Goal: Task Accomplishment & Management: Manage account settings

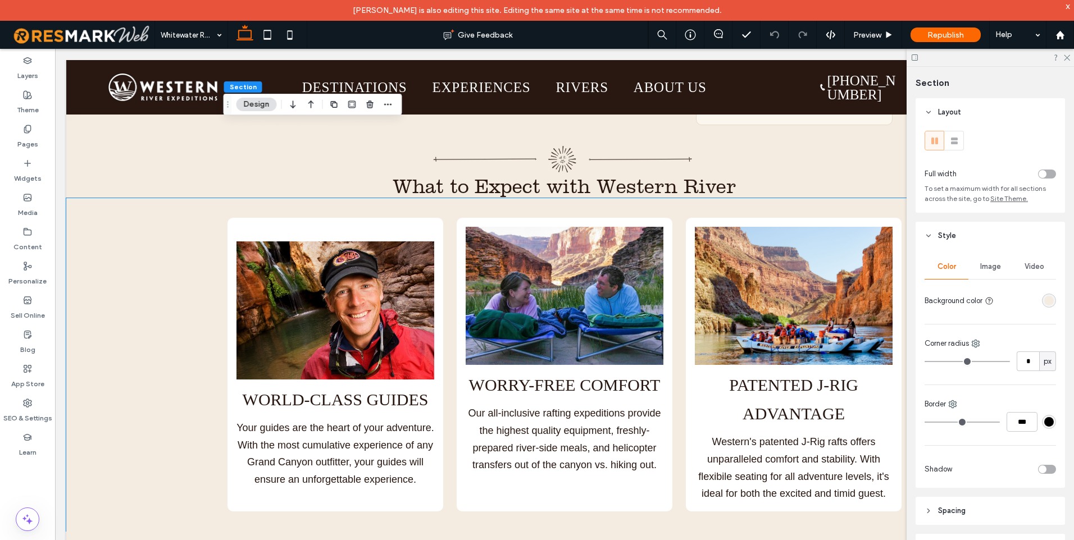
scroll to position [3033, 0]
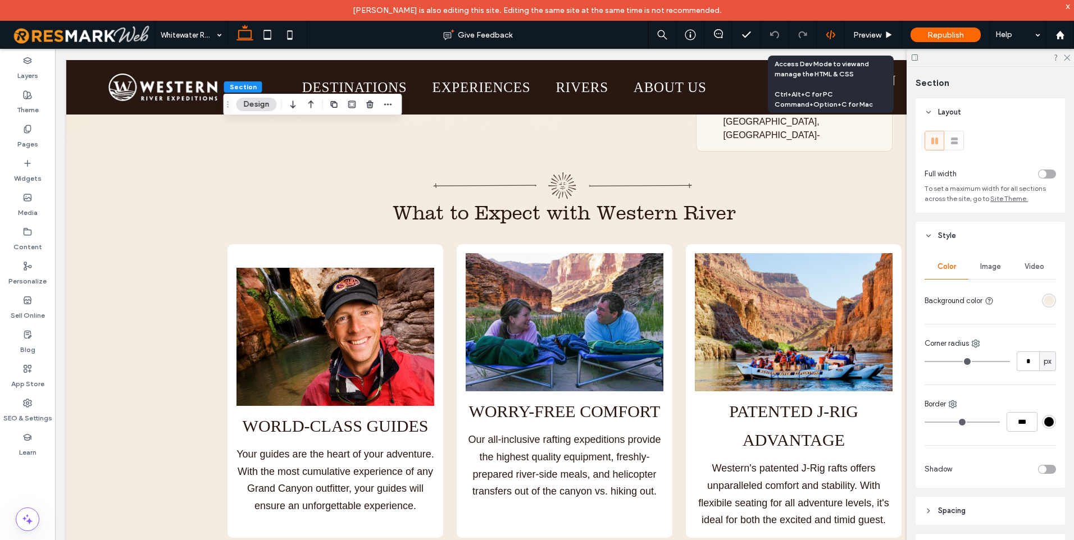
click at [835, 33] on icon at bounding box center [831, 35] width 10 height 10
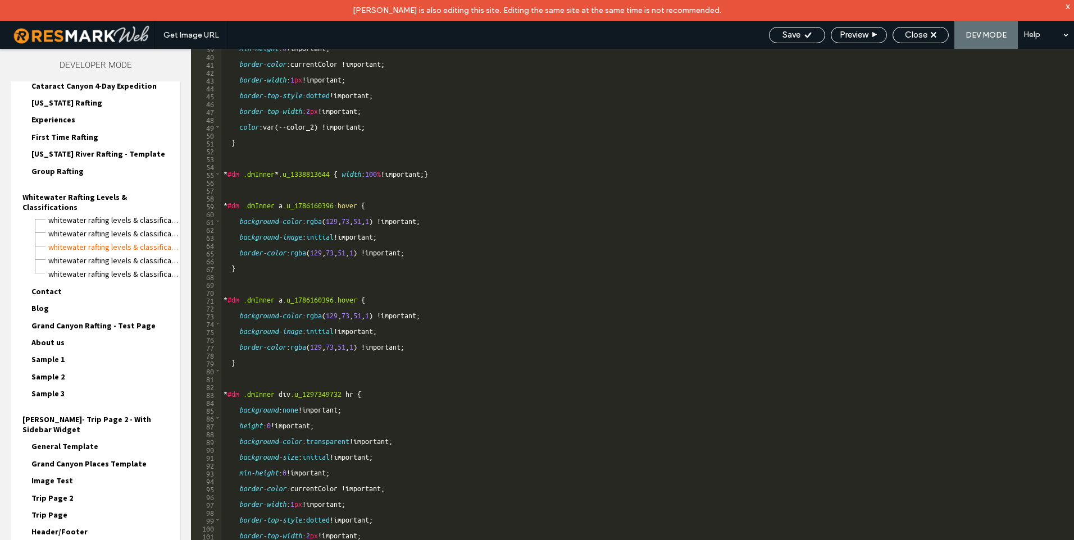
scroll to position [292, 0]
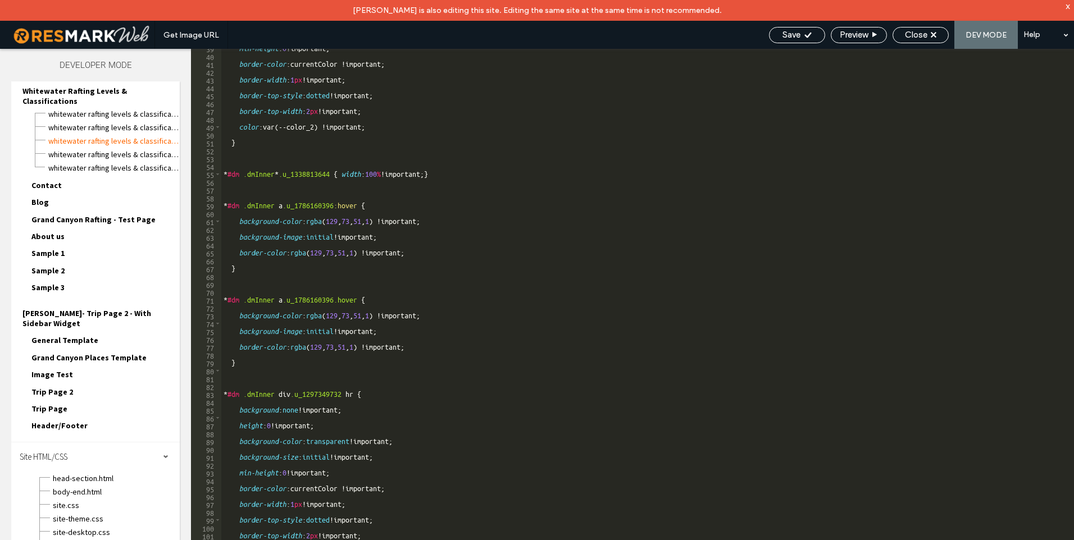
scroll to position [393, 0]
click at [94, 499] on span "site.css" at bounding box center [115, 504] width 127 height 11
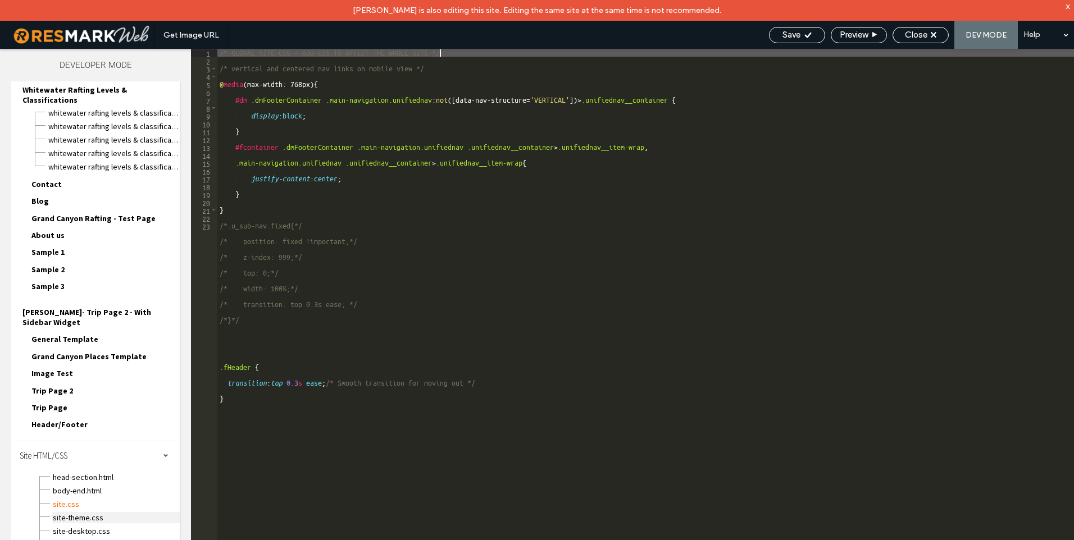
click at [91, 512] on span "site-theme.css" at bounding box center [115, 517] width 127 height 11
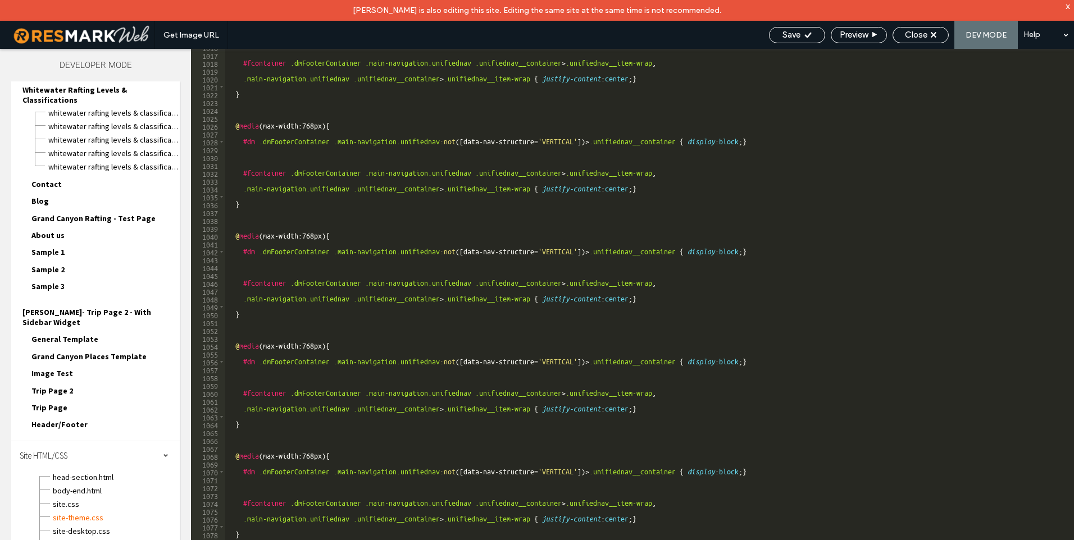
scroll to position [7986, 0]
click at [76, 526] on span "site-desktop.css" at bounding box center [115, 531] width 127 height 11
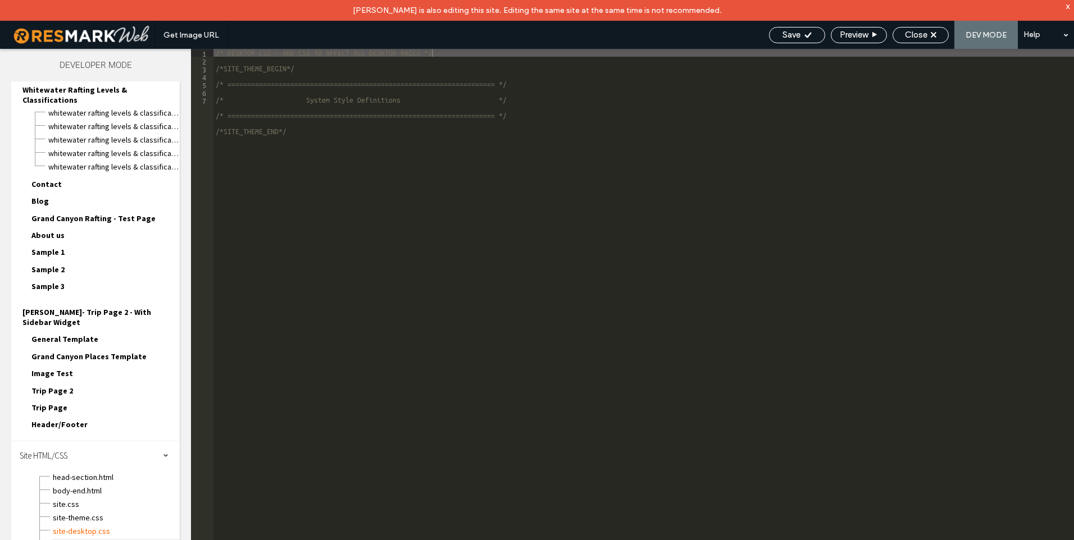
click at [85, 539] on span "site-tablet.css" at bounding box center [115, 544] width 127 height 11
click at [79, 485] on span "body-end.html" at bounding box center [115, 490] width 127 height 11
click at [81, 451] on div at bounding box center [537, 270] width 1074 height 540
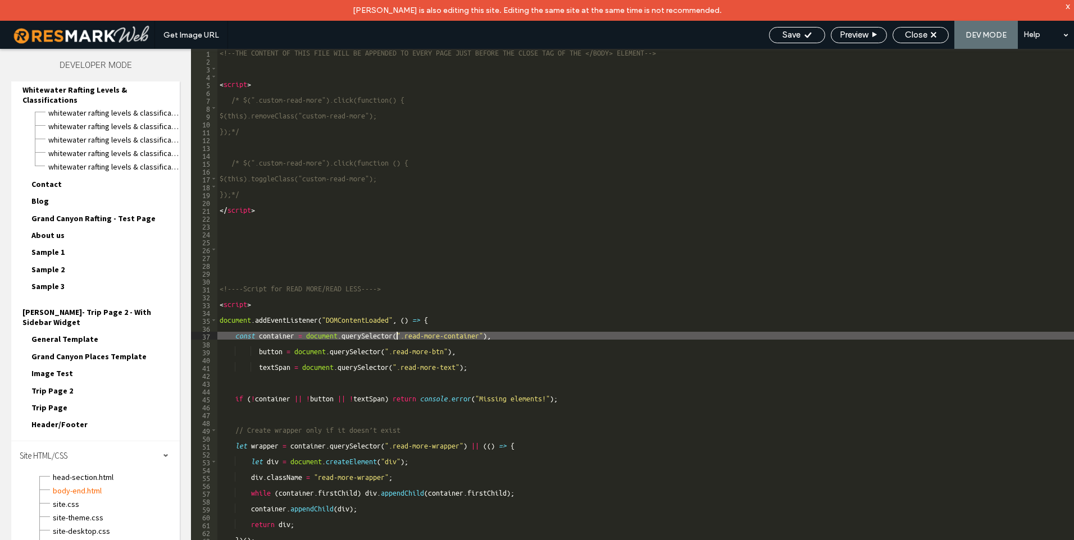
click at [577, 339] on div "<!-- THE CONTENT OF THIS FILE WILL BE APPENDED TO EVERY PAGE JUST BEFORE THE CL…" at bounding box center [645, 313] width 856 height 528
click at [99, 472] on span "head-section.html" at bounding box center [115, 477] width 127 height 11
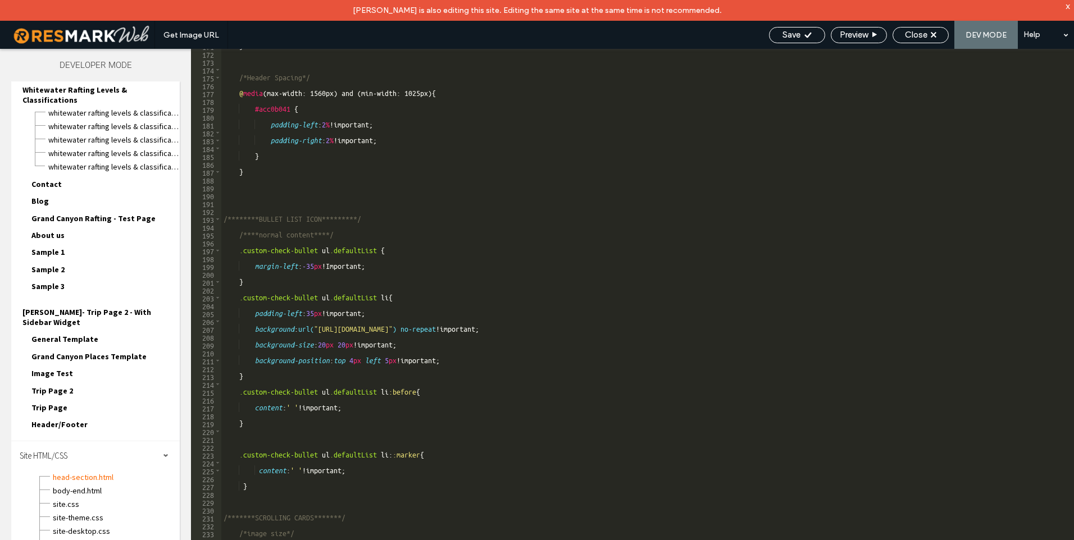
scroll to position [1343, 0]
click at [88, 496] on div "site.css" at bounding box center [115, 502] width 127 height 13
click at [83, 499] on span "site.css" at bounding box center [115, 504] width 127 height 11
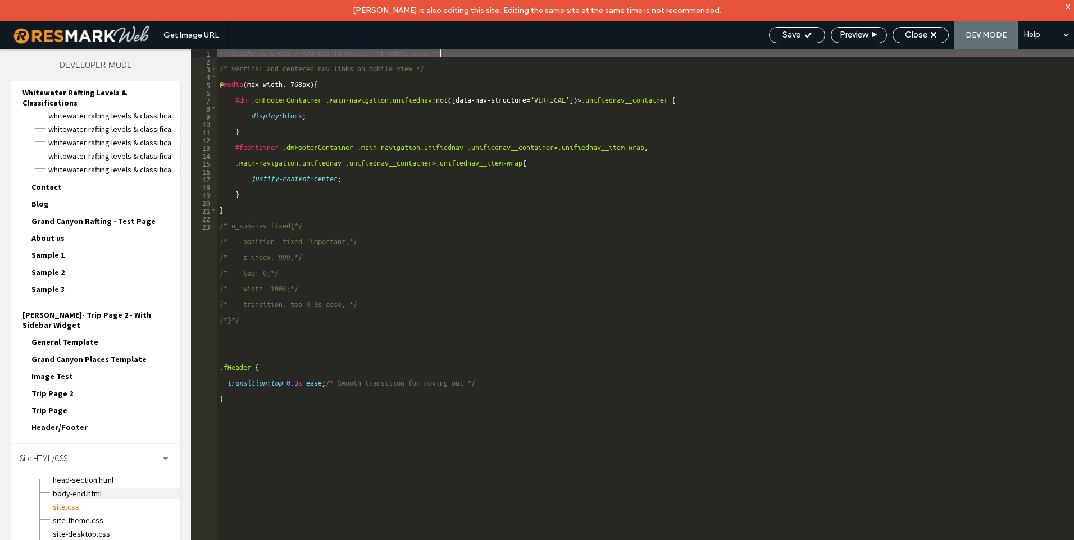
scroll to position [393, 0]
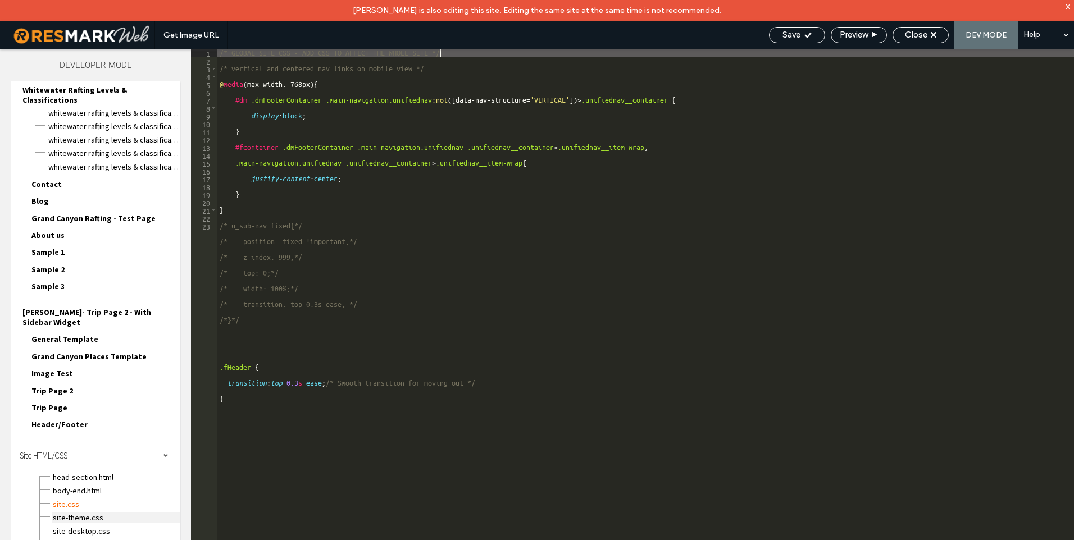
click at [90, 512] on span "site-theme.css" at bounding box center [115, 517] width 127 height 11
type textarea "**********"
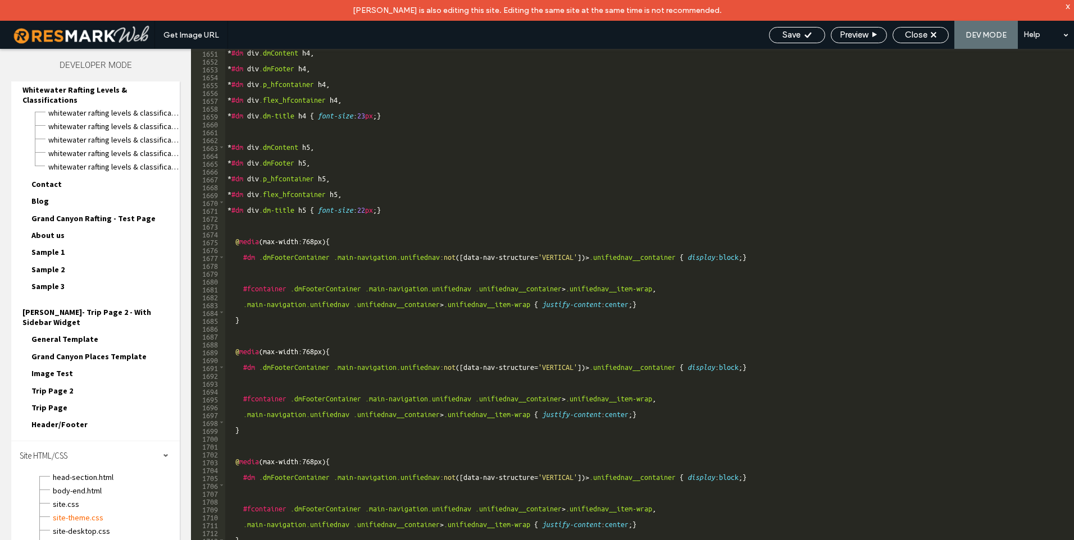
scroll to position [12973, 0]
click at [909, 45] on div "Save Preview Close DEV MODE Help" at bounding box center [918, 35] width 311 height 28
click at [910, 42] on div "Close" at bounding box center [920, 35] width 56 height 16
click at [917, 38] on span "Close" at bounding box center [916, 35] width 22 height 10
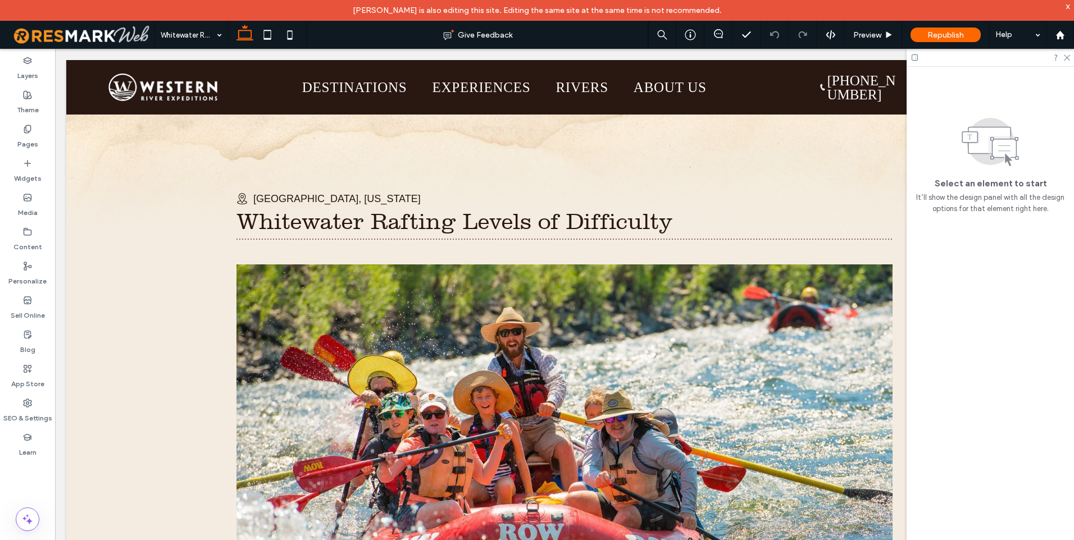
click at [1070, 6] on div "x" at bounding box center [1067, 6] width 5 height 10
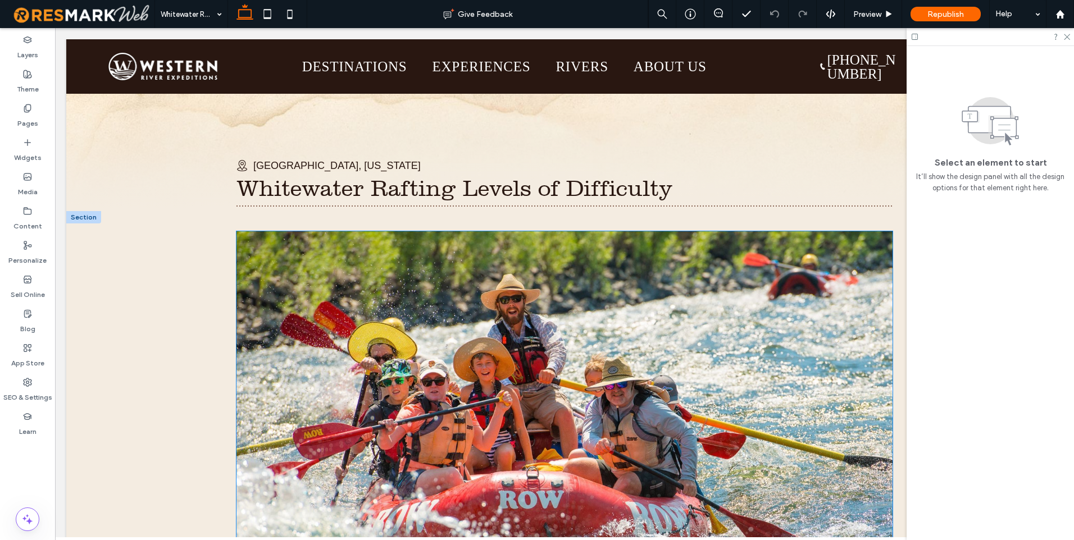
scroll to position [0, 0]
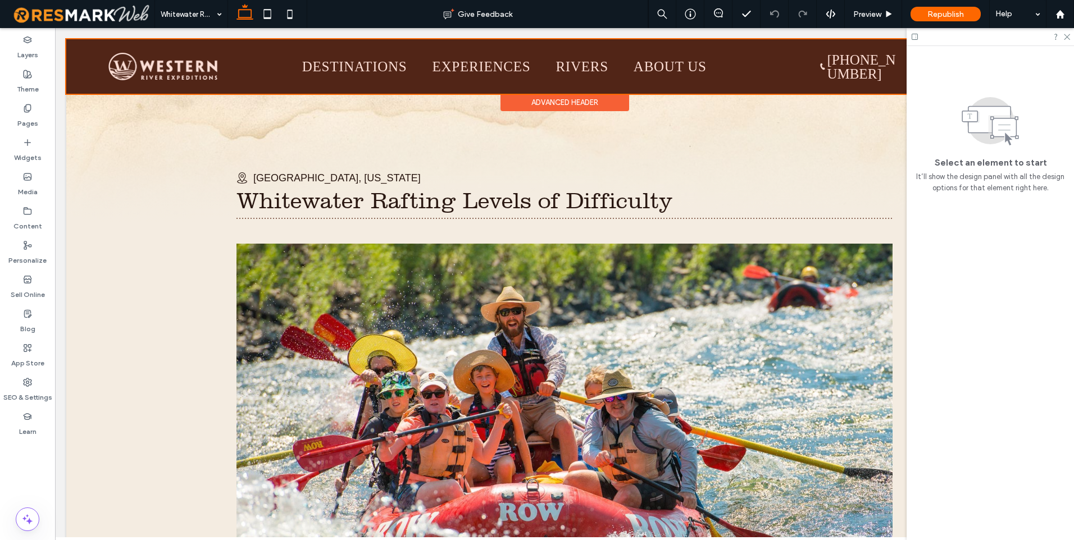
click at [559, 106] on div "Advanced Header" at bounding box center [564, 102] width 129 height 17
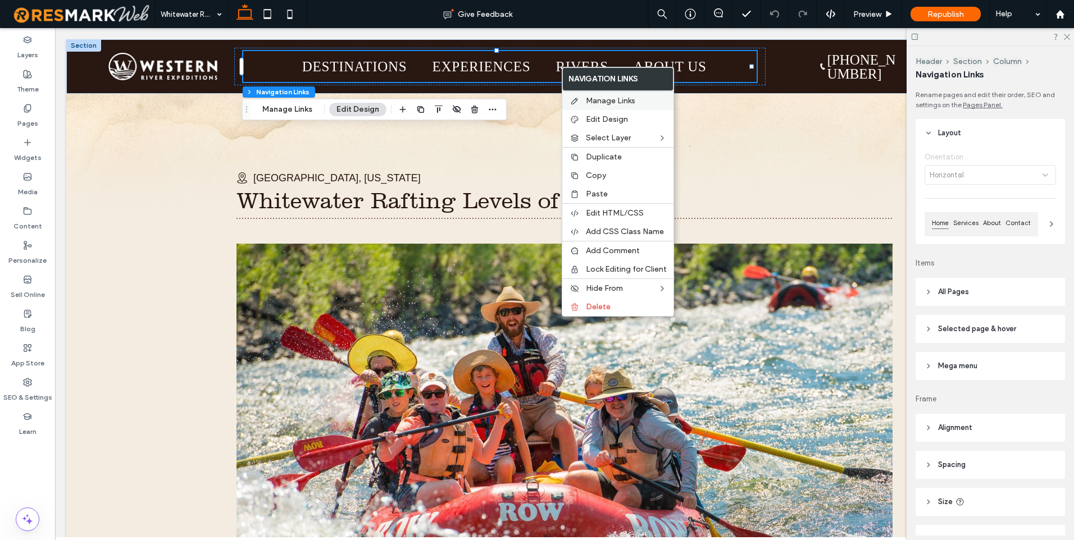
click at [596, 103] on span "Manage Links" at bounding box center [610, 101] width 49 height 10
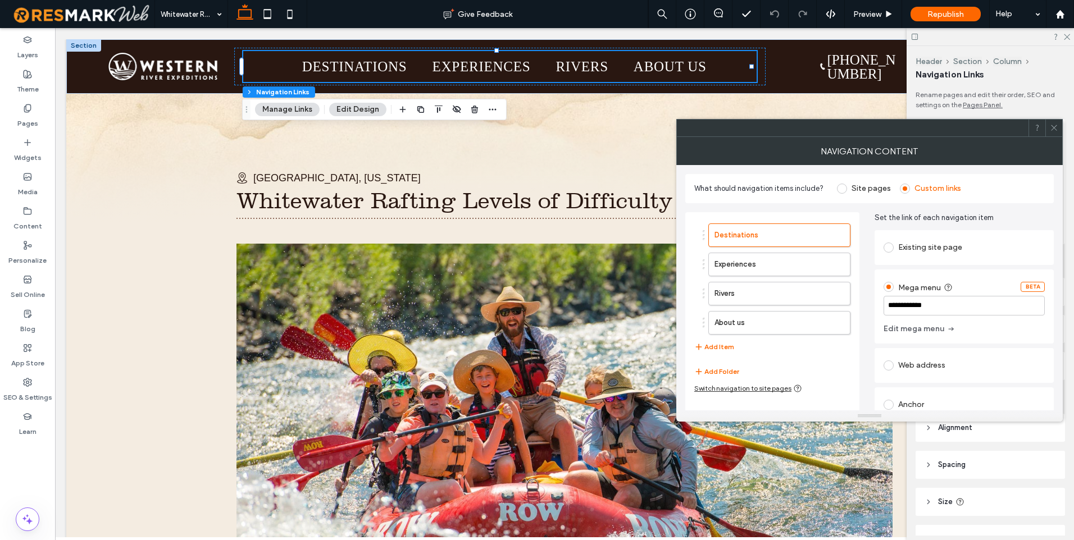
click at [1056, 131] on icon at bounding box center [1054, 128] width 8 height 8
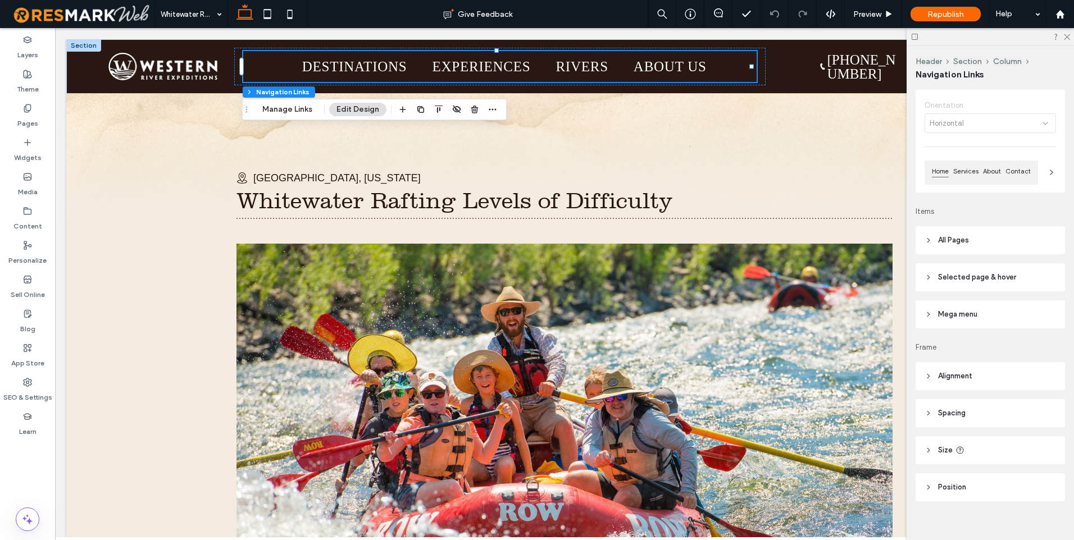
scroll to position [62, 0]
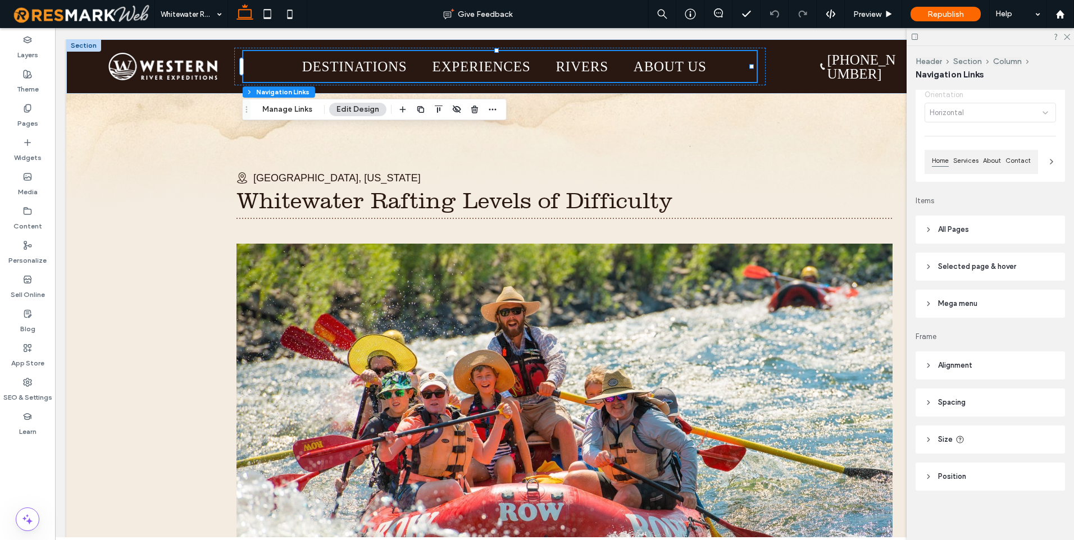
click at [962, 230] on span "All Pages" at bounding box center [953, 229] width 31 height 11
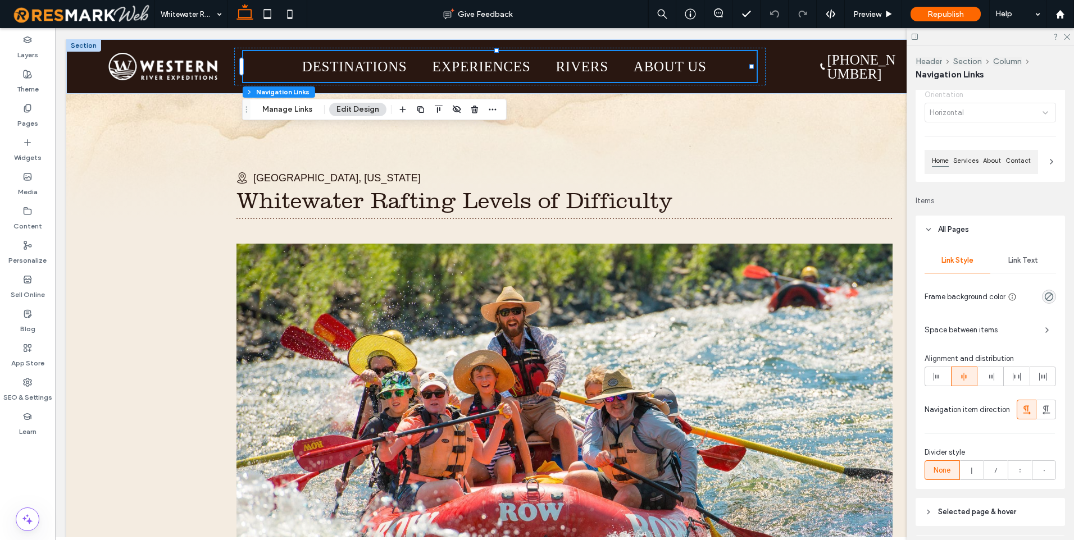
click at [1008, 262] on span "Link Text" at bounding box center [1023, 260] width 30 height 9
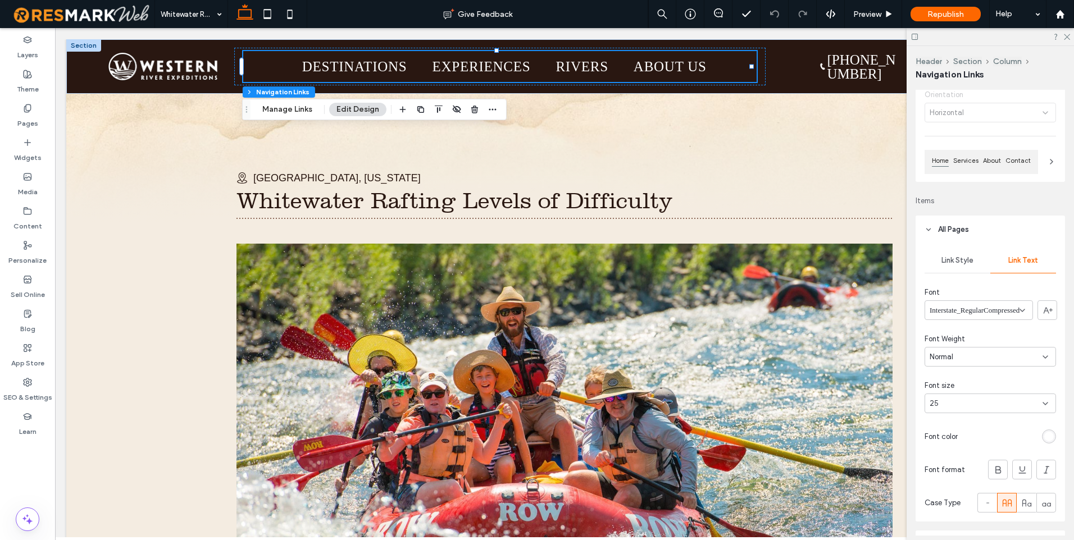
click at [996, 314] on span "Interstate_RegularCompressed" at bounding box center [974, 310] width 90 height 11
click at [995, 375] on span "interstate_regularcompressed-webfont" at bounding box center [968, 375] width 79 height 11
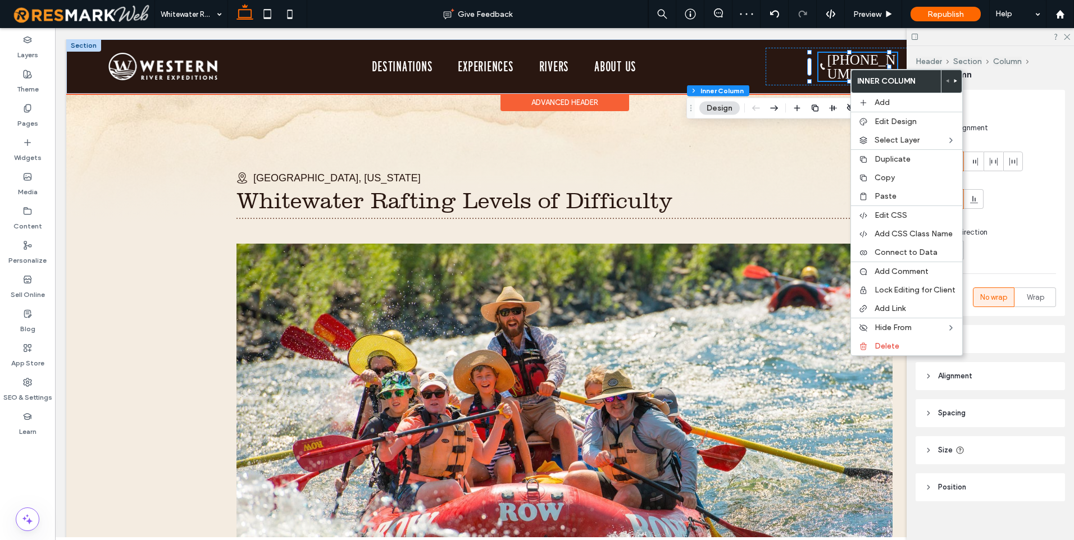
type input "**"
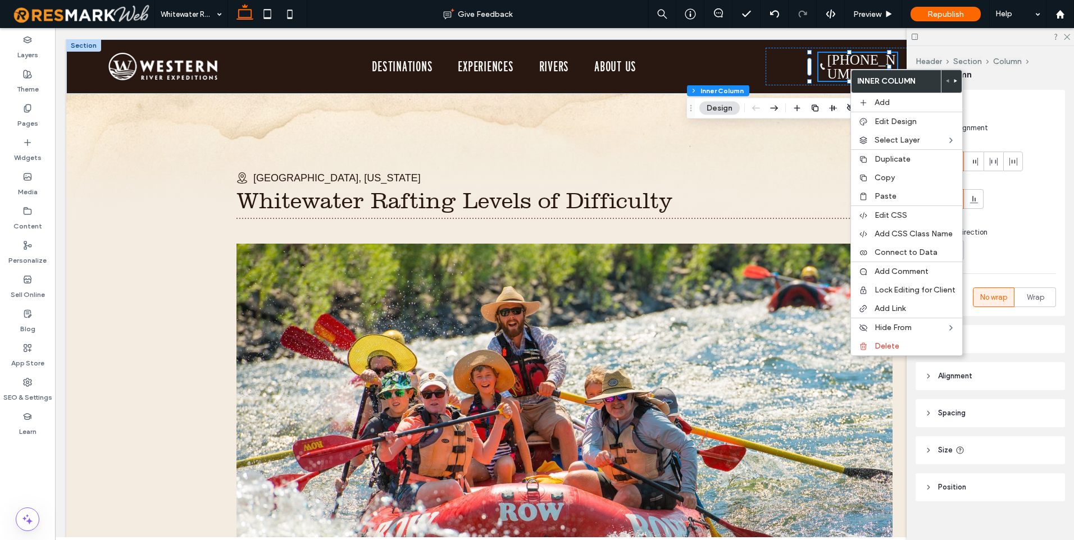
click at [950, 445] on span "Size" at bounding box center [945, 450] width 15 height 11
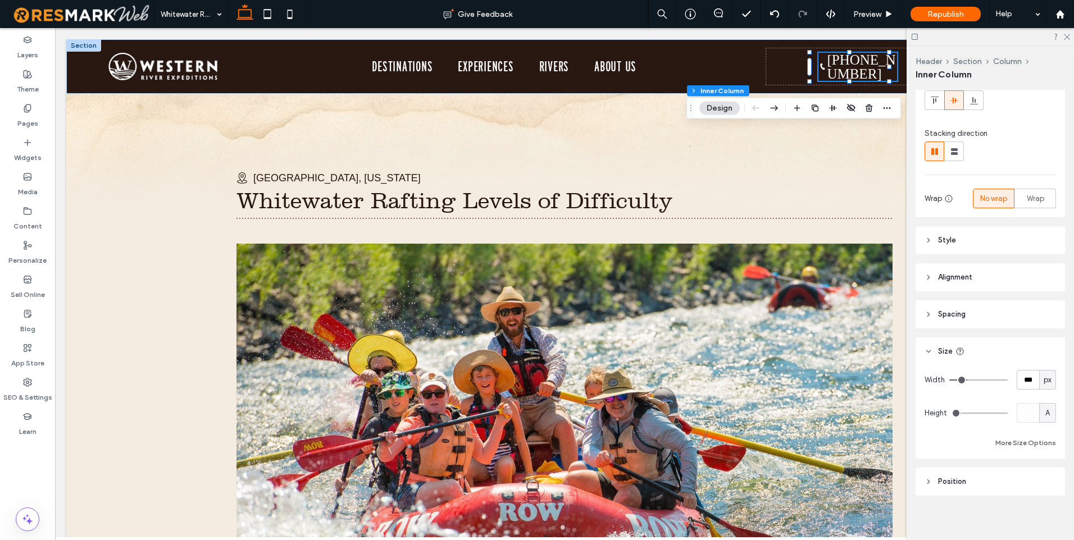
scroll to position [104, 0]
click at [961, 233] on header "Style" at bounding box center [989, 235] width 149 height 28
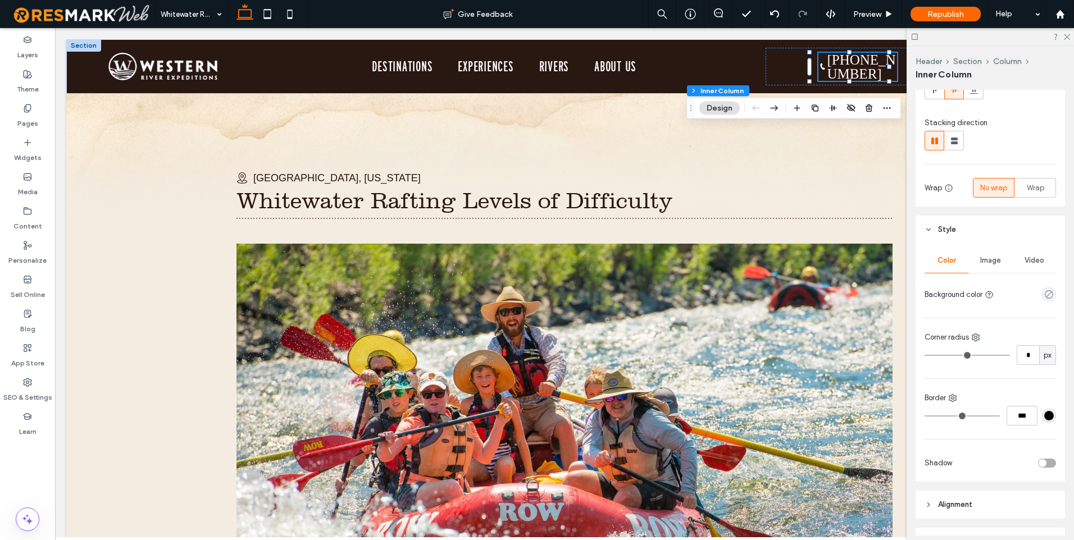
scroll to position [0, 0]
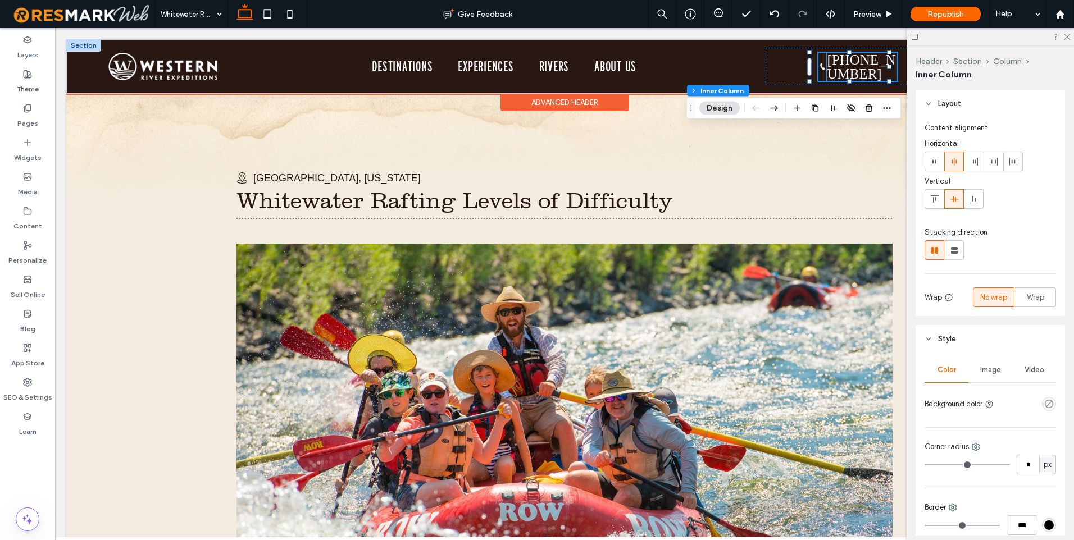
click at [854, 68] on p "(866) 904-1160" at bounding box center [862, 67] width 70 height 28
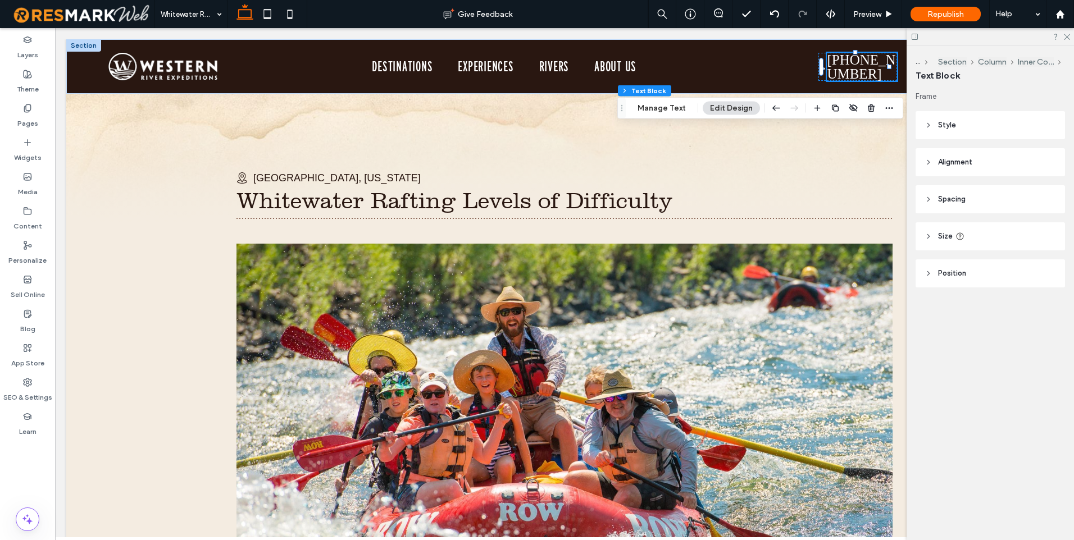
click at [933, 241] on header "Size" at bounding box center [989, 236] width 149 height 28
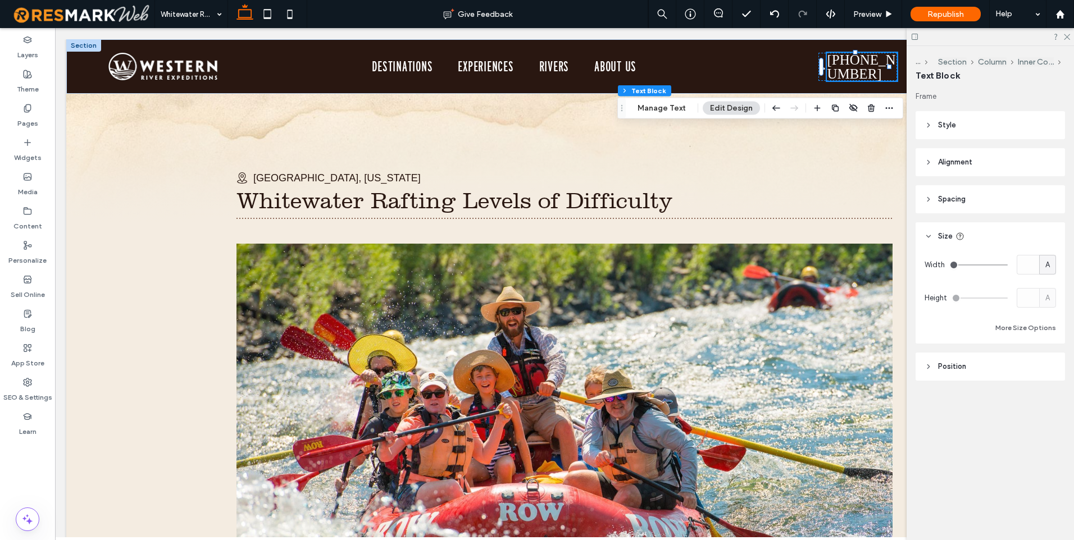
click at [939, 208] on header "Spacing" at bounding box center [989, 199] width 149 height 28
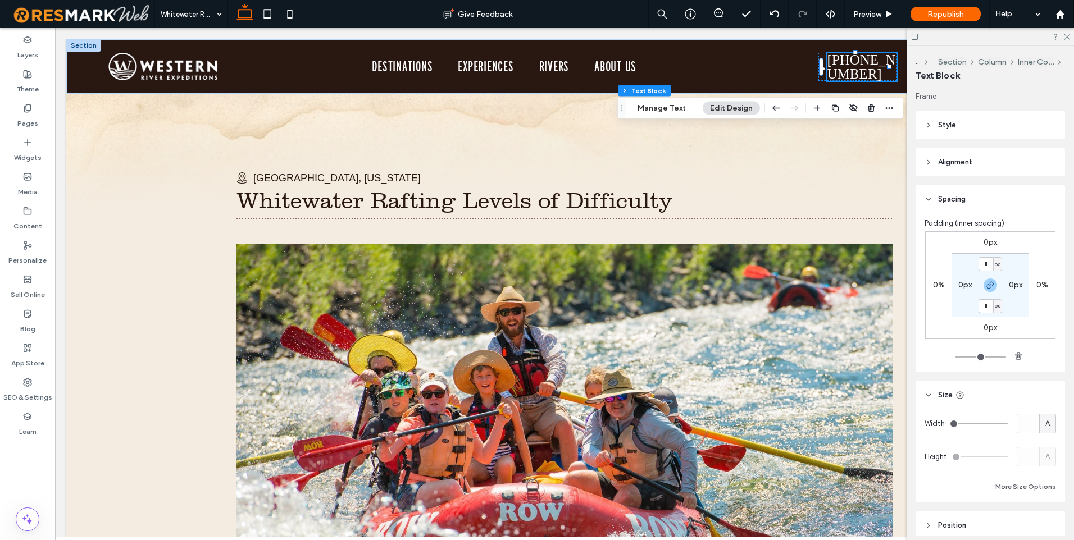
click at [952, 177] on div "Frame Style Color Image Background color Border *** Corner radius * px Alignmen…" at bounding box center [993, 313] width 157 height 445
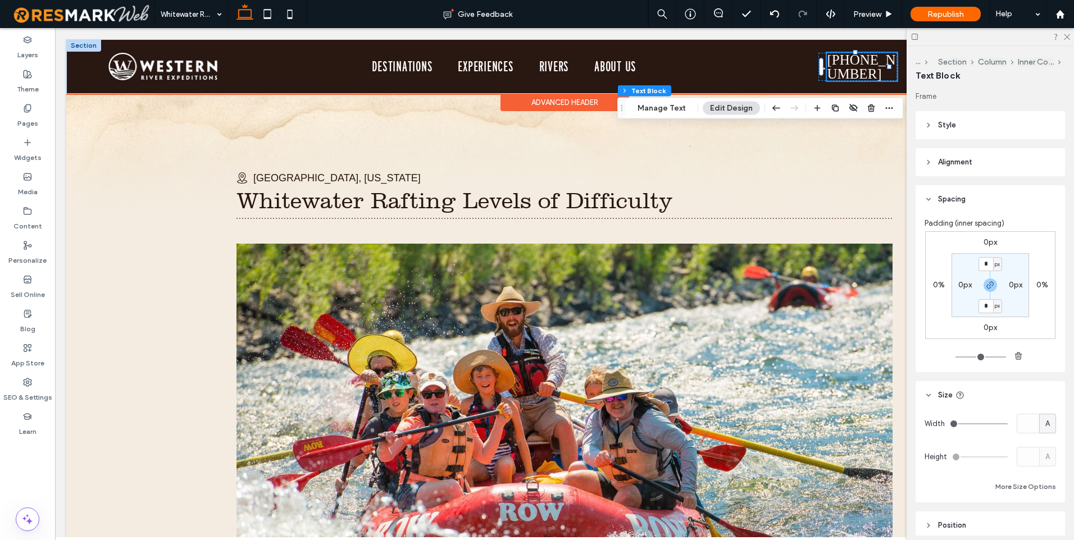
click at [853, 62] on link "(866) 904-1160" at bounding box center [861, 66] width 69 height 29
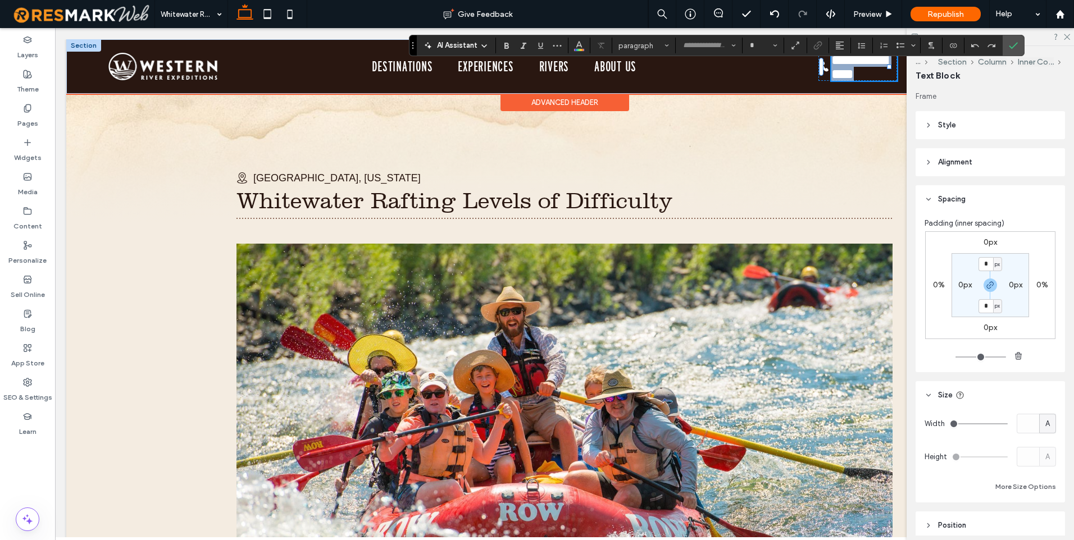
type input "**********"
type input "**"
click at [704, 51] on button "**********" at bounding box center [709, 46] width 62 height 16
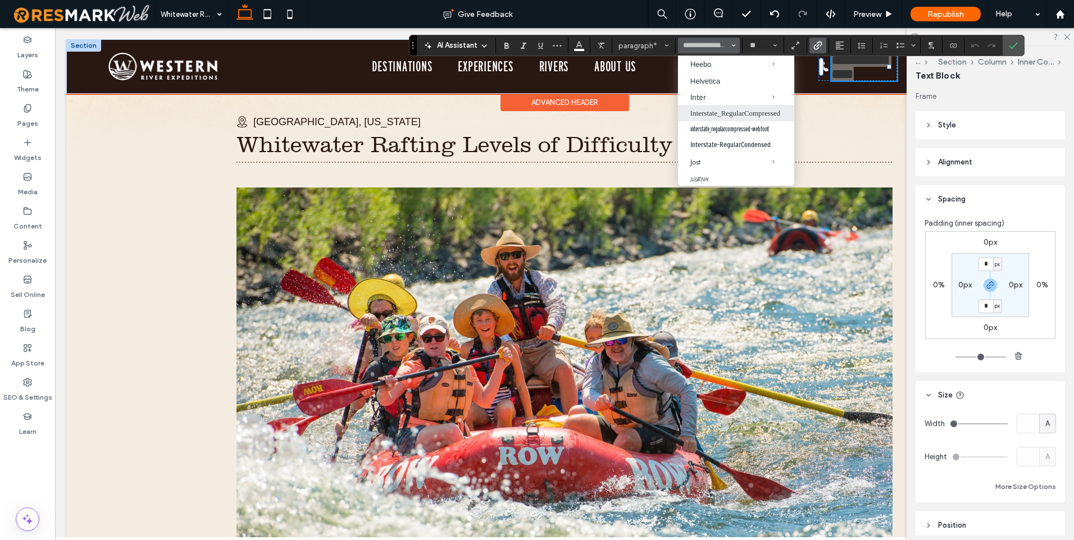
scroll to position [449, 0]
click at [747, 128] on label "interstate_regularcompressed-webfont" at bounding box center [736, 127] width 116 height 15
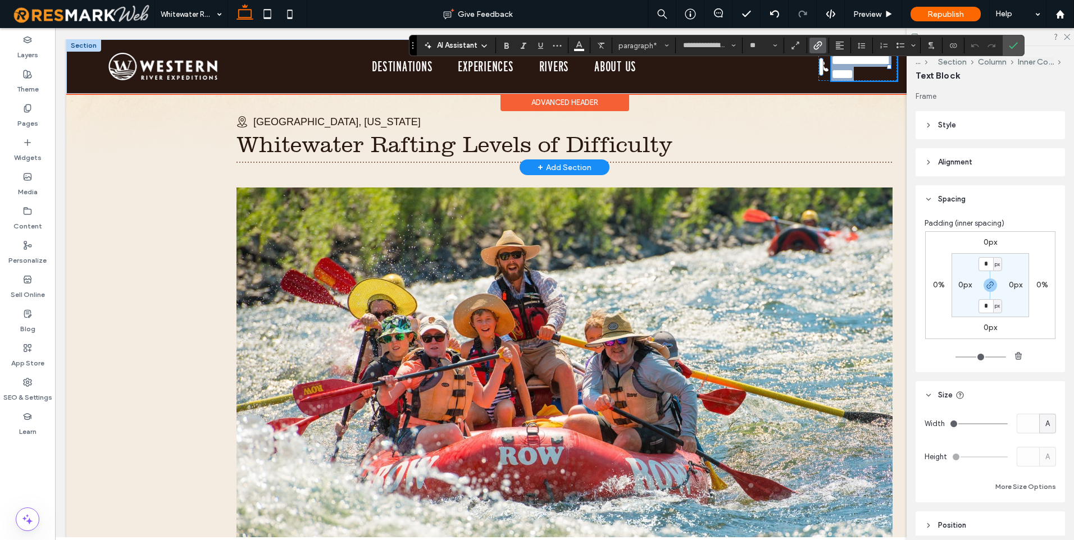
type input "**********"
click at [1018, 45] on label "Confirm" at bounding box center [1013, 45] width 17 height 20
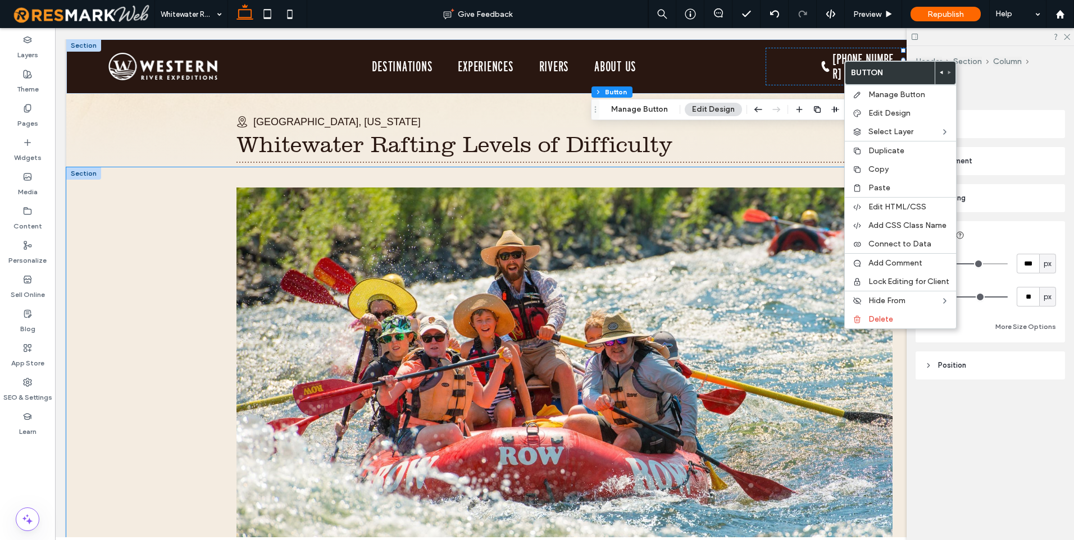
click at [205, 233] on div "All rivers are rated on a "class" scale to help you determine the size and tech…" at bounding box center [564, 439] width 996 height 544
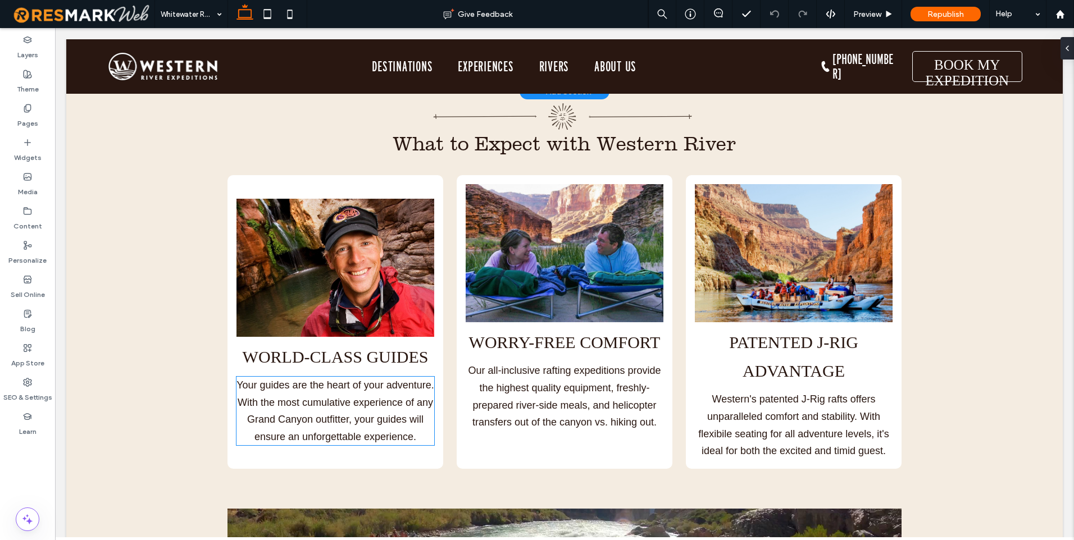
scroll to position [3089, 0]
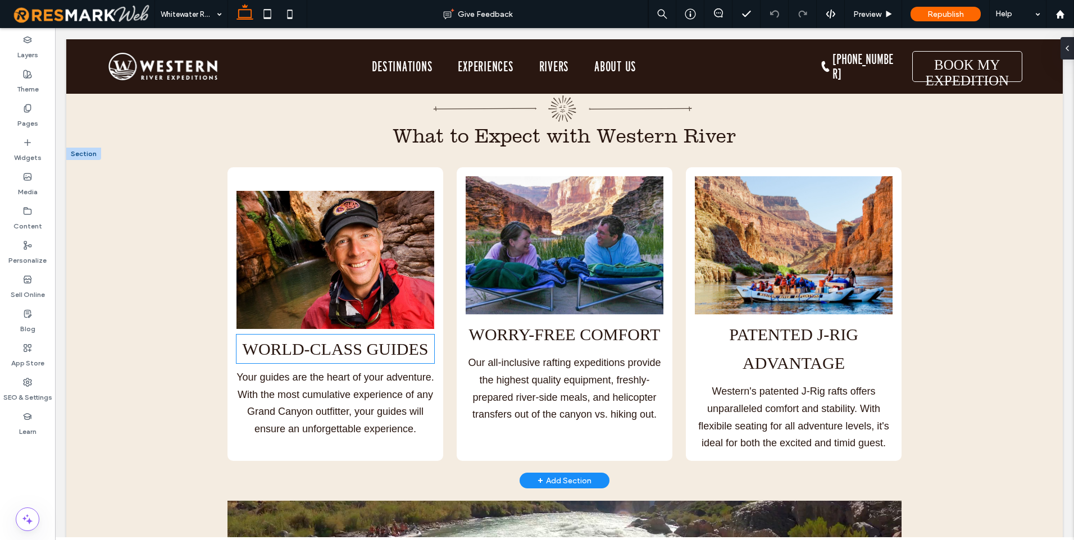
click at [374, 340] on span "World-Class Guides" at bounding box center [336, 349] width 186 height 19
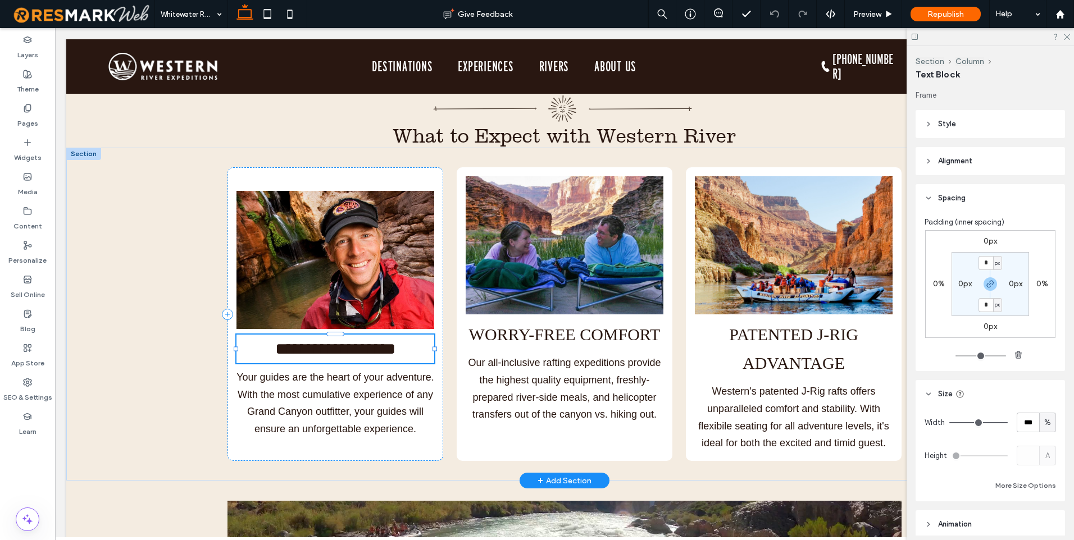
type input "**********"
type input "**"
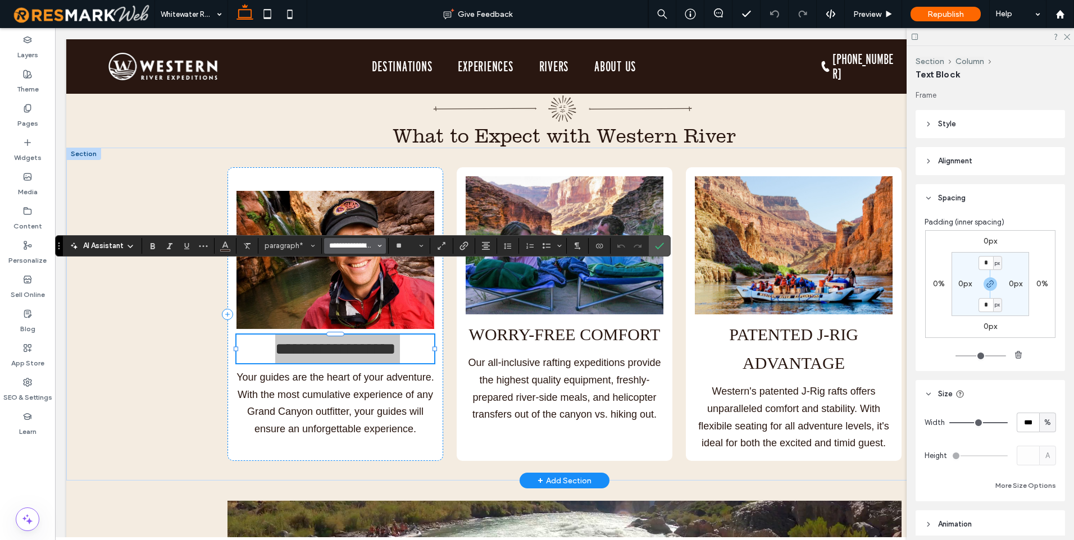
click at [367, 249] on input "**********" at bounding box center [352, 245] width 48 height 9
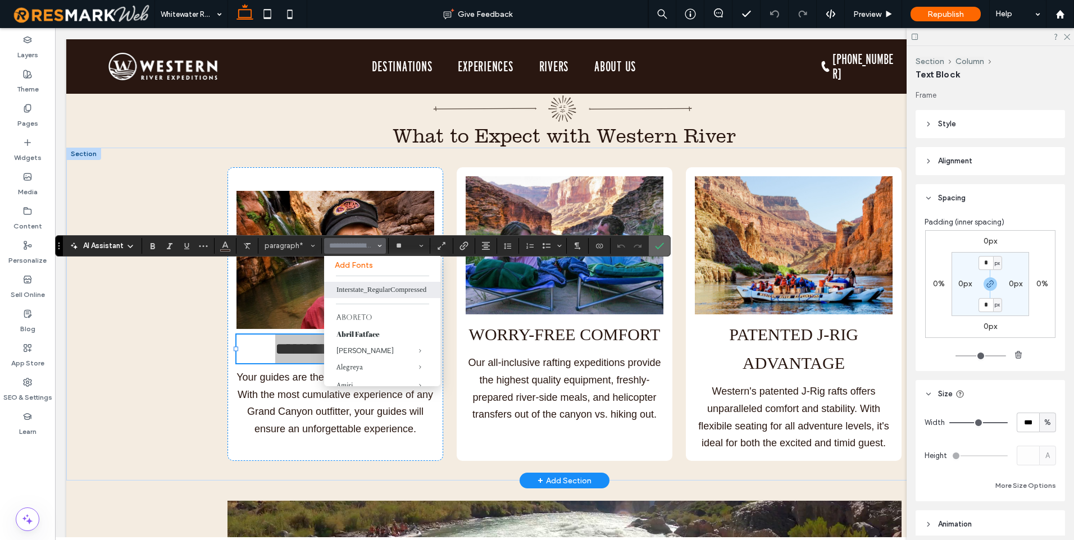
click at [659, 248] on use "Confirm" at bounding box center [659, 246] width 9 height 7
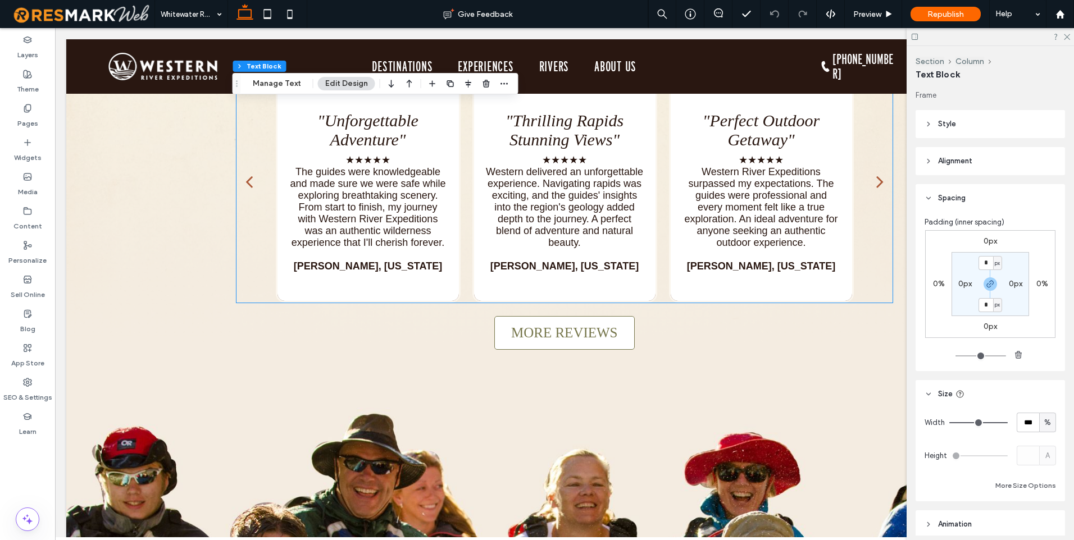
scroll to position [4886, 0]
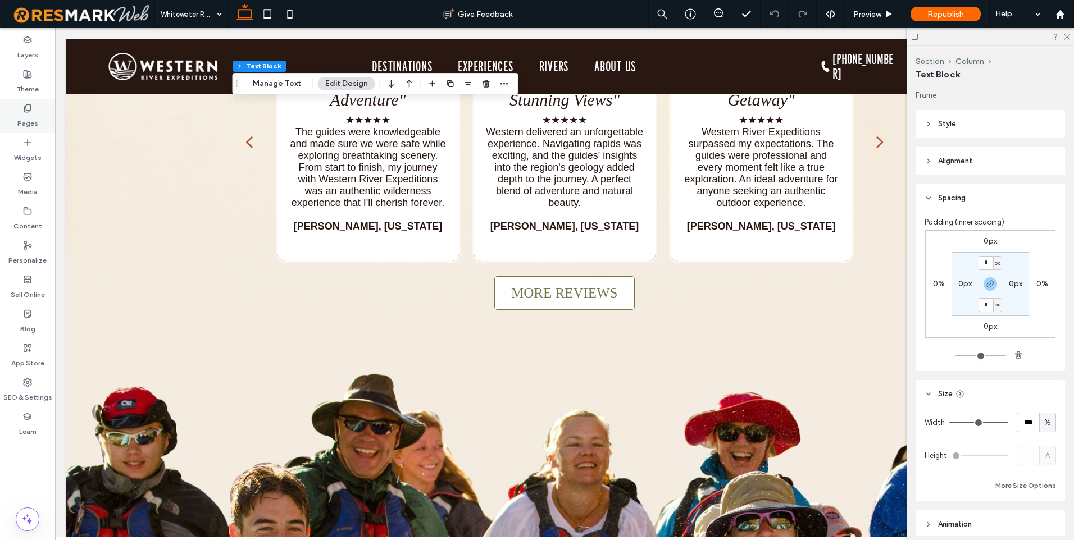
click at [33, 120] on label "Pages" at bounding box center [27, 121] width 21 height 16
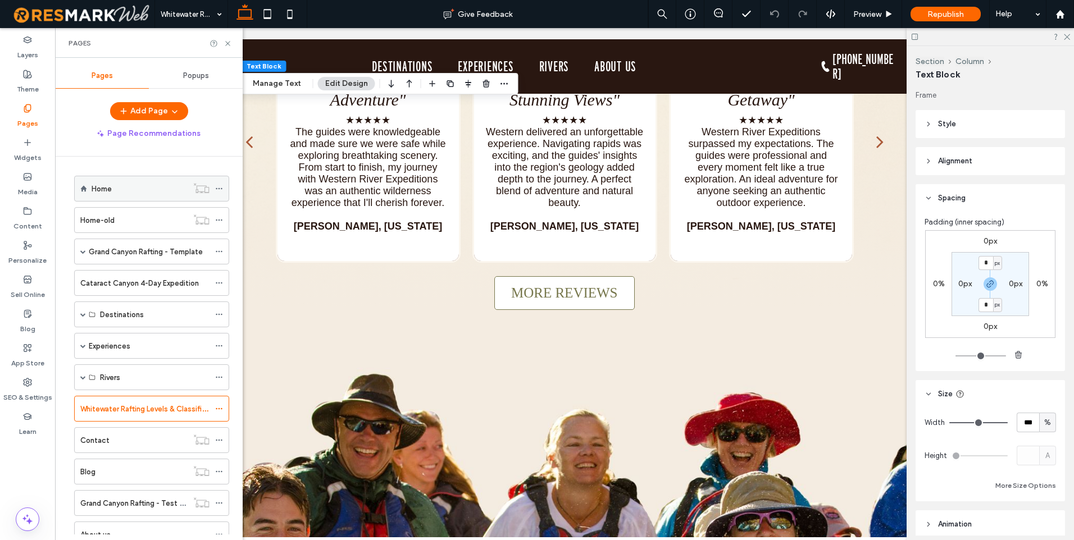
click at [127, 189] on div "Home" at bounding box center [140, 189] width 96 height 12
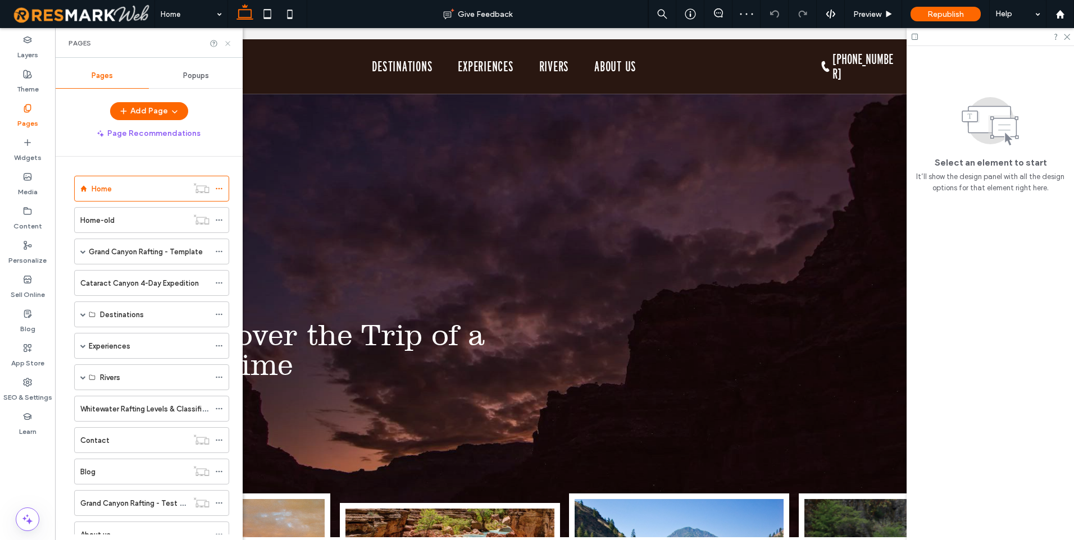
drag, startPoint x: 230, startPoint y: 43, endPoint x: 195, endPoint y: 39, distance: 34.4
click at [230, 43] on icon at bounding box center [228, 43] width 8 height 8
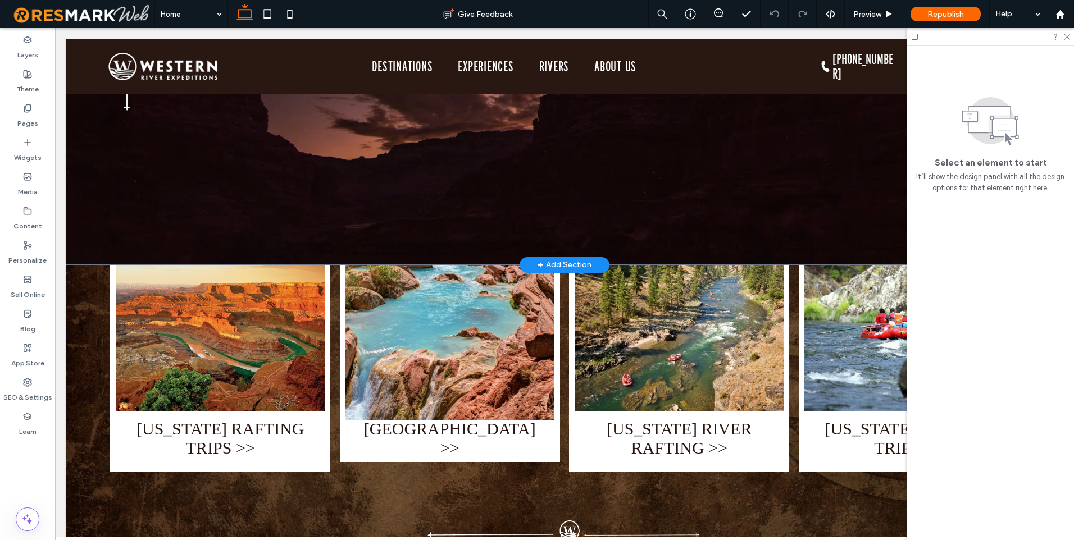
scroll to position [337, 0]
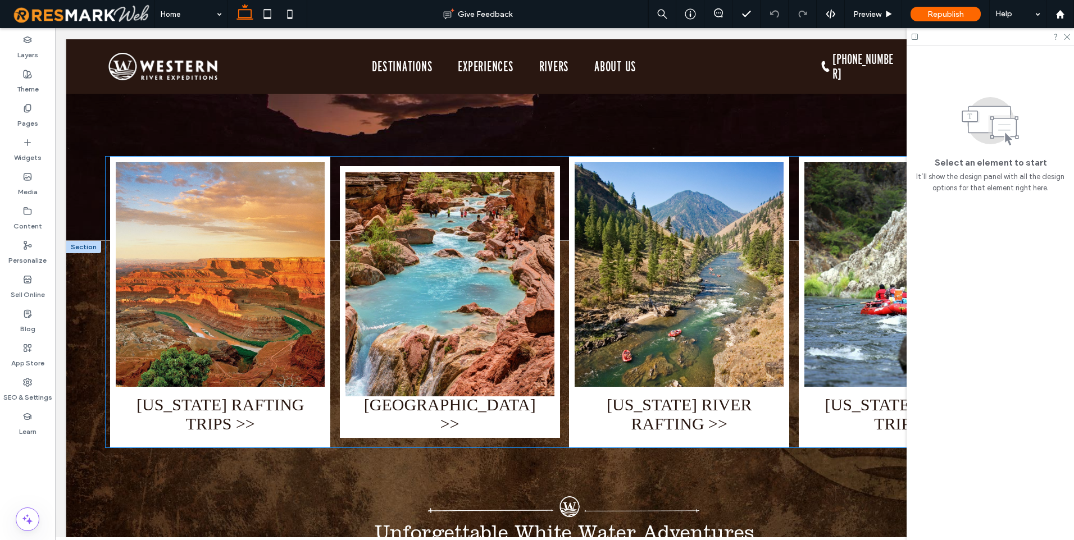
click at [226, 395] on h3 "UTAH RAFTING TRIPS >>" at bounding box center [220, 414] width 192 height 38
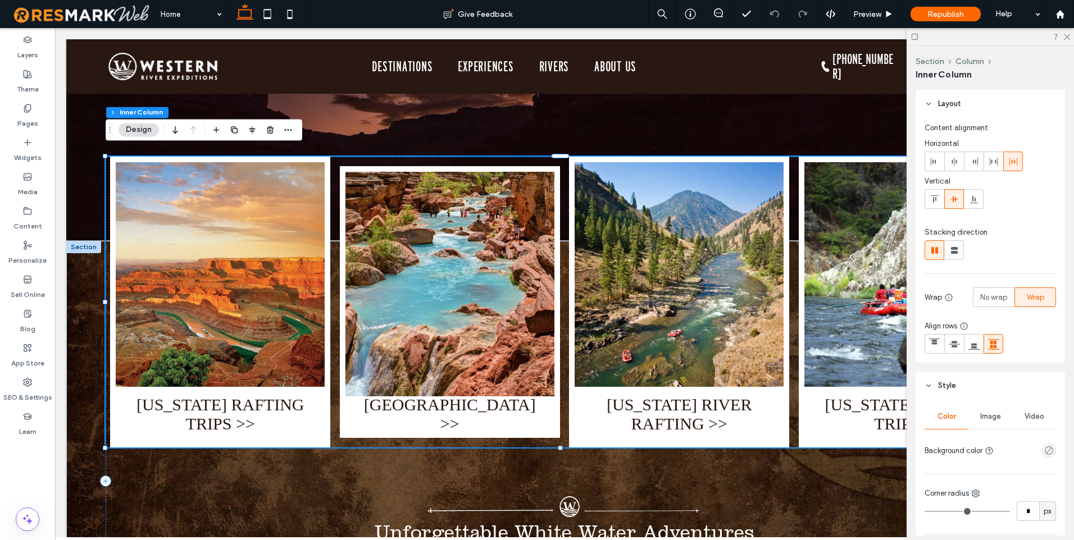
type input "**"
click at [226, 395] on h3 "UTAH RAFTING TRIPS >>" at bounding box center [220, 414] width 192 height 38
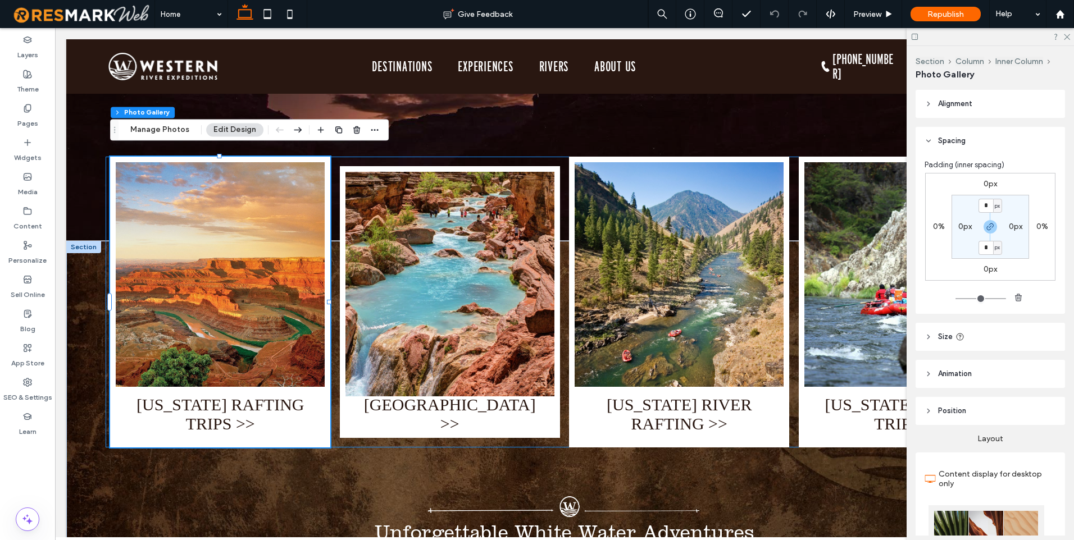
click at [226, 395] on h3 "UTAH RAFTING TRIPS >>" at bounding box center [220, 414] width 192 height 38
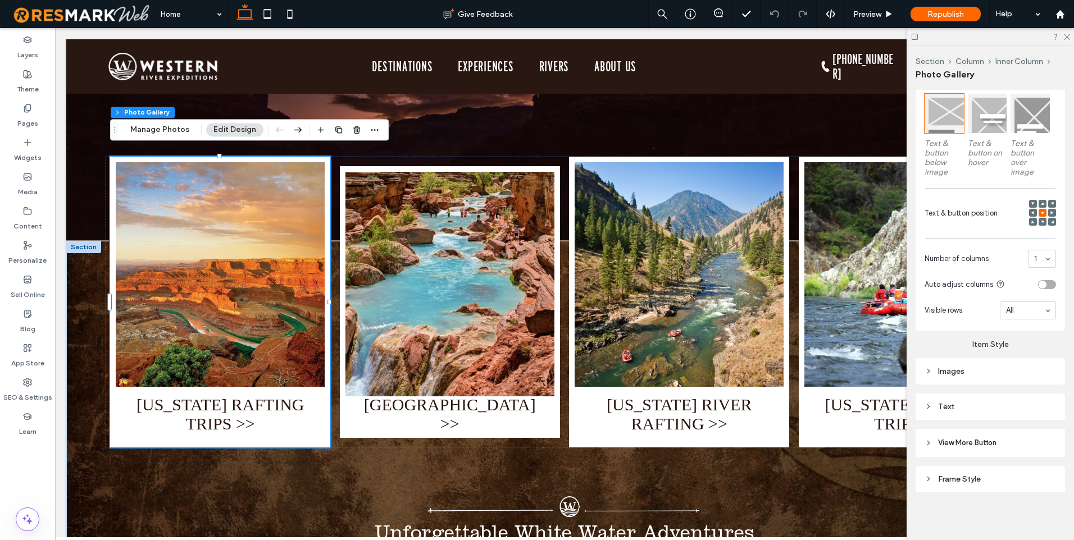
click at [952, 404] on div "Text" at bounding box center [989, 407] width 131 height 10
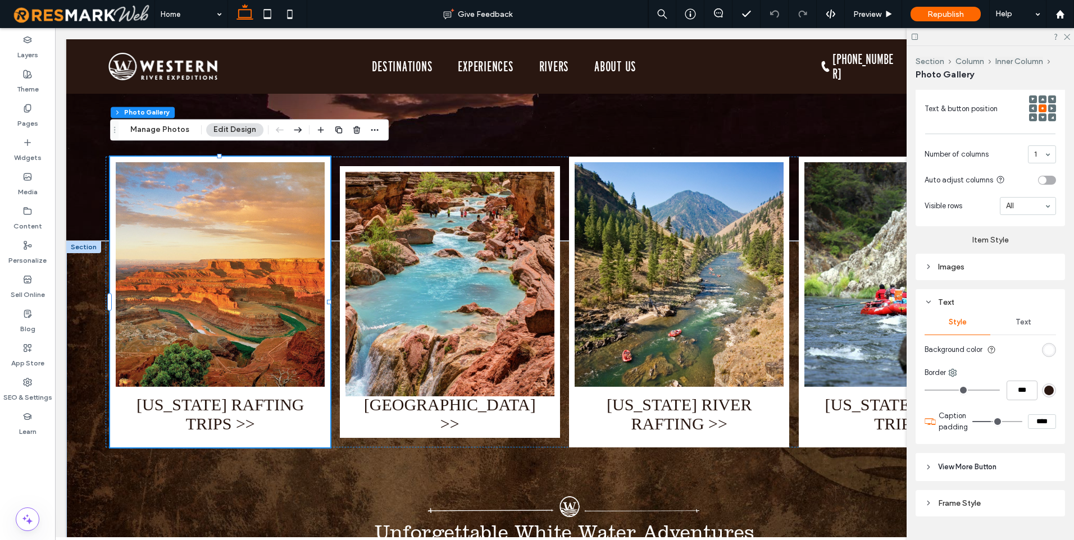
scroll to position [636, 0]
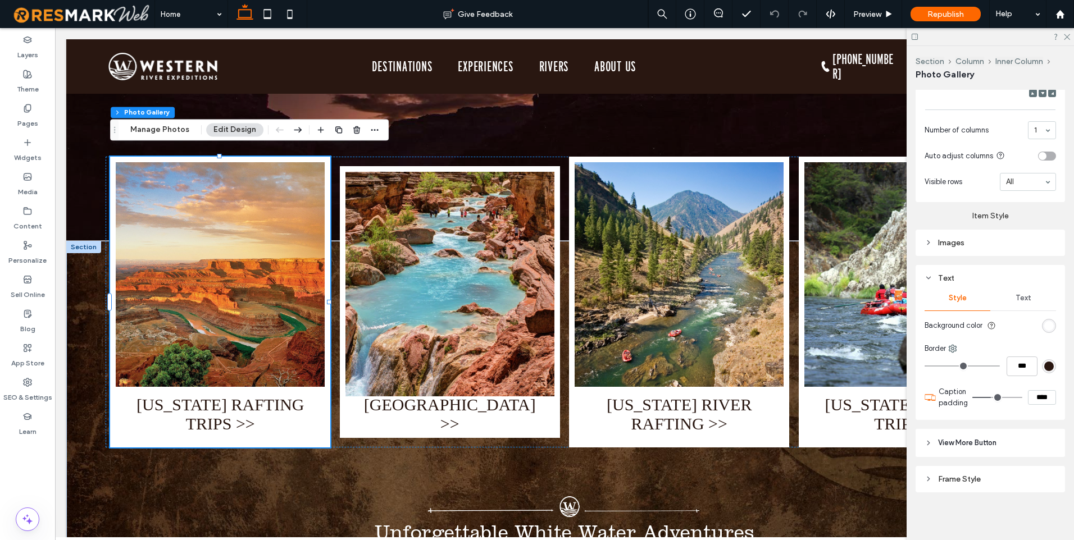
click at [1036, 286] on div "Text" at bounding box center [1023, 298] width 66 height 25
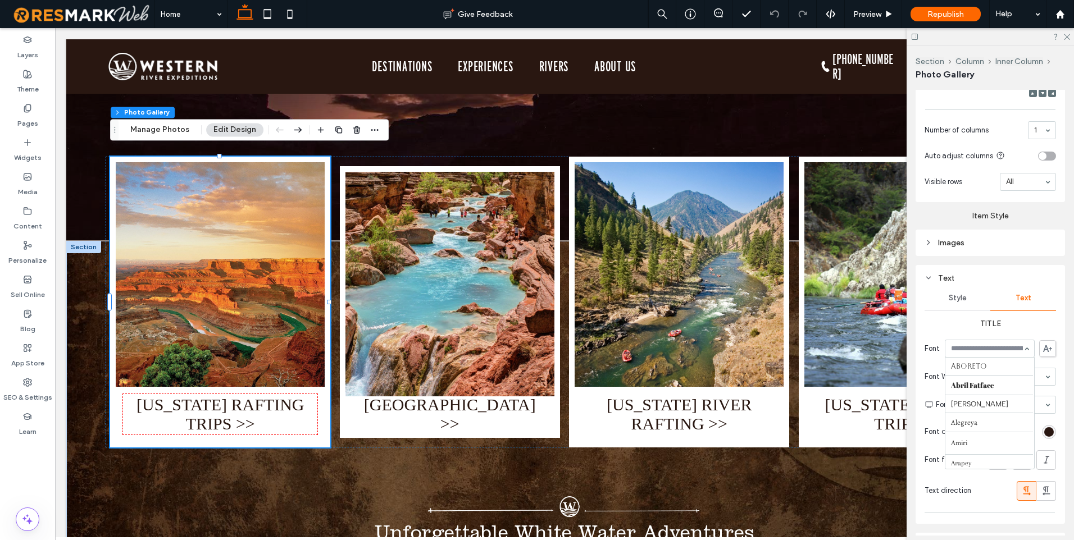
scroll to position [504, 0]
click at [958, 319] on label "Title" at bounding box center [989, 323] width 131 height 21
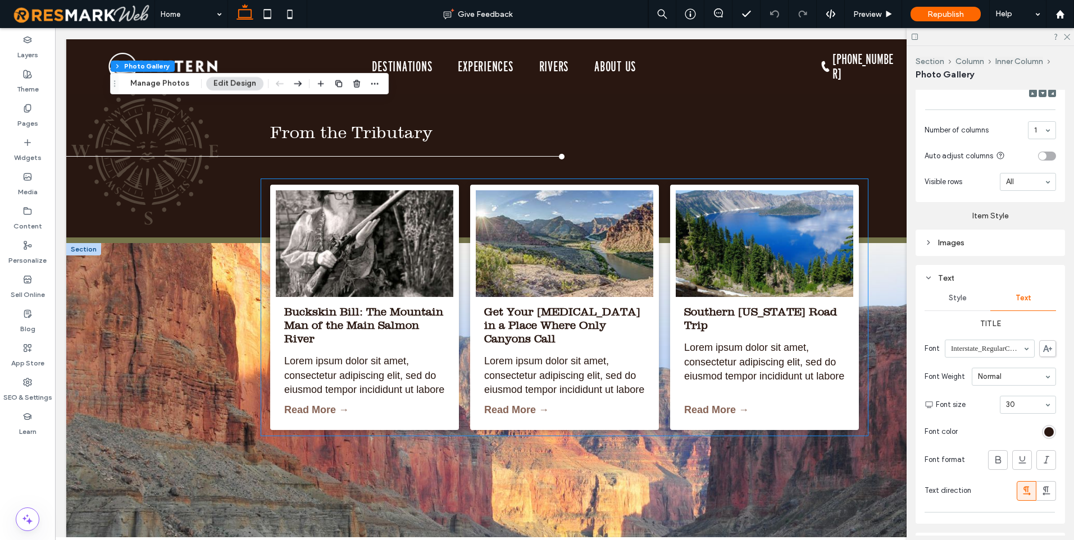
scroll to position [8051, 0]
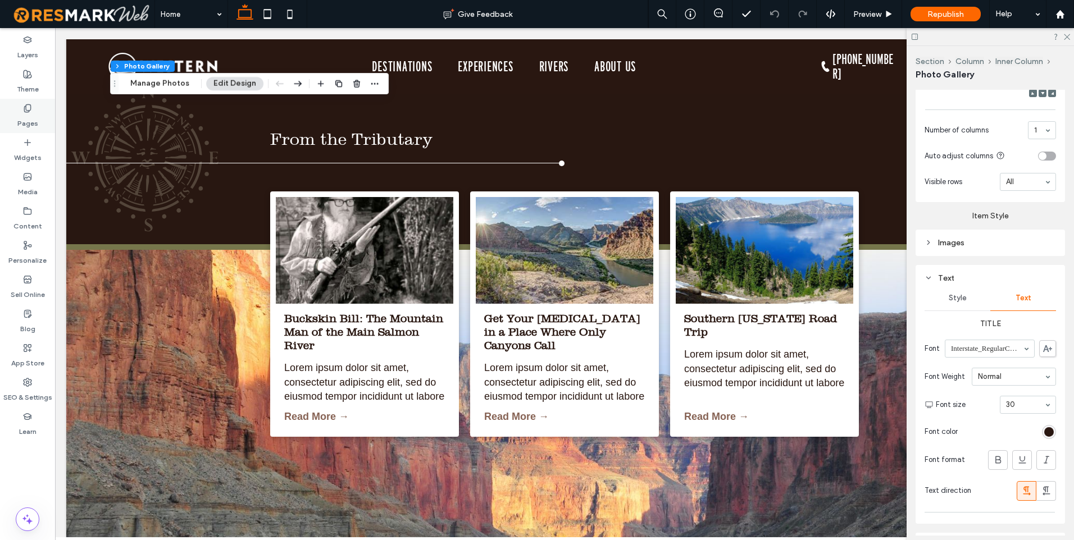
click at [27, 123] on label "Pages" at bounding box center [27, 121] width 21 height 16
type input "******"
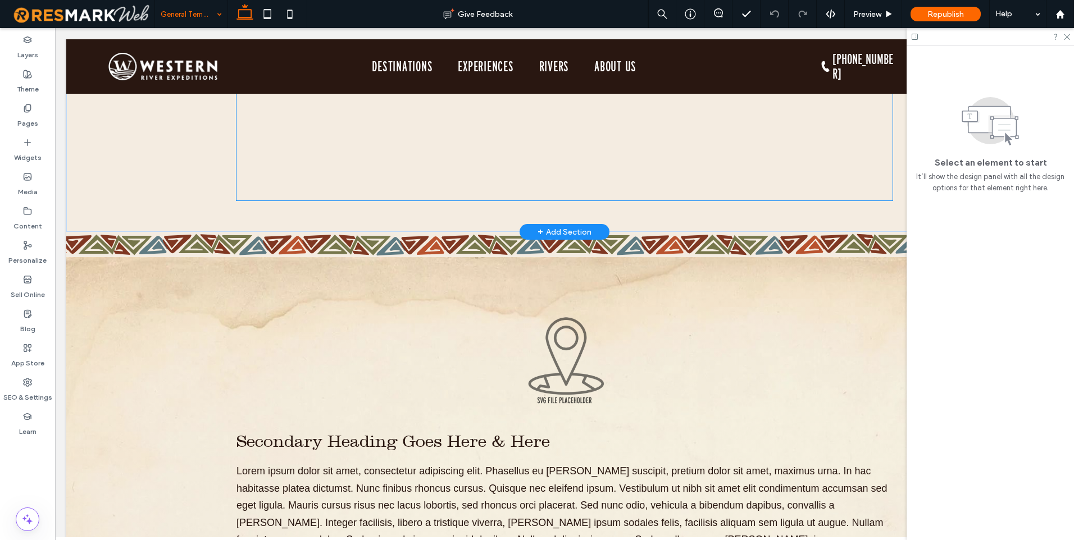
scroll to position [6234, 0]
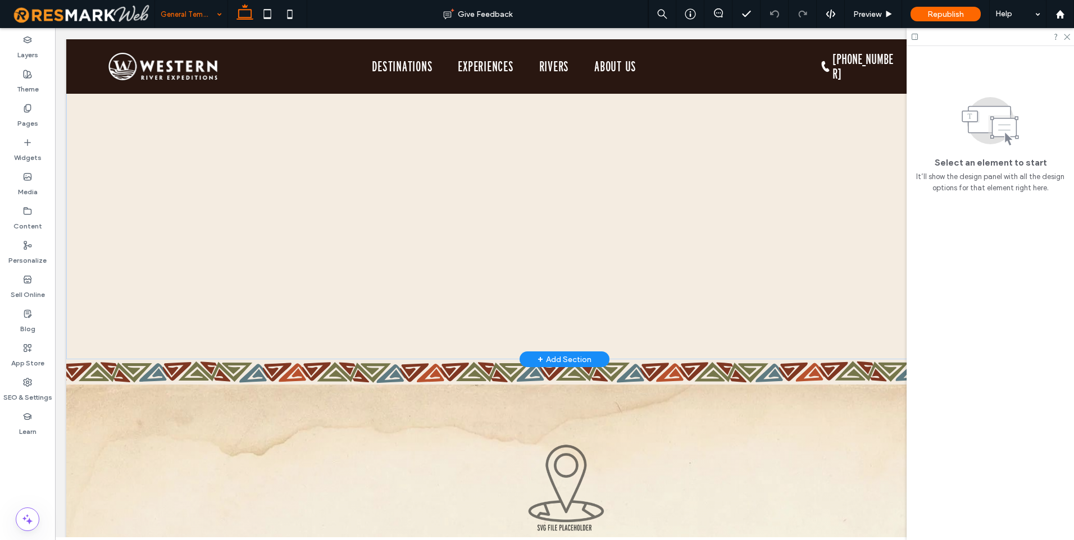
click at [557, 363] on div "+ Add Section" at bounding box center [564, 359] width 54 height 12
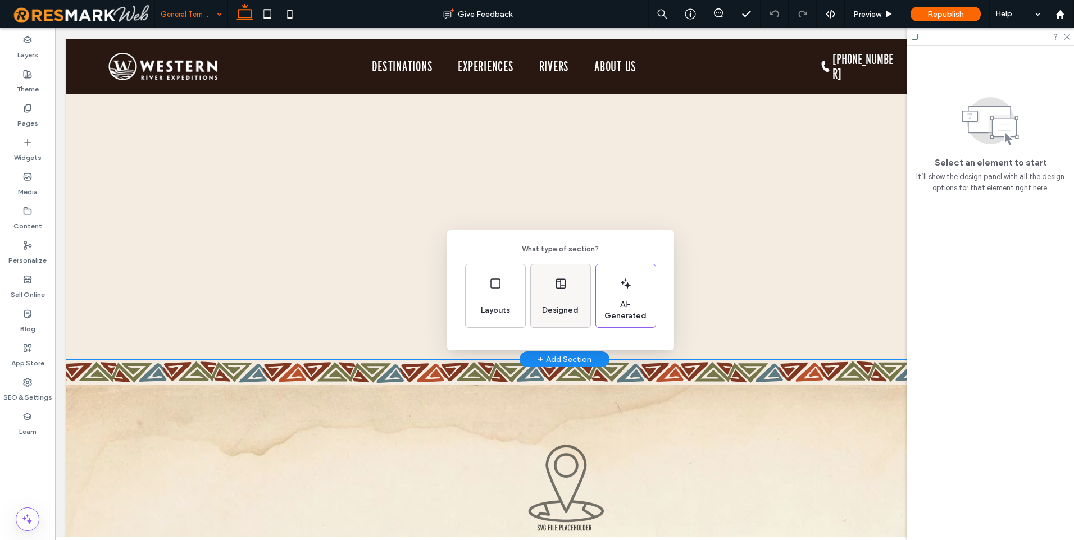
click at [546, 300] on div "Designed" at bounding box center [559, 310] width 45 height 25
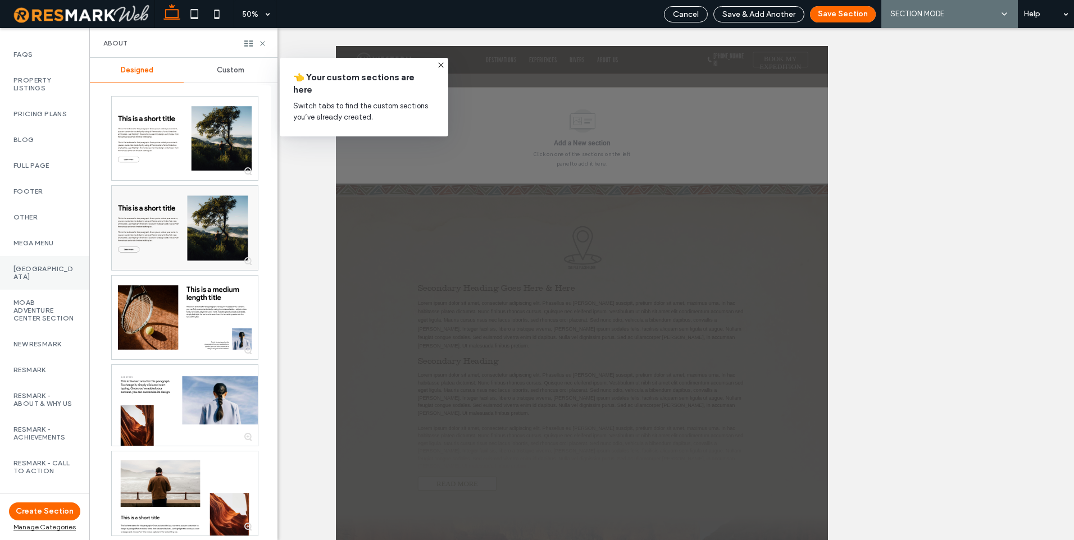
scroll to position [730, 0]
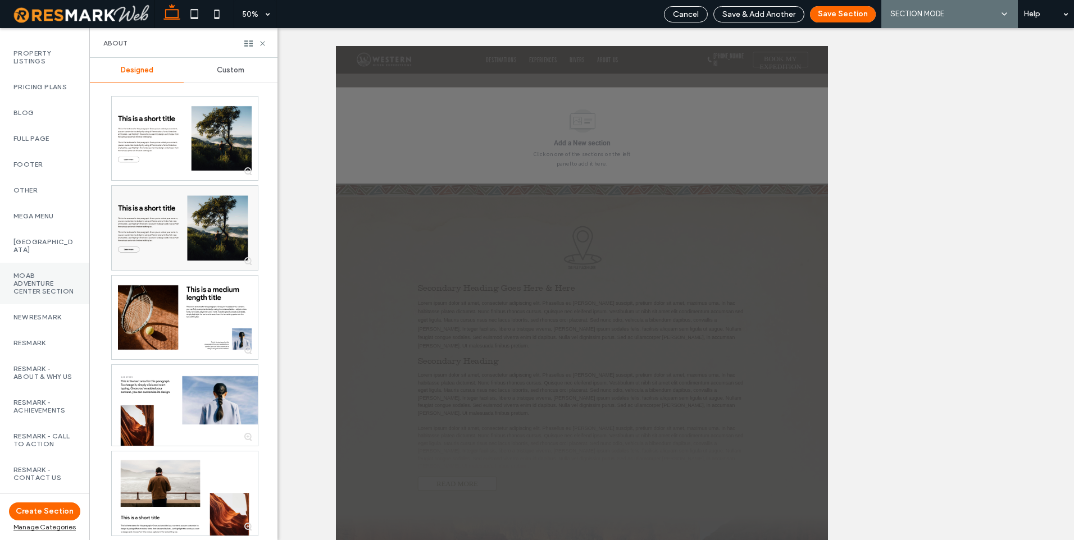
click at [22, 295] on label "Moab Adventure Center Section" at bounding box center [44, 284] width 62 height 24
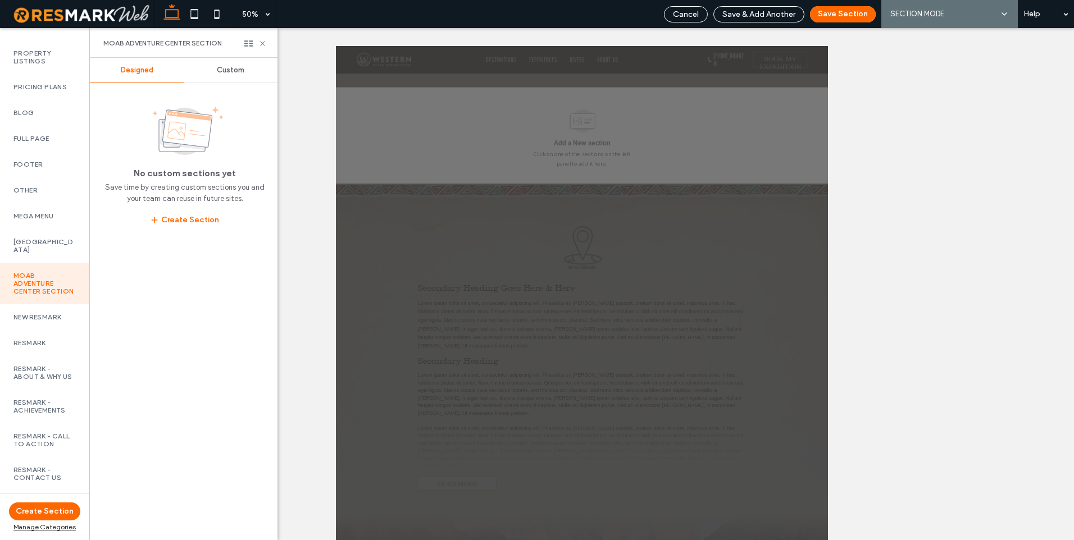
click at [224, 72] on span "Custom" at bounding box center [231, 70] width 28 height 9
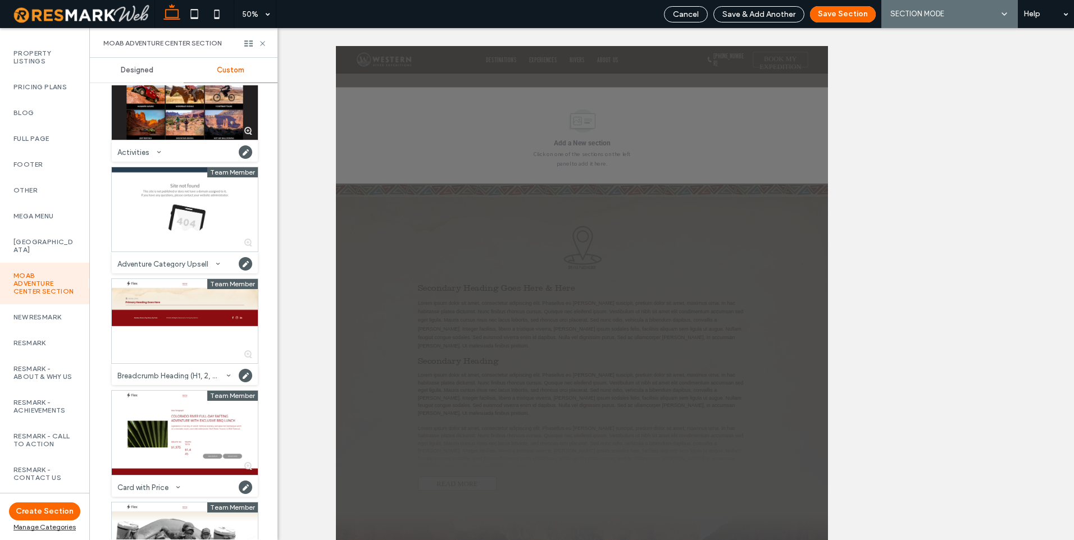
scroll to position [0, 0]
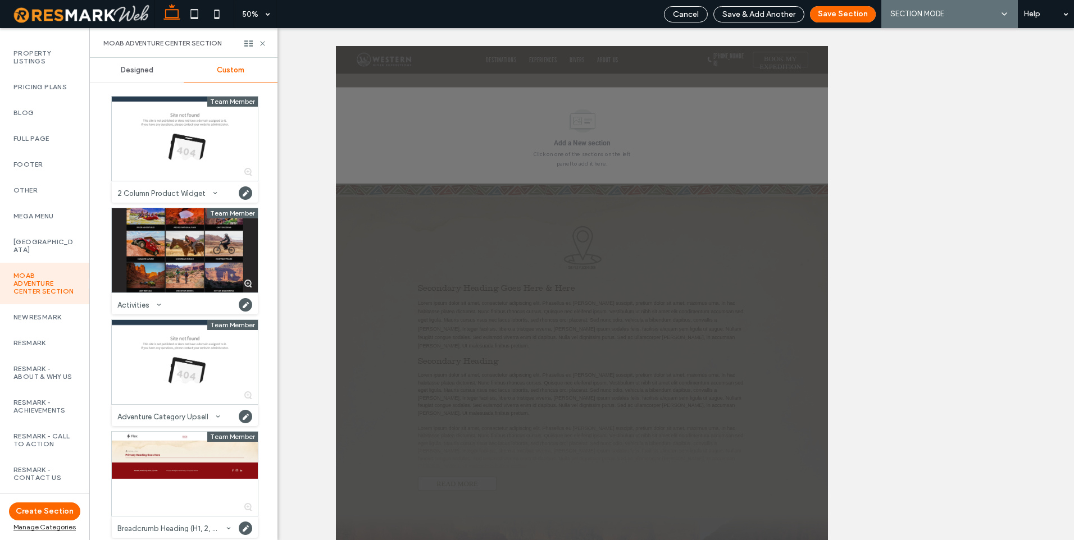
click at [186, 249] on div at bounding box center [185, 250] width 146 height 84
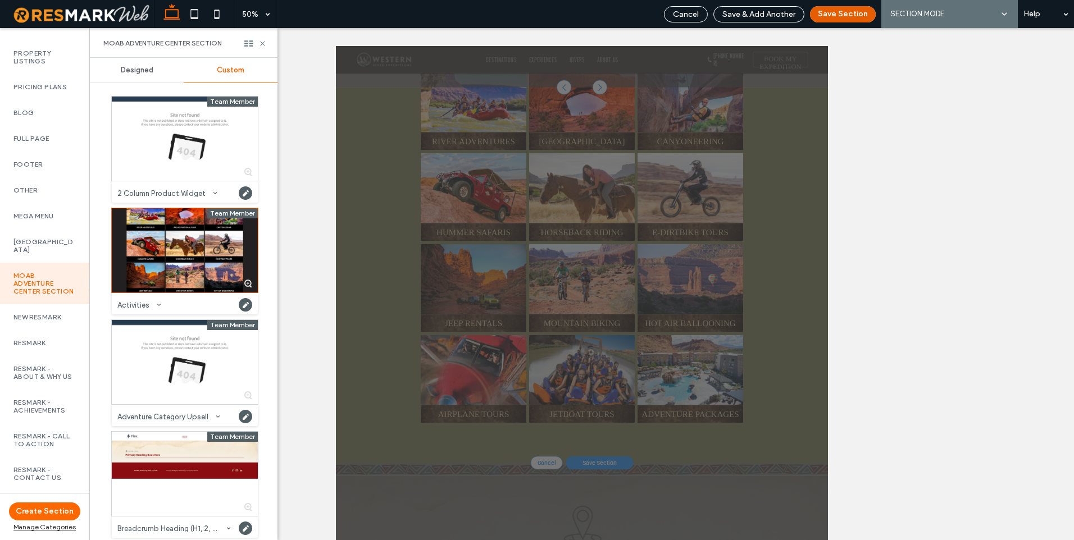
click at [850, 10] on button "Save Section" at bounding box center [843, 14] width 66 height 16
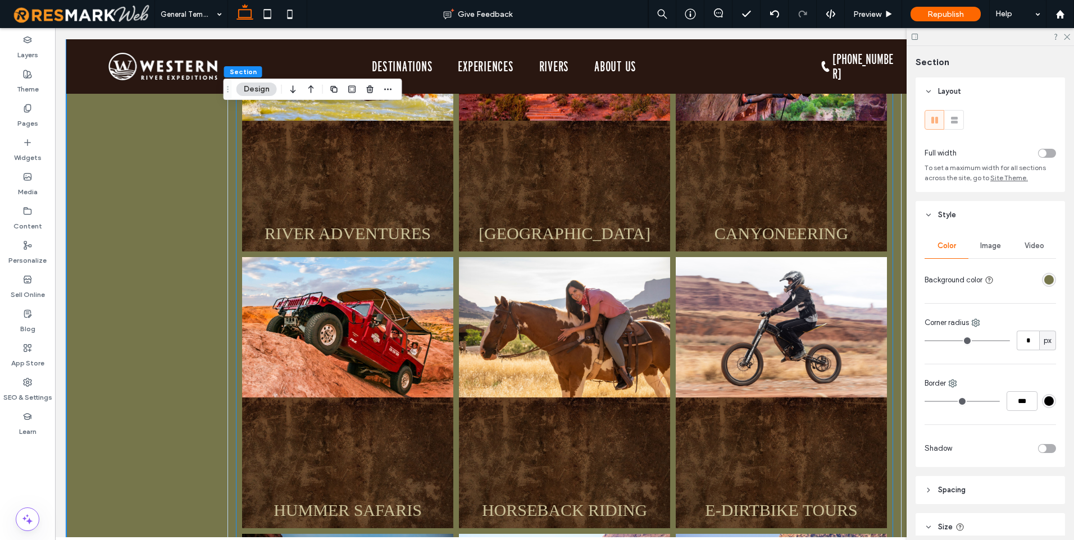
scroll to position [6479, 0]
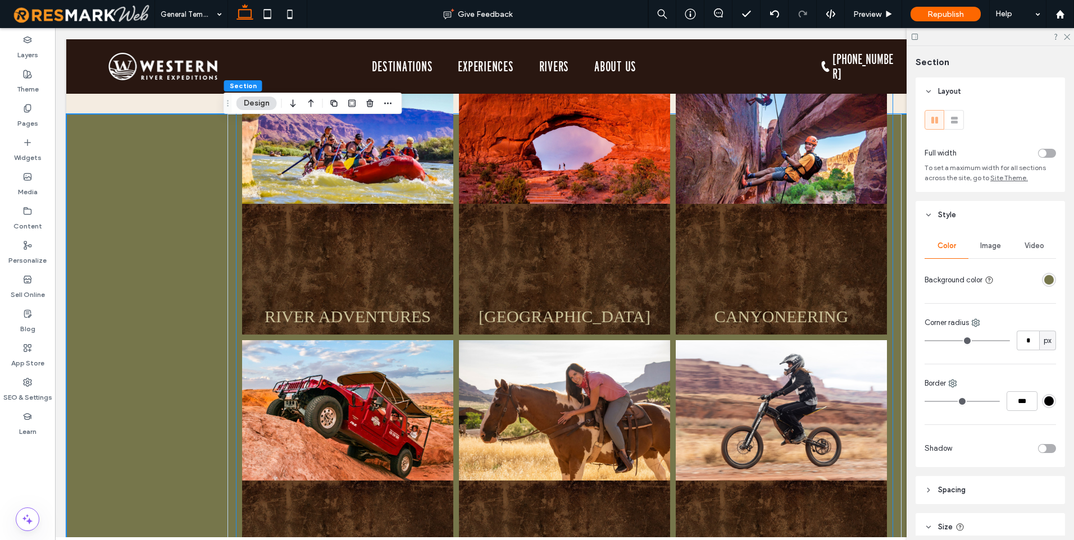
click at [354, 261] on span "RIVER ADVENTURES Button" at bounding box center [347, 269] width 211 height 131
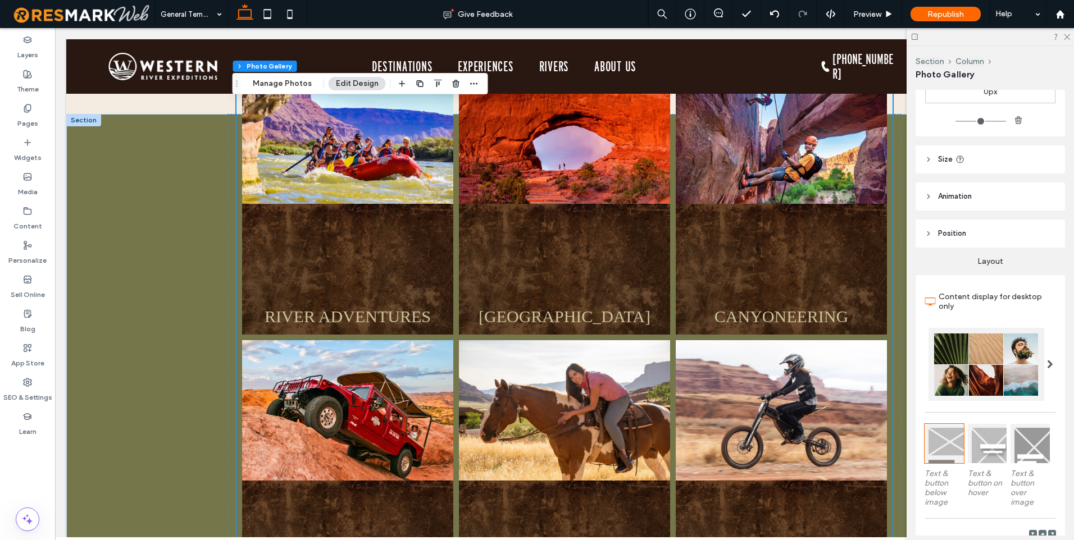
scroll to position [281, 0]
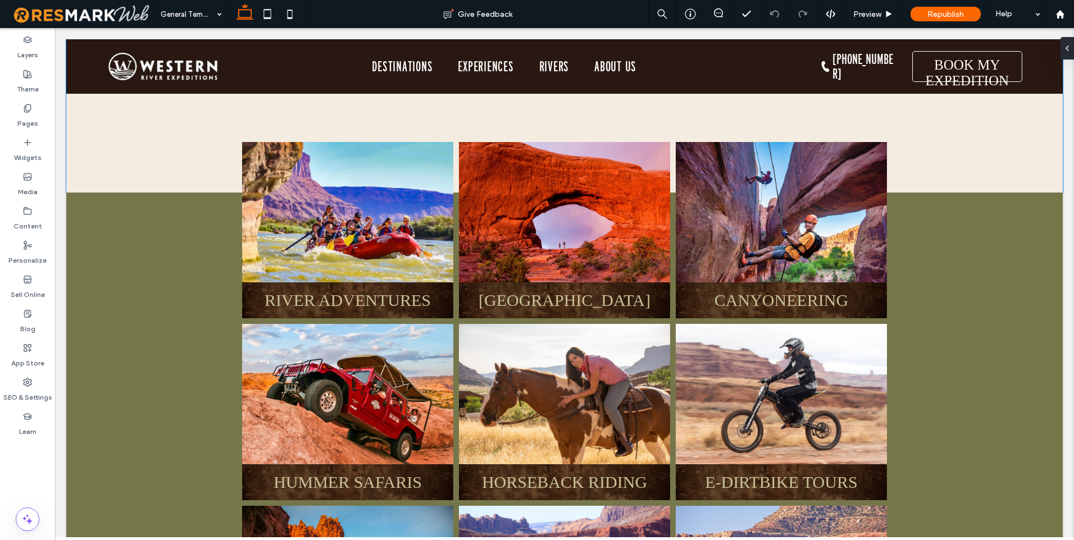
scroll to position [6402, 0]
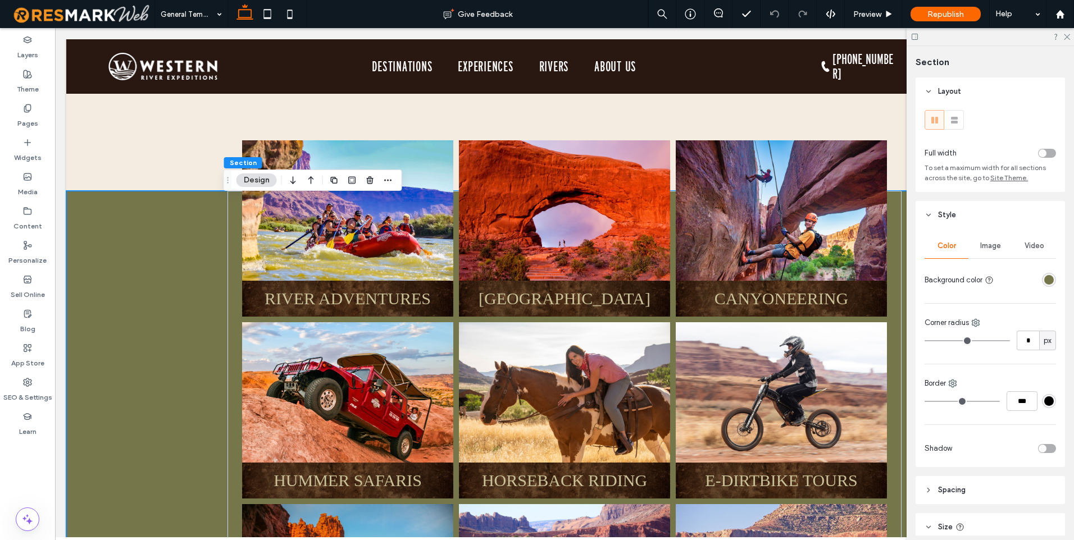
click at [1044, 281] on div "rgba(118, 118, 75, 1)" at bounding box center [1049, 280] width 10 height 10
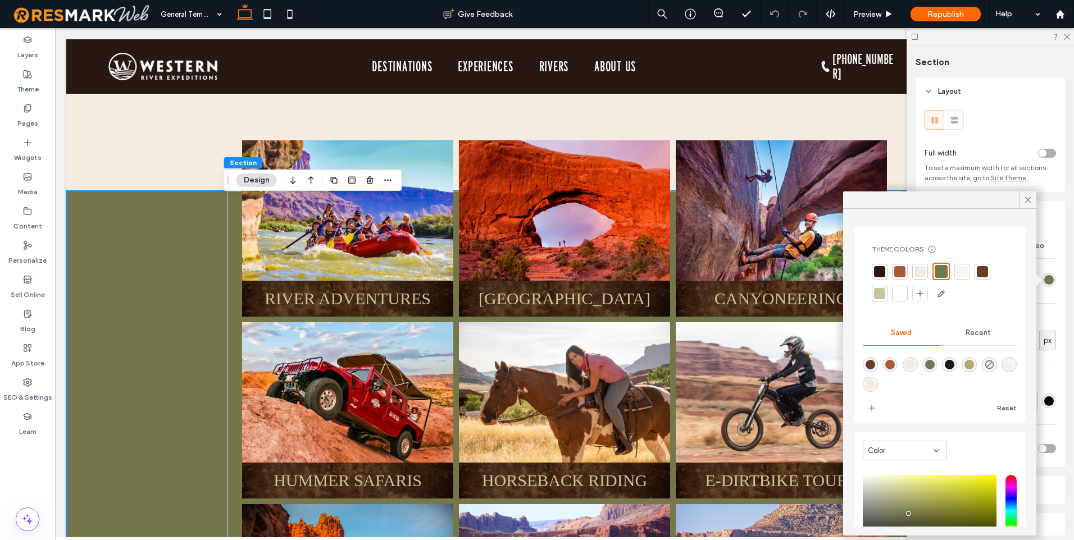
click at [985, 331] on div "Recent" at bounding box center [978, 333] width 77 height 25
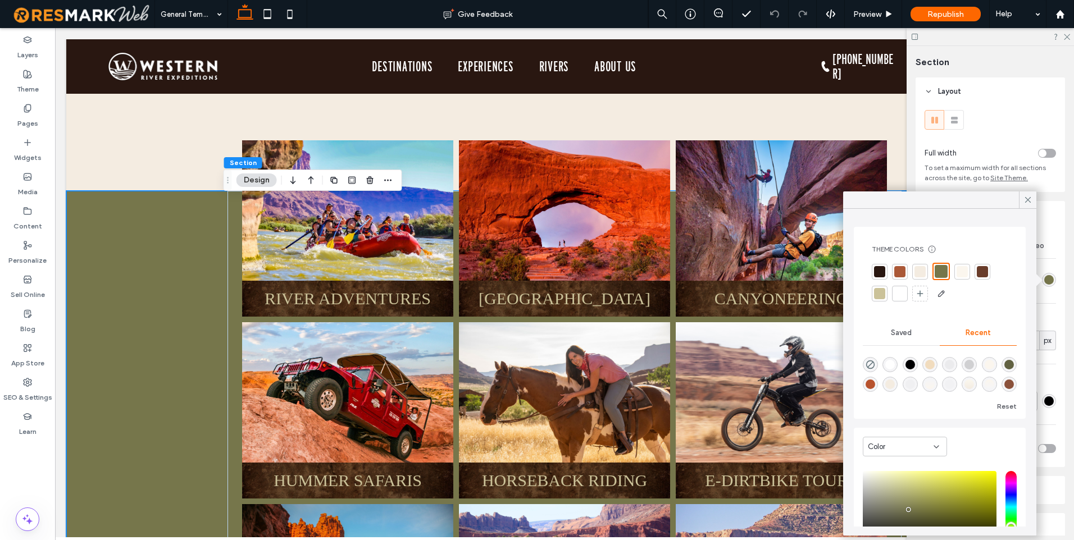
click at [957, 275] on div at bounding box center [961, 271] width 11 height 11
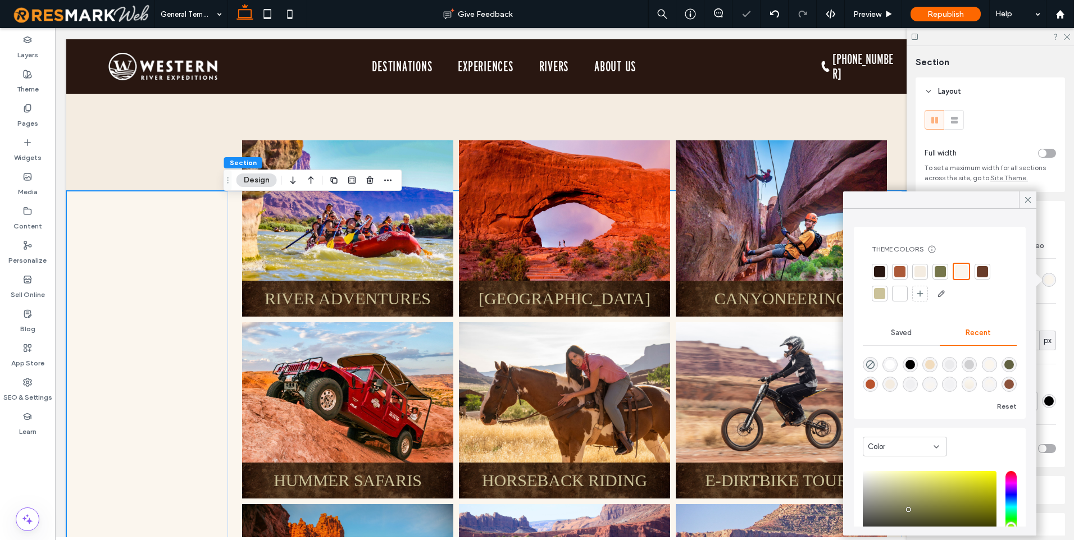
click at [925, 268] on div at bounding box center [919, 271] width 11 height 11
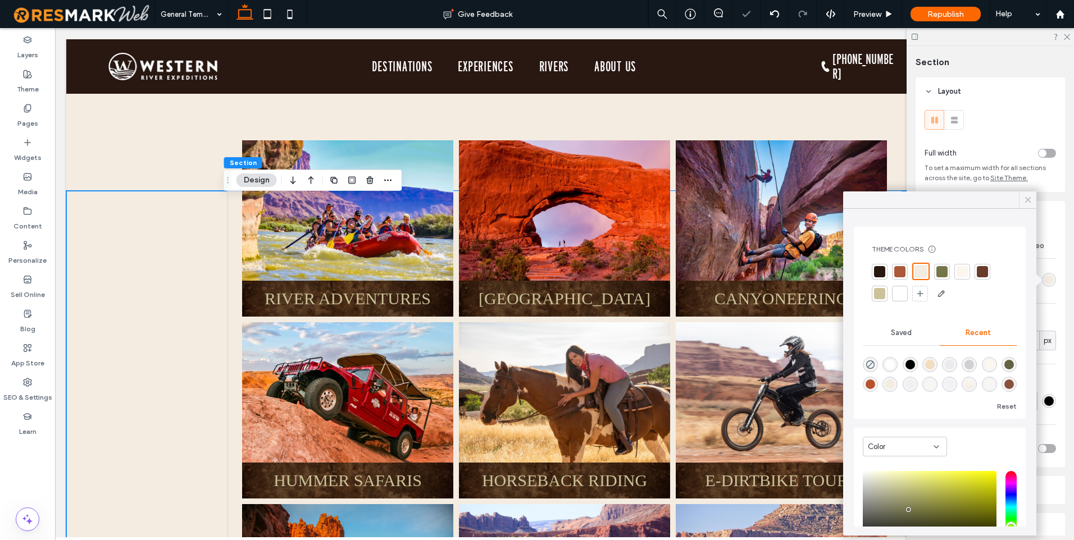
click at [1030, 197] on icon at bounding box center [1028, 200] width 10 height 10
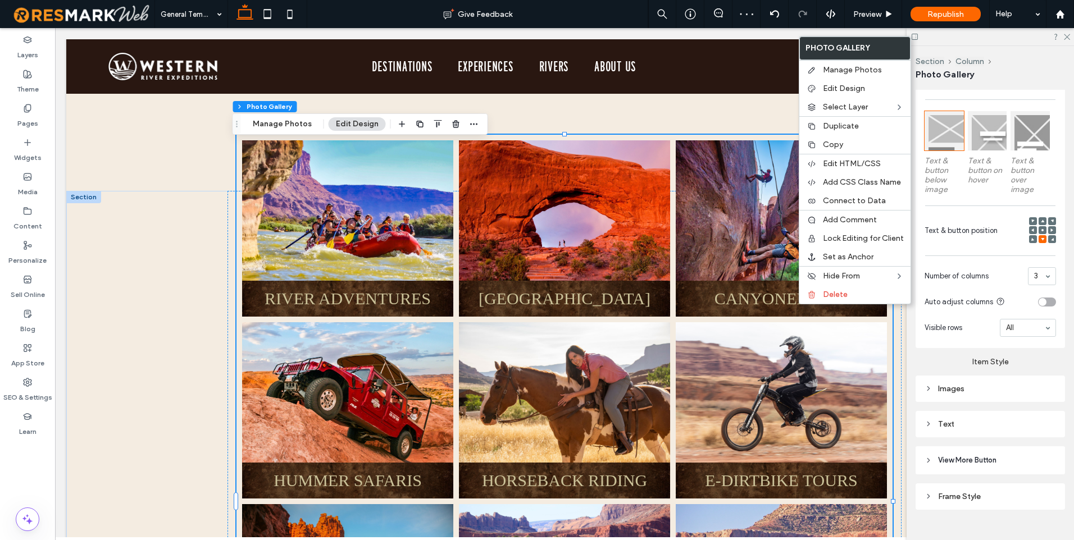
scroll to position [508, 0]
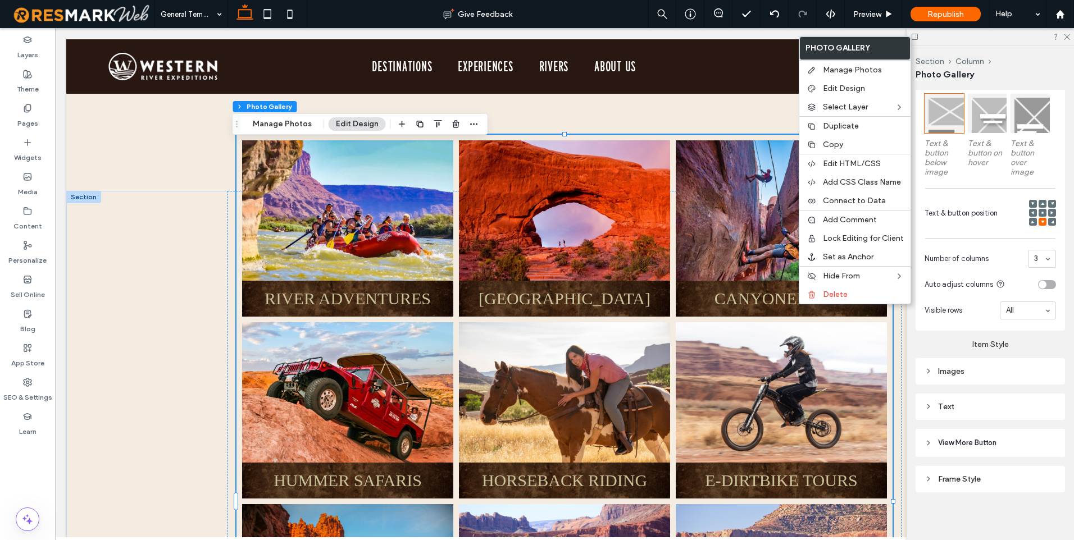
click at [967, 475] on div "Frame Style" at bounding box center [989, 480] width 131 height 10
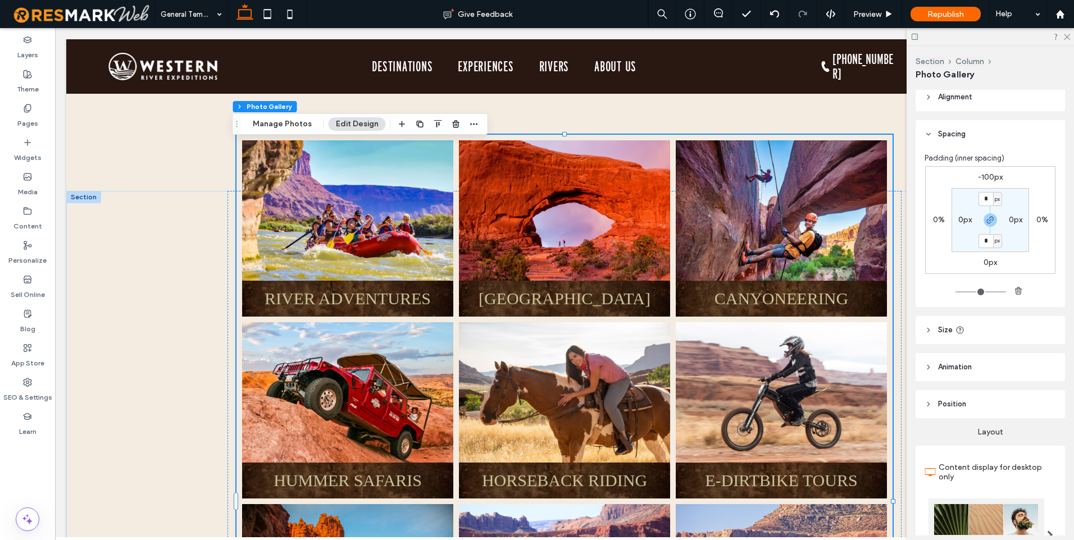
scroll to position [0, 0]
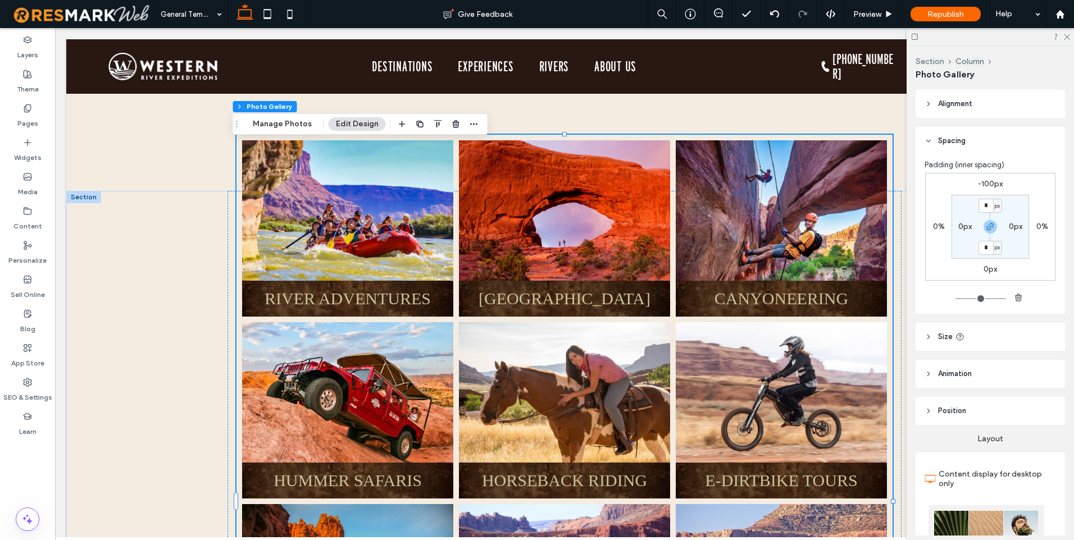
click at [993, 174] on div "-100px 0% 0px 0% * px 0px * px 0px" at bounding box center [990, 227] width 130 height 108
click at [990, 183] on label "-100px" at bounding box center [990, 184] width 25 height 10
type input "*"
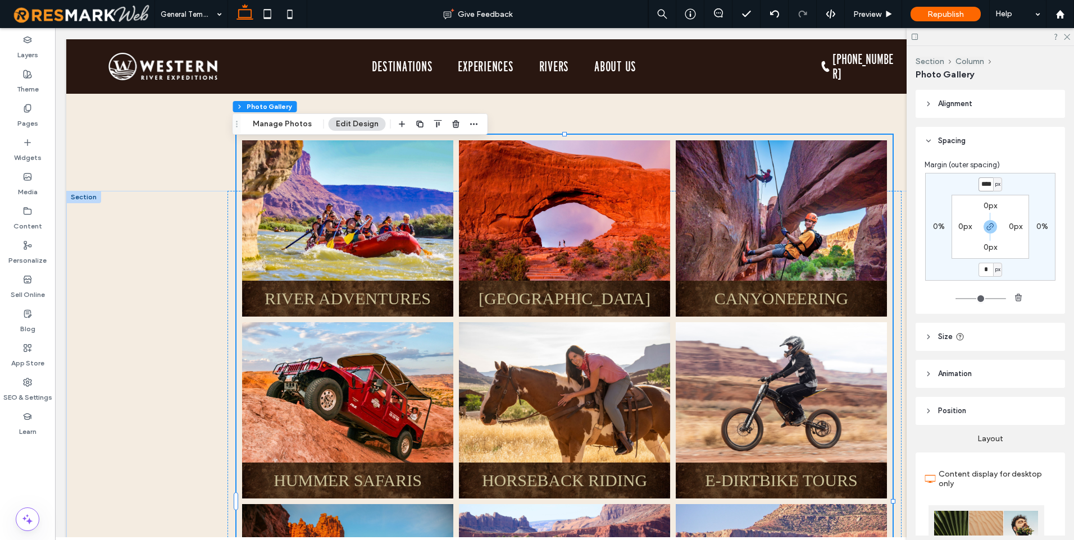
click at [990, 183] on input "****" at bounding box center [985, 184] width 15 height 14
click at [989, 184] on input "****" at bounding box center [985, 184] width 15 height 14
type input "*"
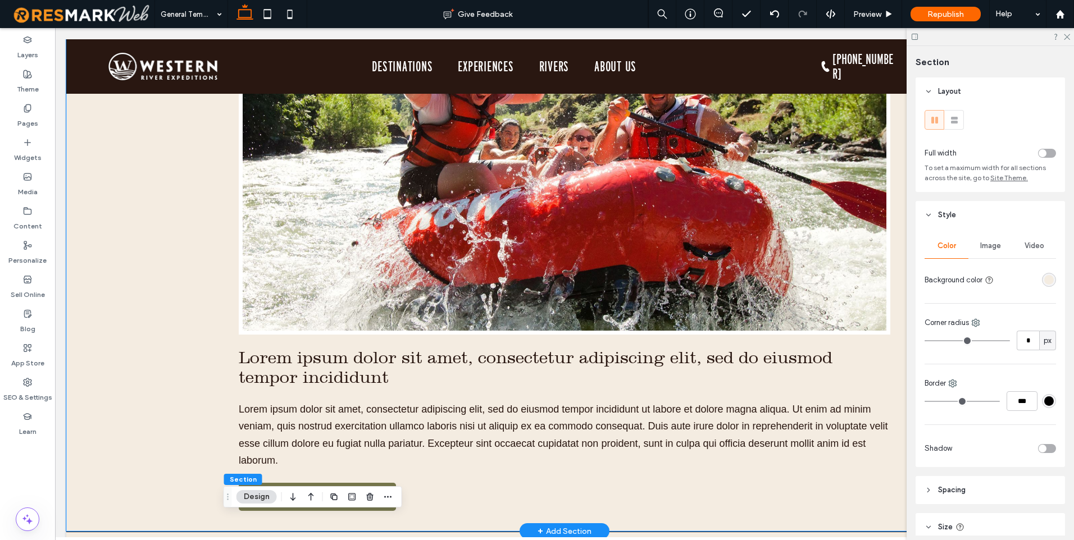
scroll to position [5279, 0]
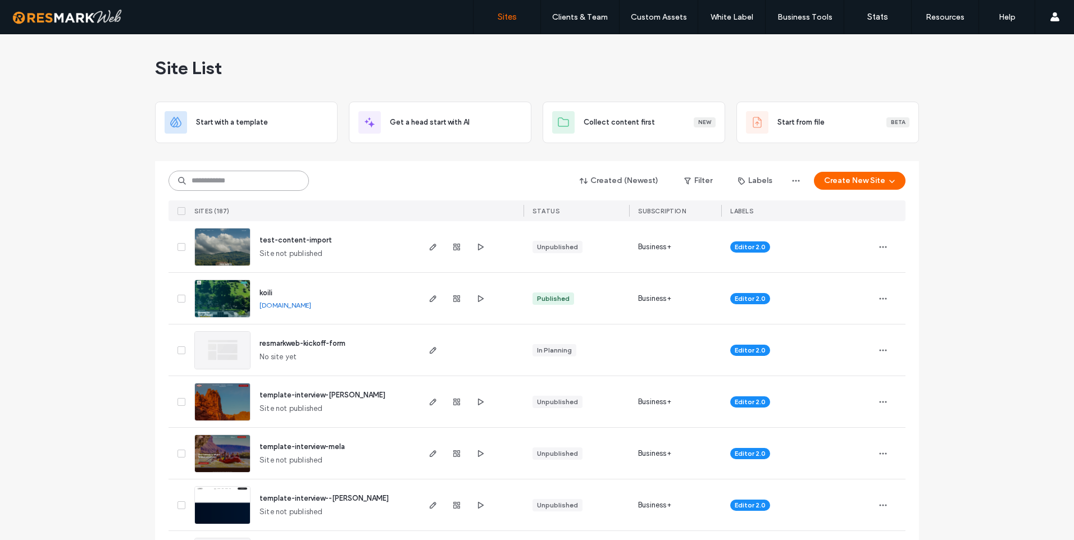
click at [236, 185] on input at bounding box center [238, 181] width 140 height 20
click at [480, 240] on span "button" at bounding box center [479, 246] width 13 height 13
click at [232, 183] on input at bounding box center [238, 181] width 140 height 20
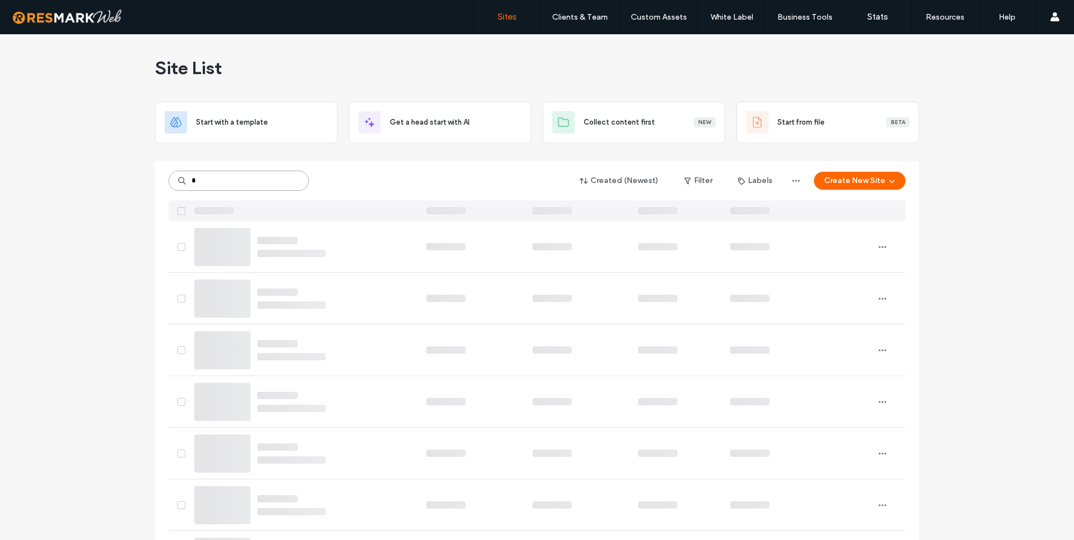
type input "*"
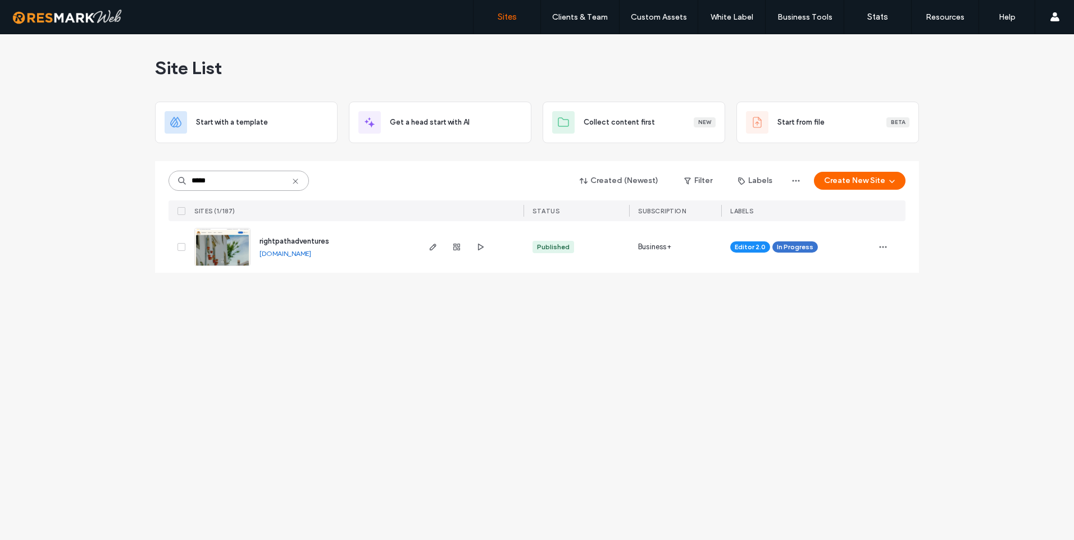
type input "*****"
click at [238, 258] on img at bounding box center [222, 267] width 55 height 76
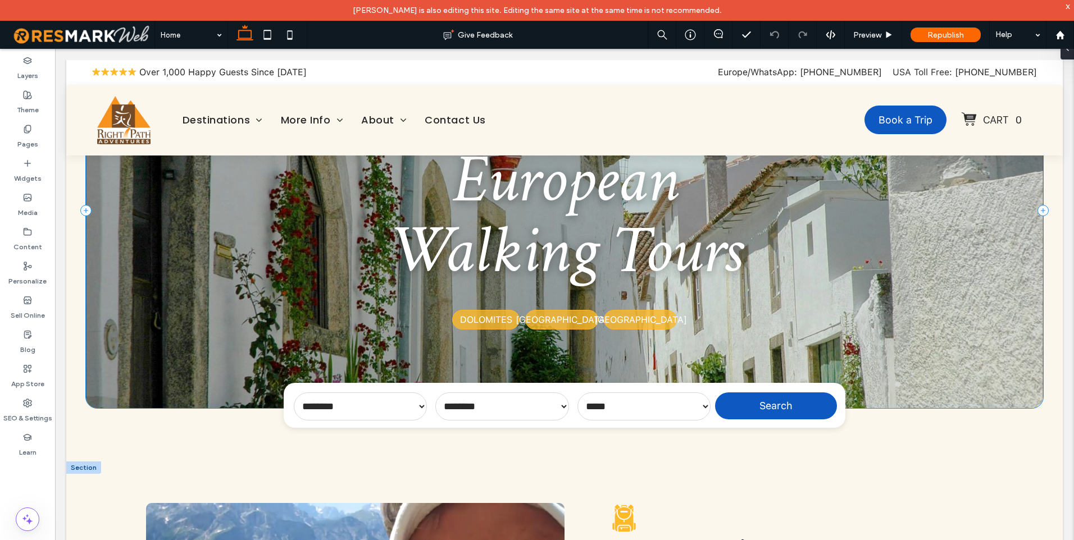
scroll to position [449, 0]
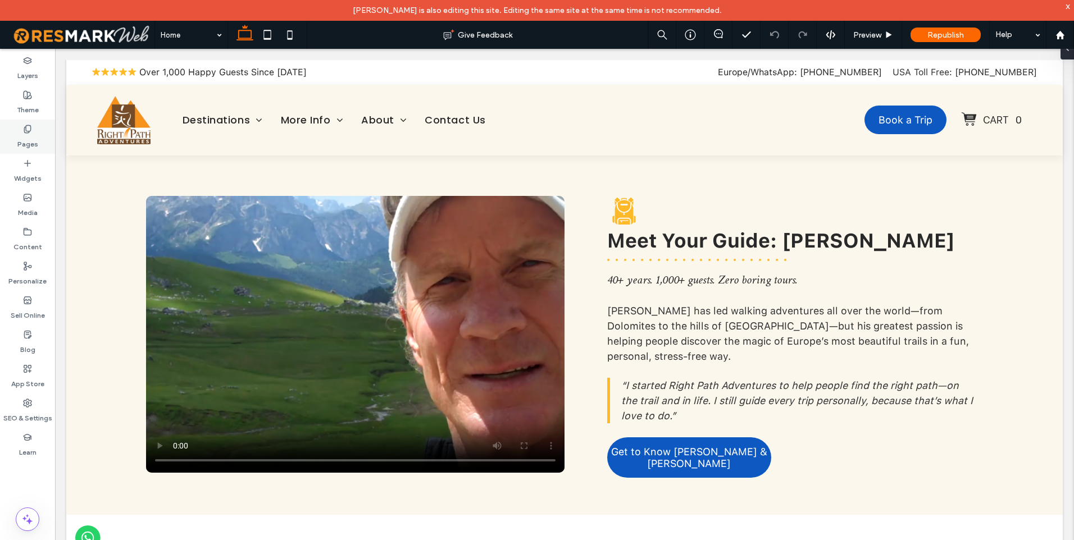
click at [27, 143] on label "Pages" at bounding box center [27, 142] width 21 height 16
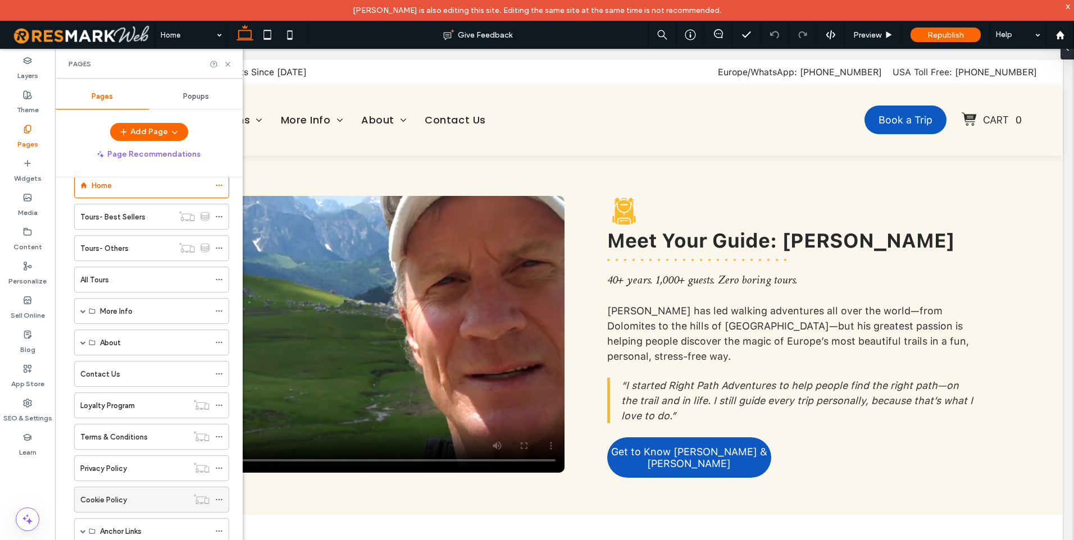
scroll to position [41, 0]
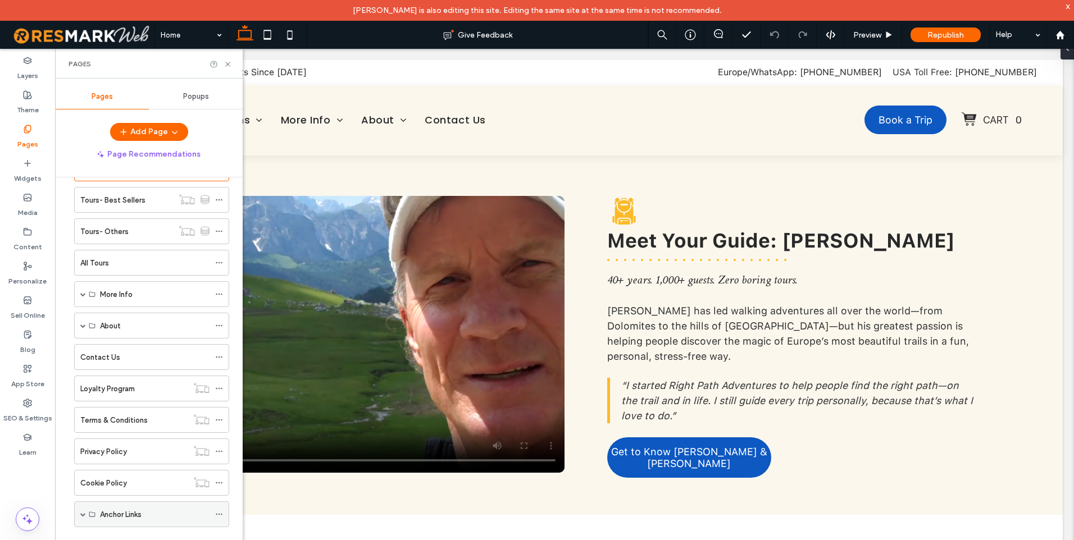
click at [83, 514] on span at bounding box center [83, 515] width 6 height 6
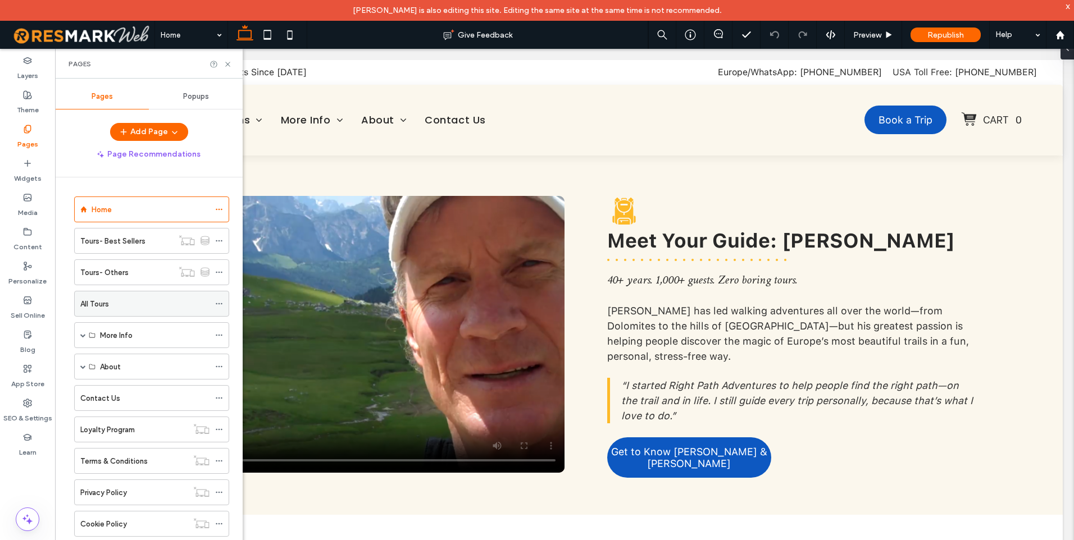
click at [132, 307] on div "All Tours" at bounding box center [144, 304] width 129 height 12
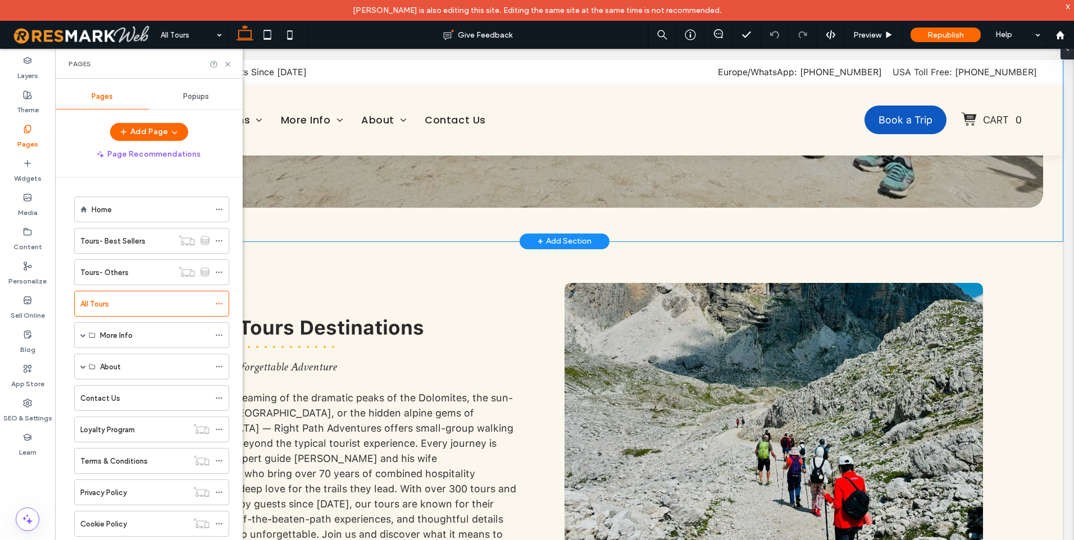
scroll to position [337, 0]
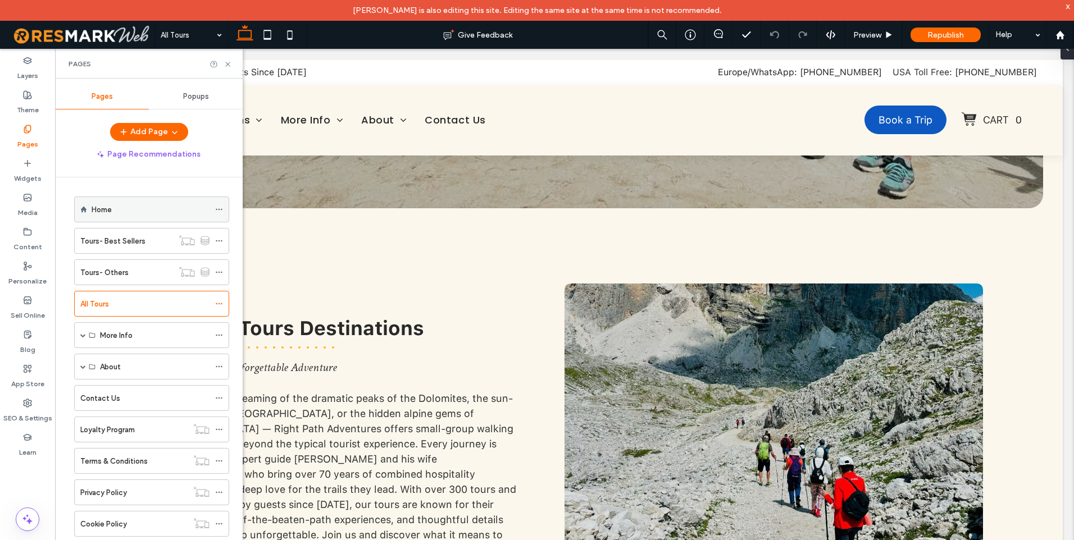
click at [135, 221] on div "Home" at bounding box center [151, 209] width 118 height 25
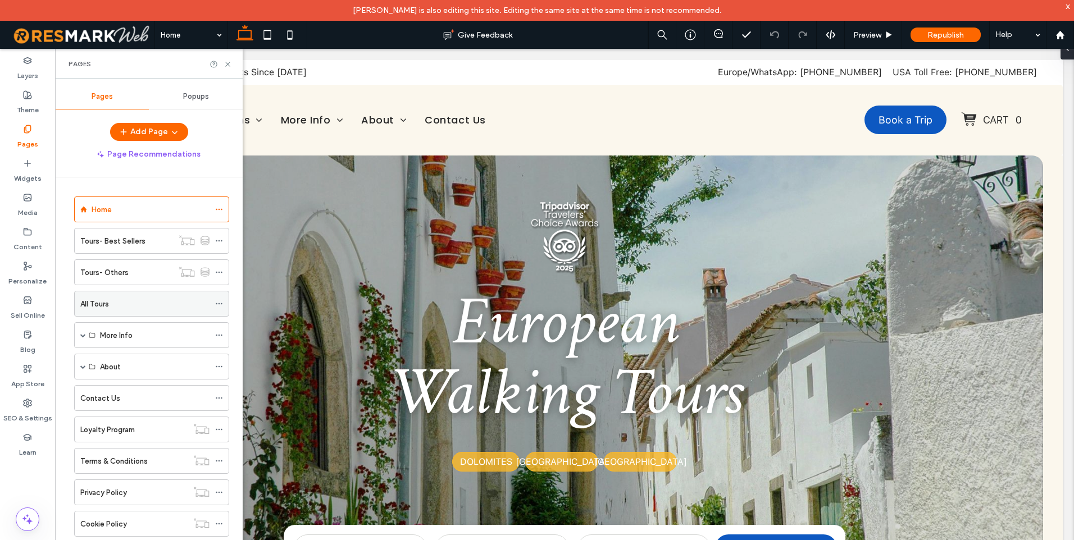
click at [134, 309] on div "All Tours" at bounding box center [144, 304] width 129 height 12
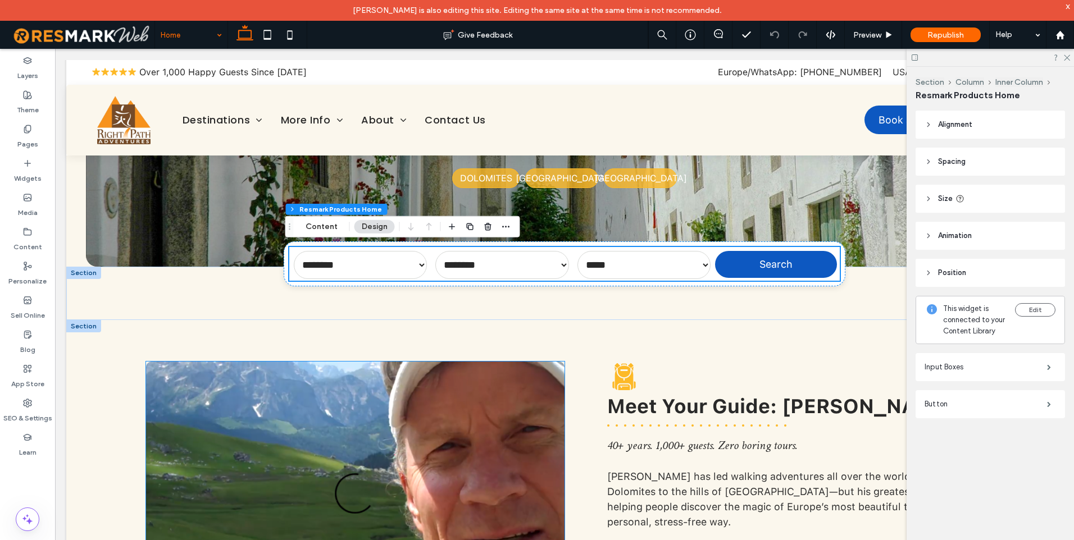
scroll to position [281, 0]
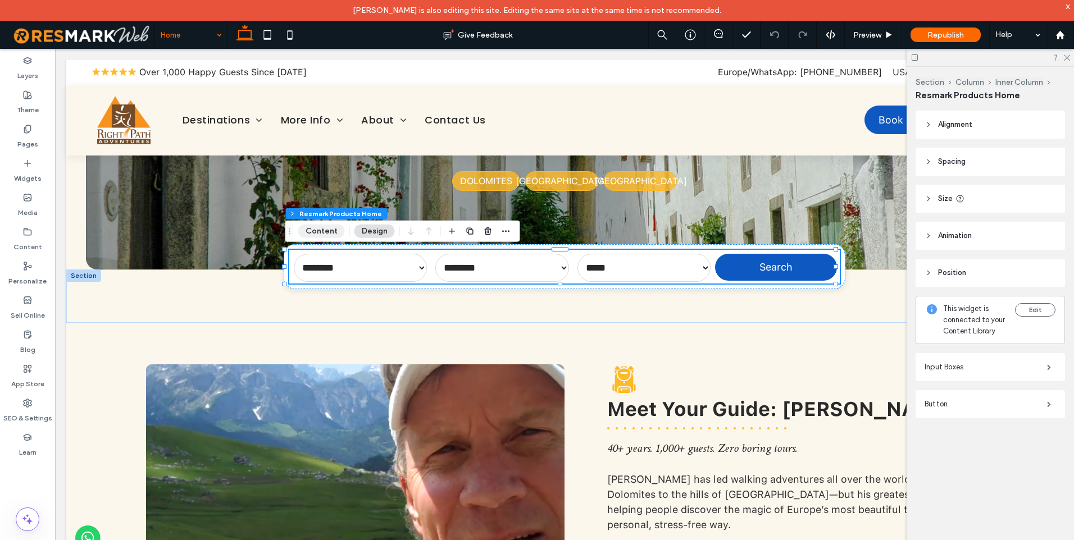
click at [331, 229] on button "Content" at bounding box center [321, 231] width 47 height 13
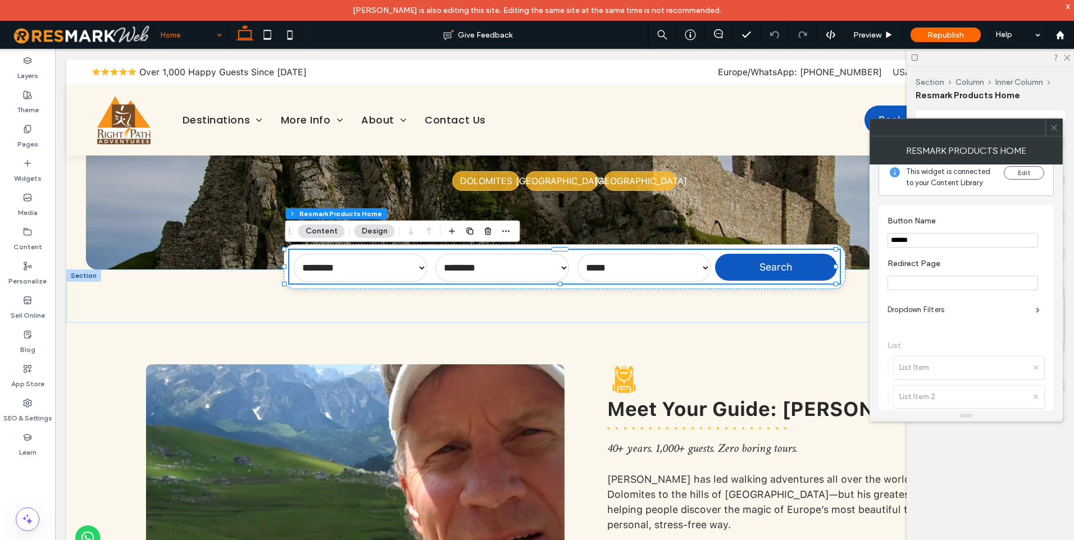
scroll to position [0, 0]
click at [12, 126] on div "Pages" at bounding box center [27, 137] width 55 height 34
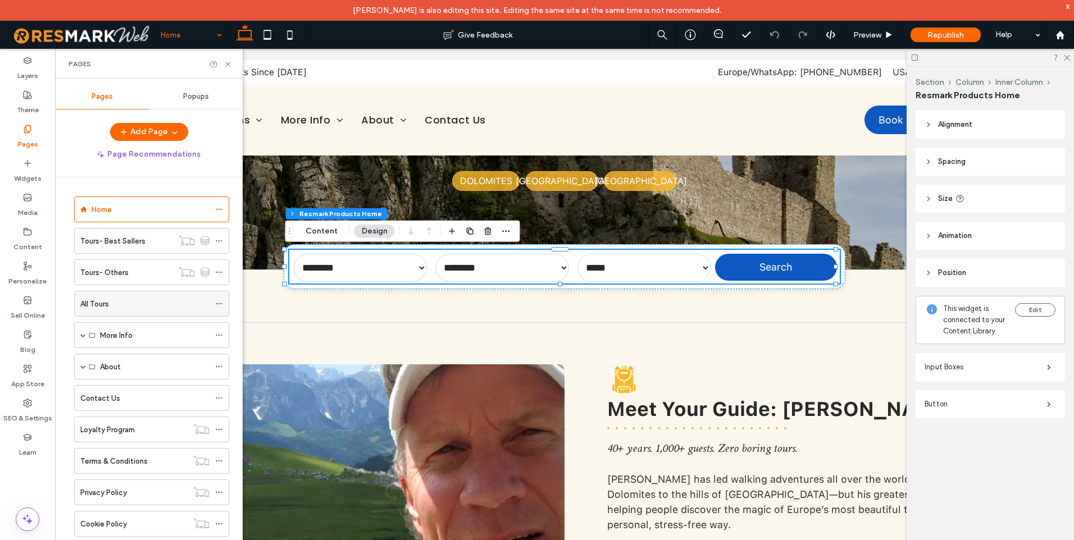
click at [220, 304] on icon at bounding box center [219, 304] width 8 height 8
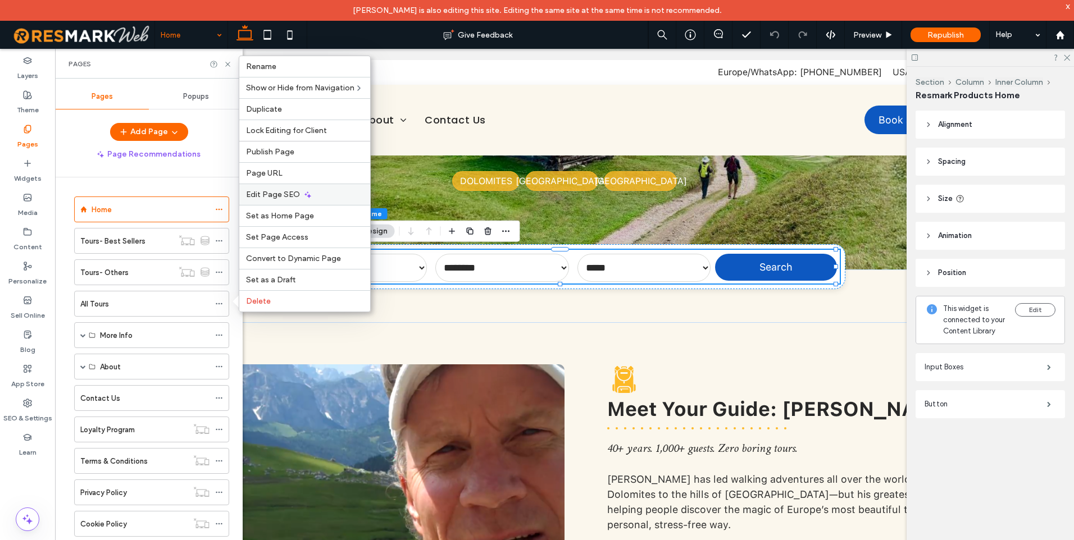
click at [300, 198] on div "Edit Page SEO" at bounding box center [304, 194] width 131 height 21
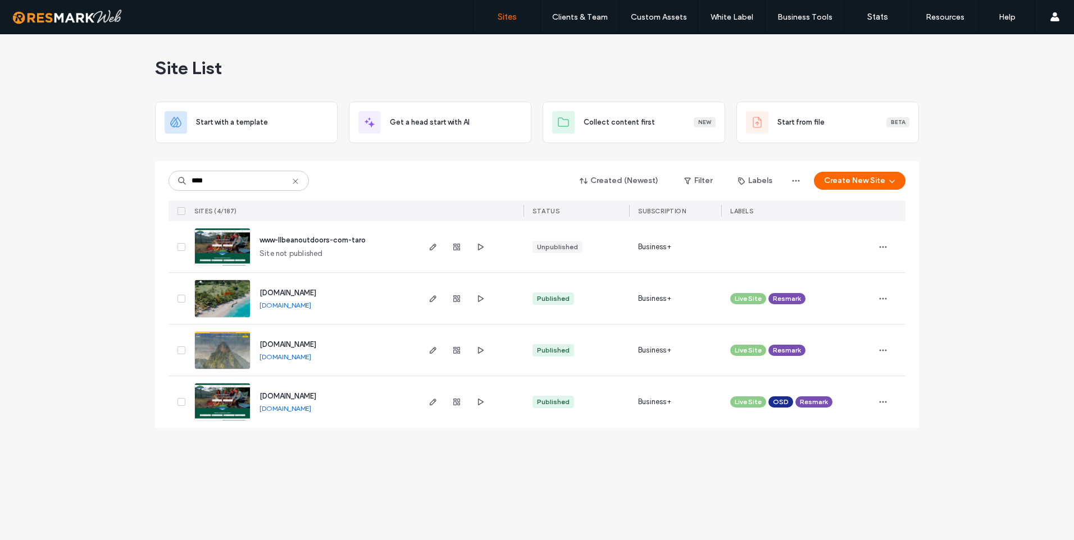
type input "****"
click at [245, 401] on img at bounding box center [222, 422] width 55 height 76
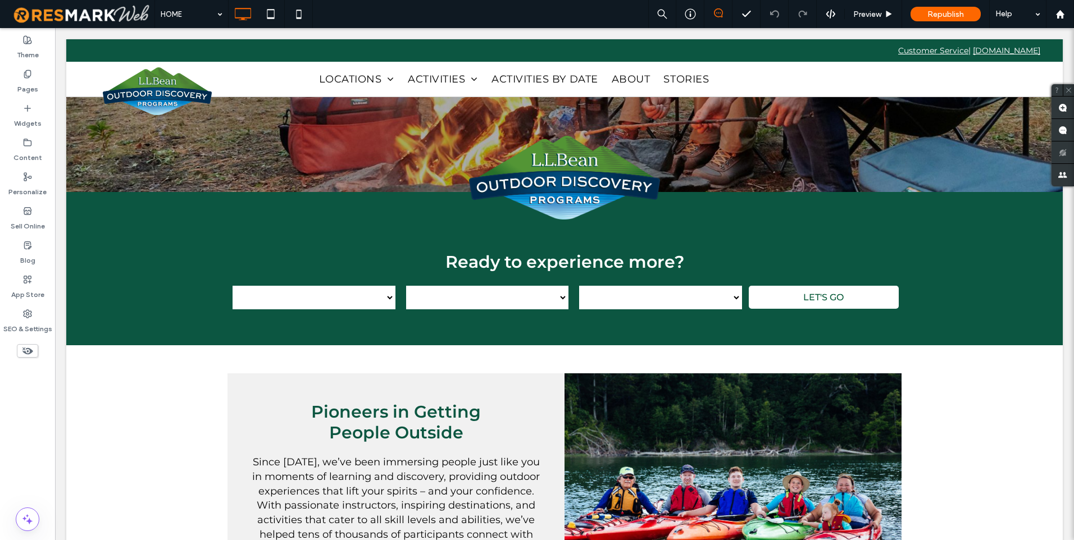
scroll to position [225, 0]
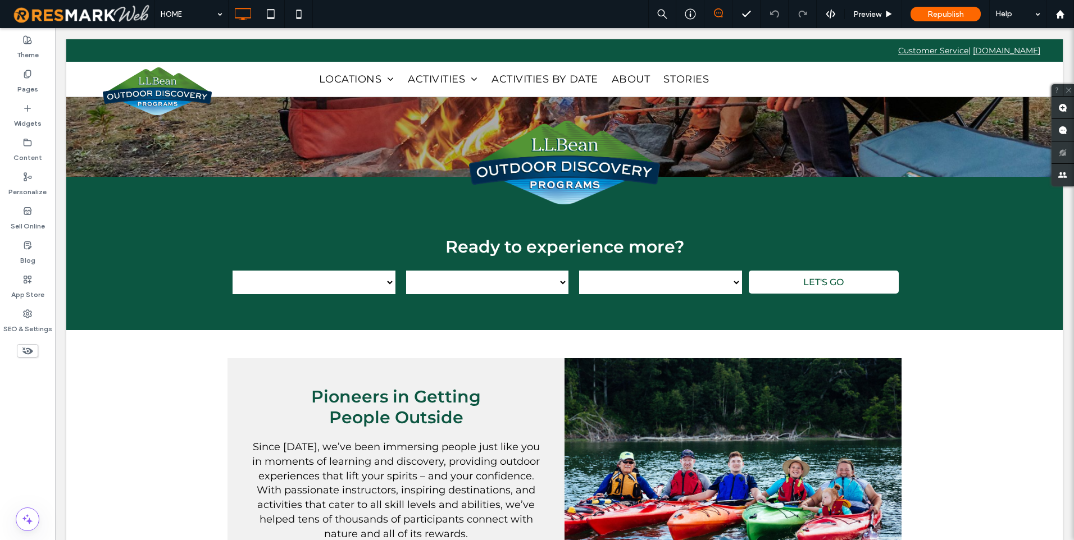
click at [666, 279] on select at bounding box center [660, 283] width 163 height 24
click at [6, 92] on div "Pages" at bounding box center [27, 82] width 55 height 34
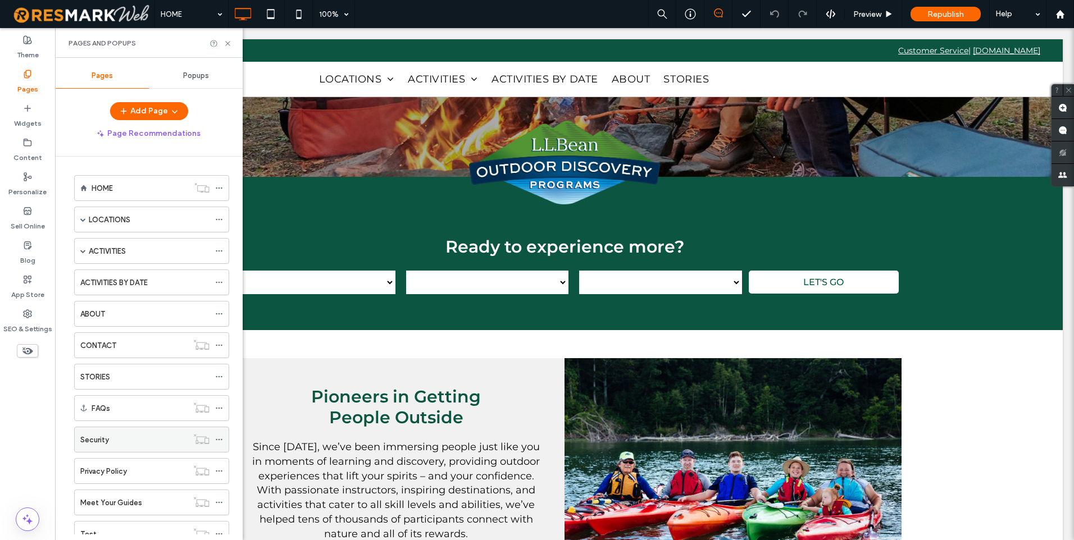
scroll to position [0, 0]
click at [81, 250] on span at bounding box center [83, 252] width 6 height 6
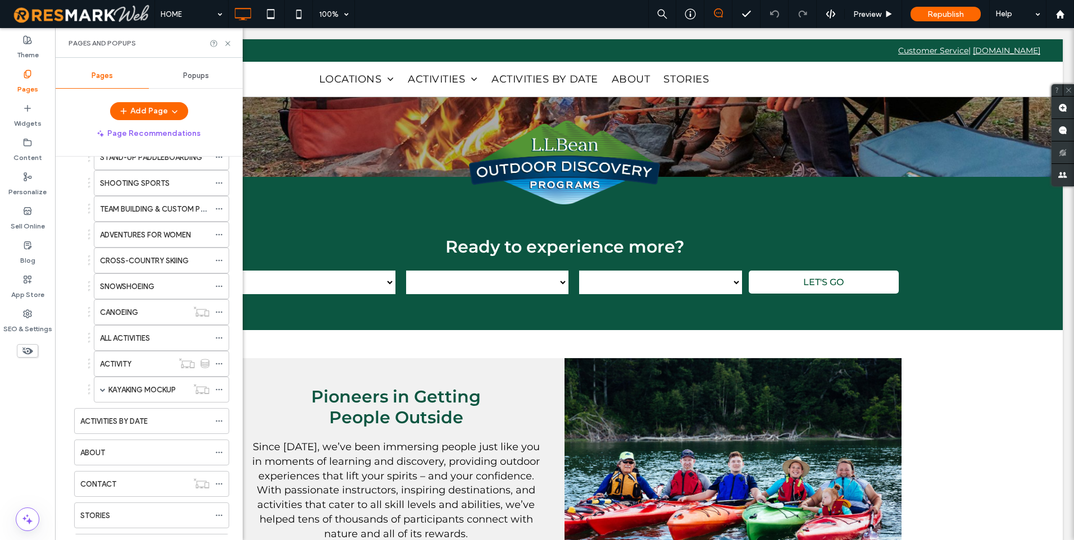
scroll to position [393, 0]
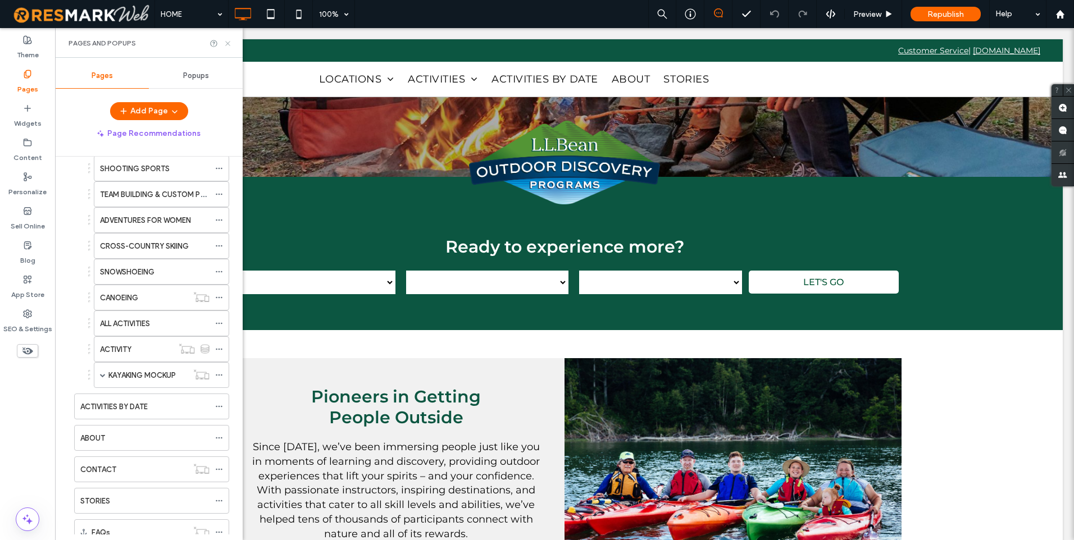
drag, startPoint x: 229, startPoint y: 45, endPoint x: 346, endPoint y: 126, distance: 142.4
click at [229, 45] on use at bounding box center [227, 43] width 4 height 4
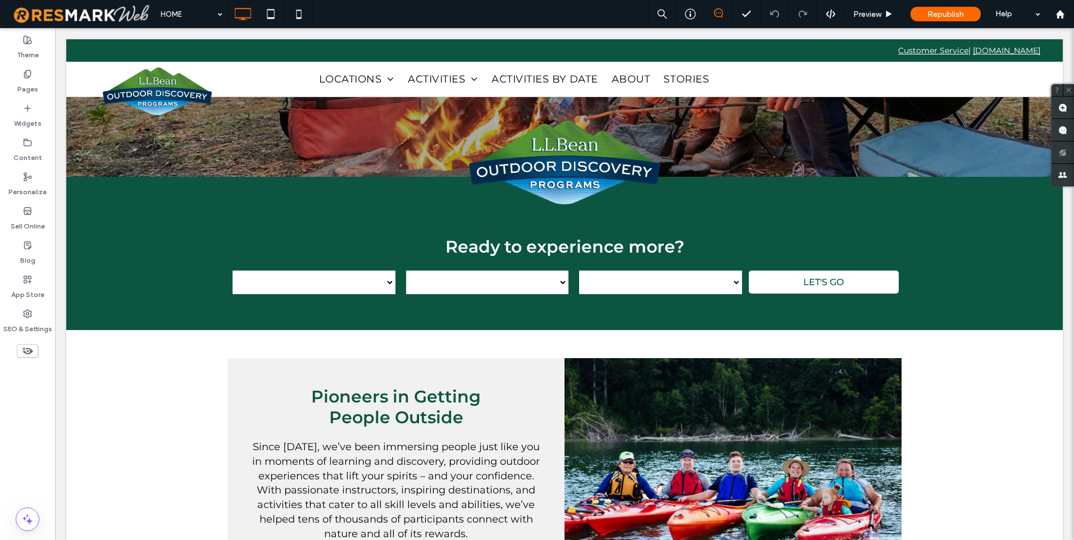
click at [733, 271] on select at bounding box center [660, 283] width 163 height 24
click at [574, 281] on div at bounding box center [660, 281] width 173 height 34
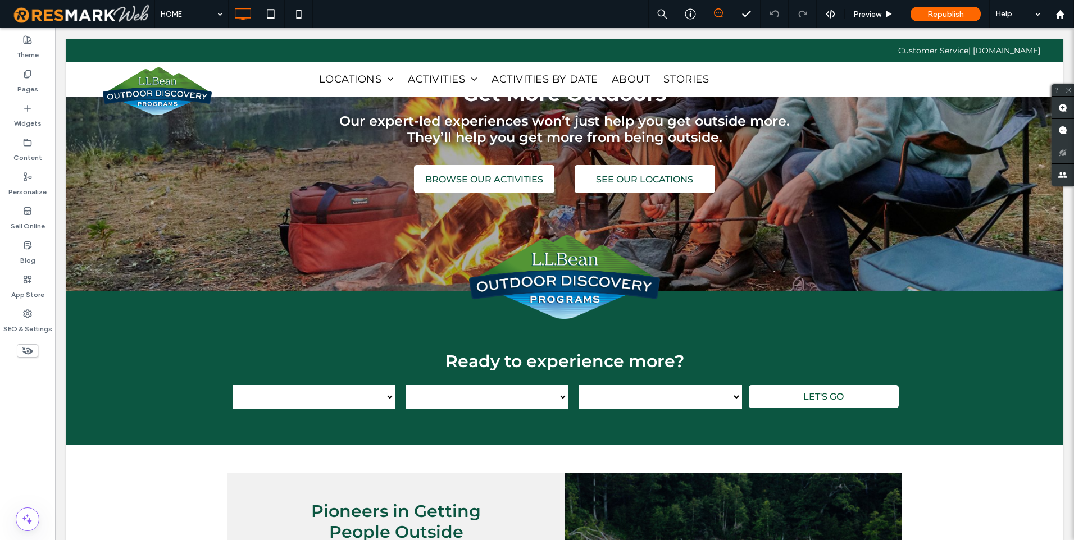
scroll to position [112, 0]
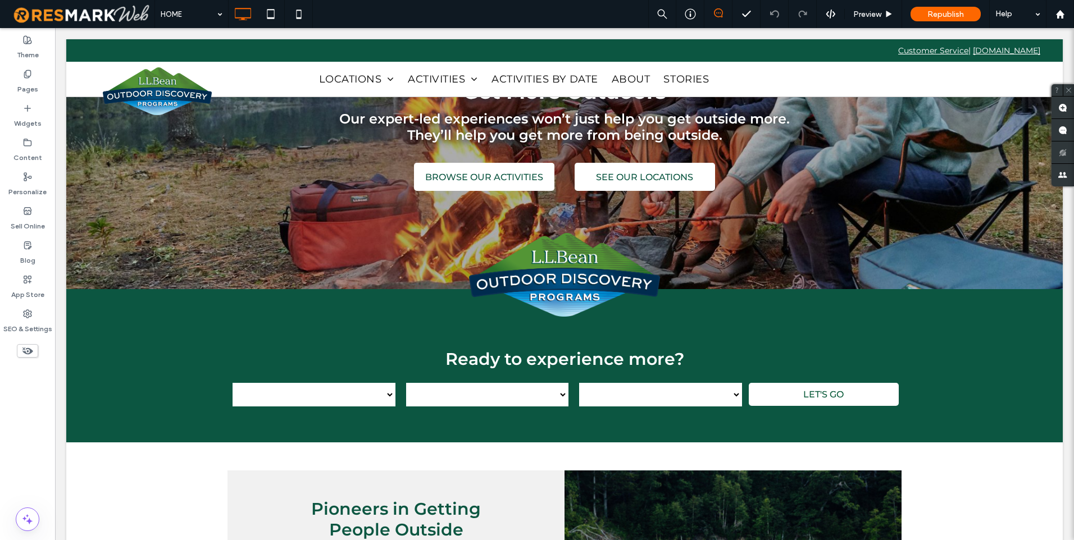
click at [540, 390] on select at bounding box center [487, 395] width 163 height 24
click at [566, 400] on div at bounding box center [486, 393] width 173 height 34
click at [181, 351] on div "Ready to experience more? LET'S GO" at bounding box center [564, 389] width 996 height 110
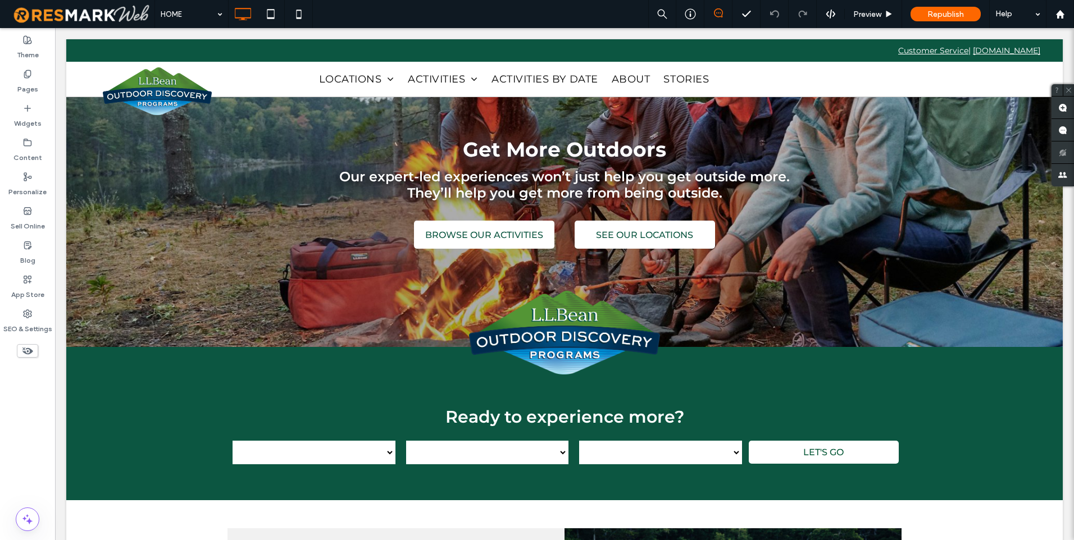
scroll to position [56, 0]
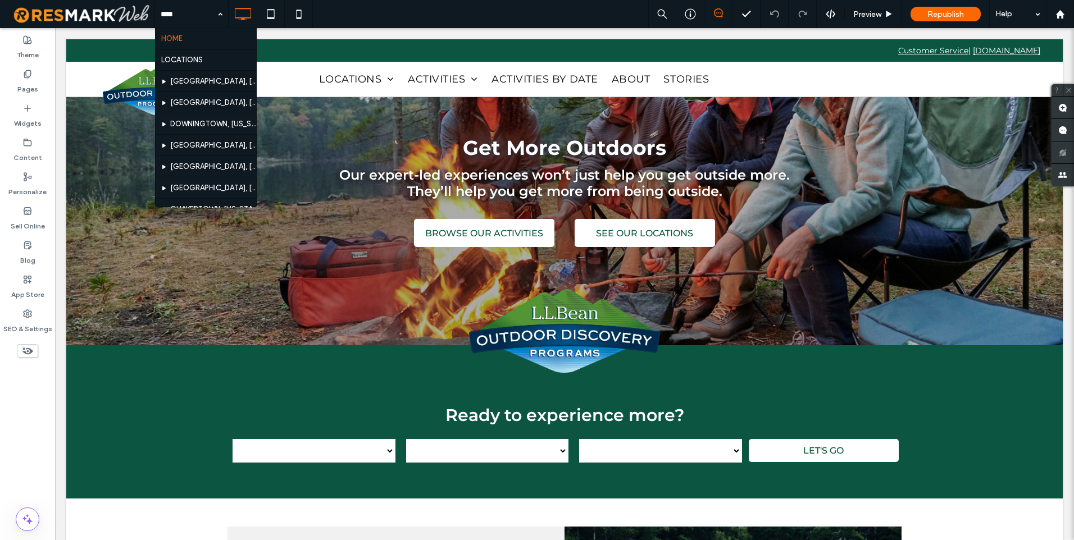
drag, startPoint x: 195, startPoint y: 61, endPoint x: 238, endPoint y: 106, distance: 61.6
click at [416, 429] on div at bounding box center [537, 270] width 1074 height 540
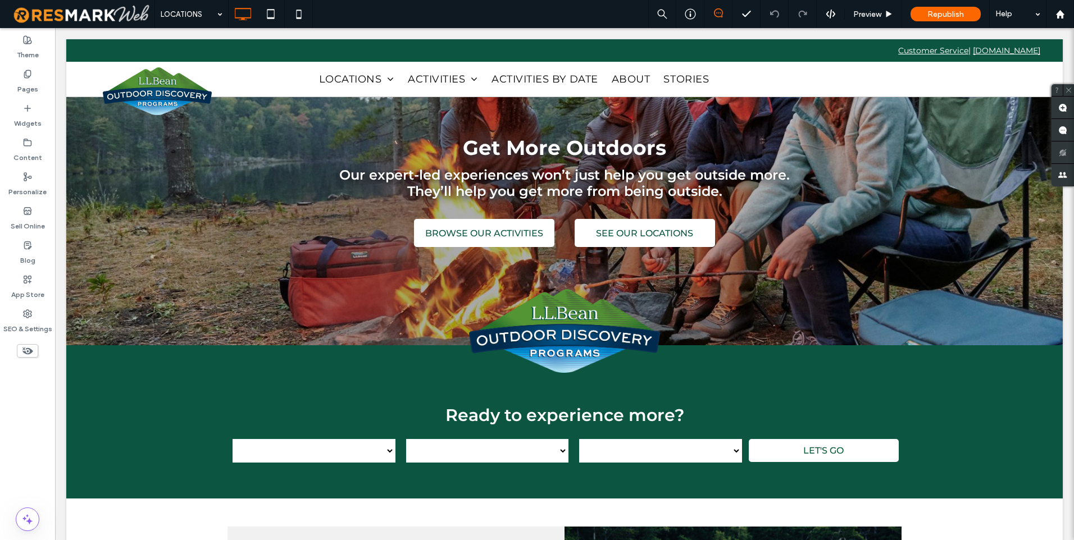
click at [381, 448] on div at bounding box center [537, 270] width 1074 height 540
click at [347, 481] on div at bounding box center [537, 270] width 1074 height 540
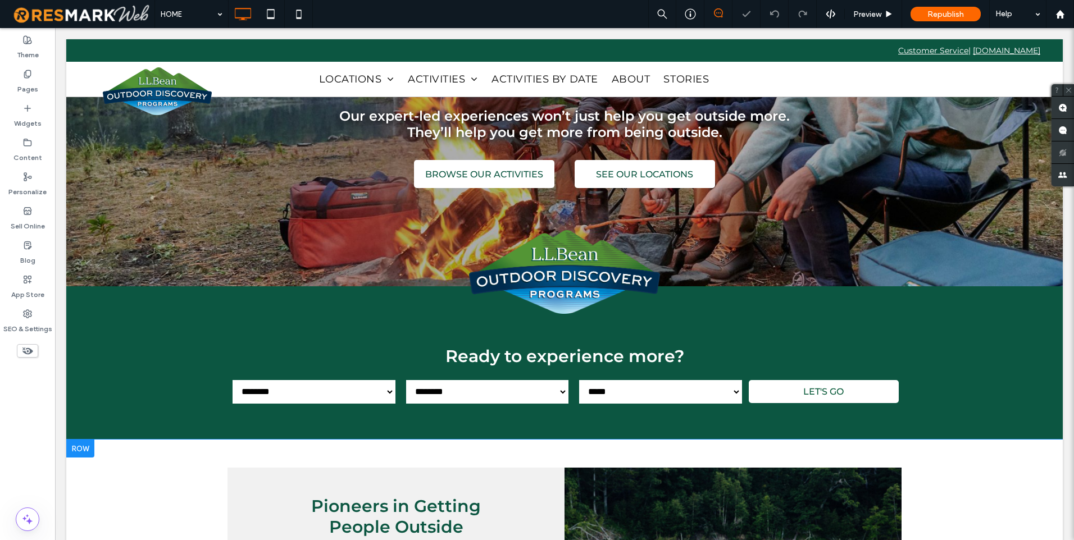
scroll to position [112, 0]
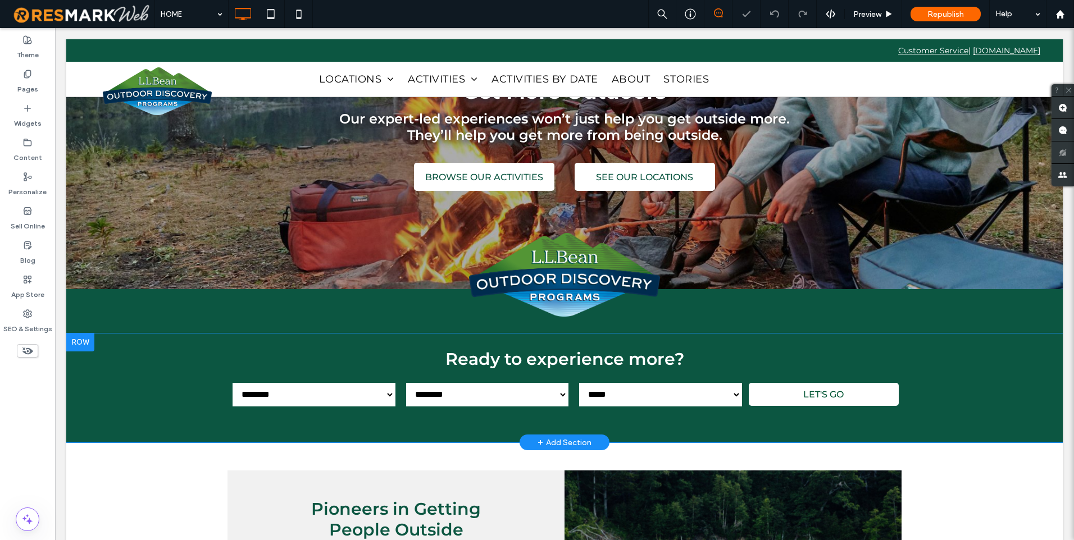
click at [514, 426] on div "**********" at bounding box center [564, 389] width 996 height 110
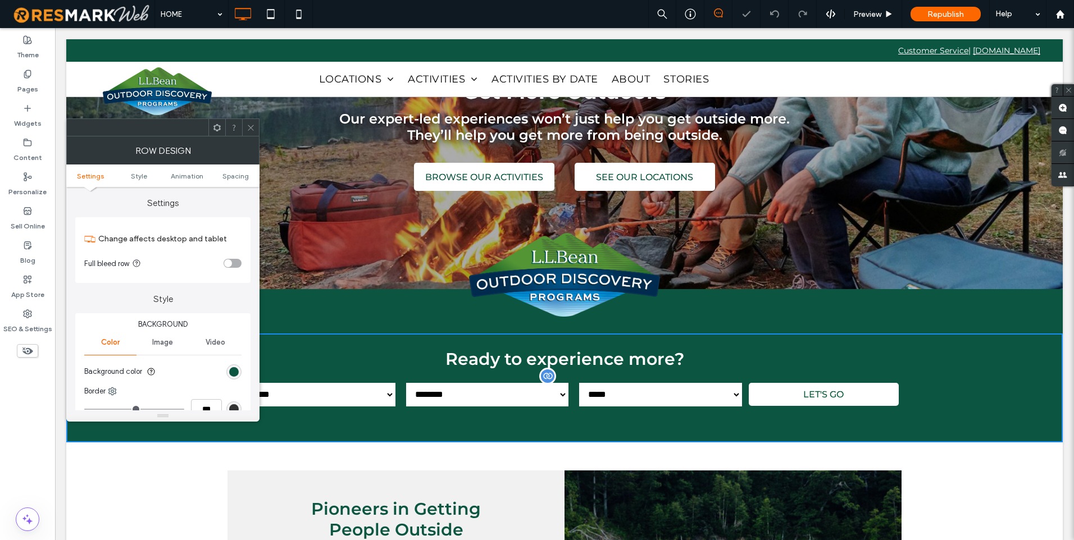
click at [385, 399] on select "**********" at bounding box center [314, 395] width 163 height 24
click at [400, 397] on div "**********" at bounding box center [486, 393] width 173 height 34
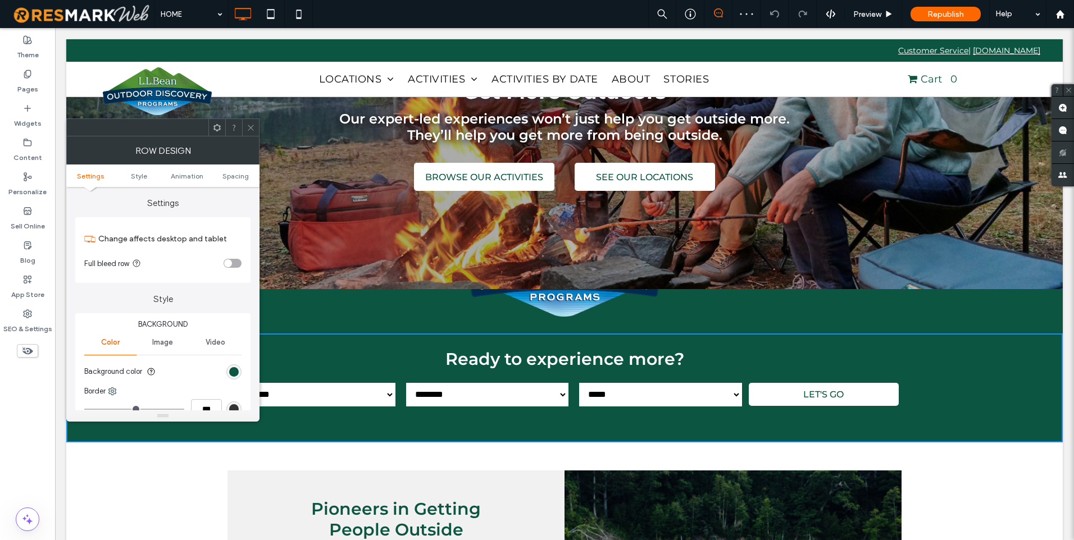
scroll to position [0, 0]
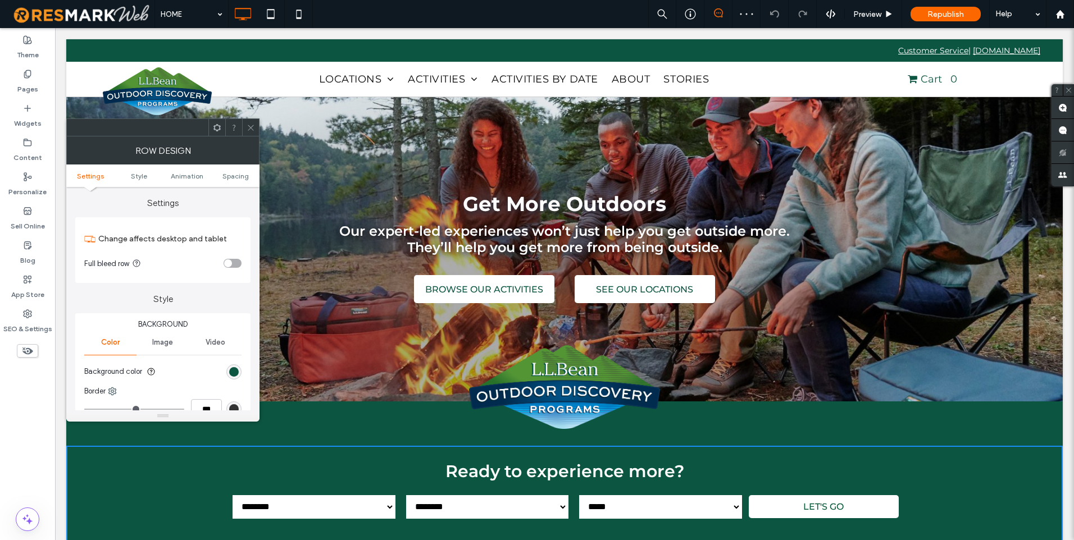
click at [250, 124] on icon at bounding box center [251, 128] width 8 height 8
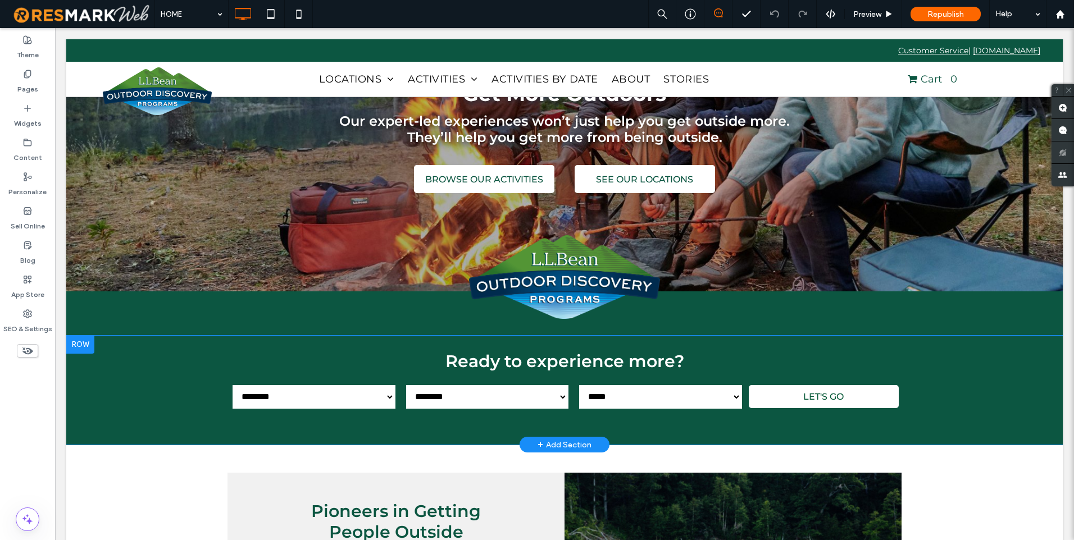
scroll to position [112, 0]
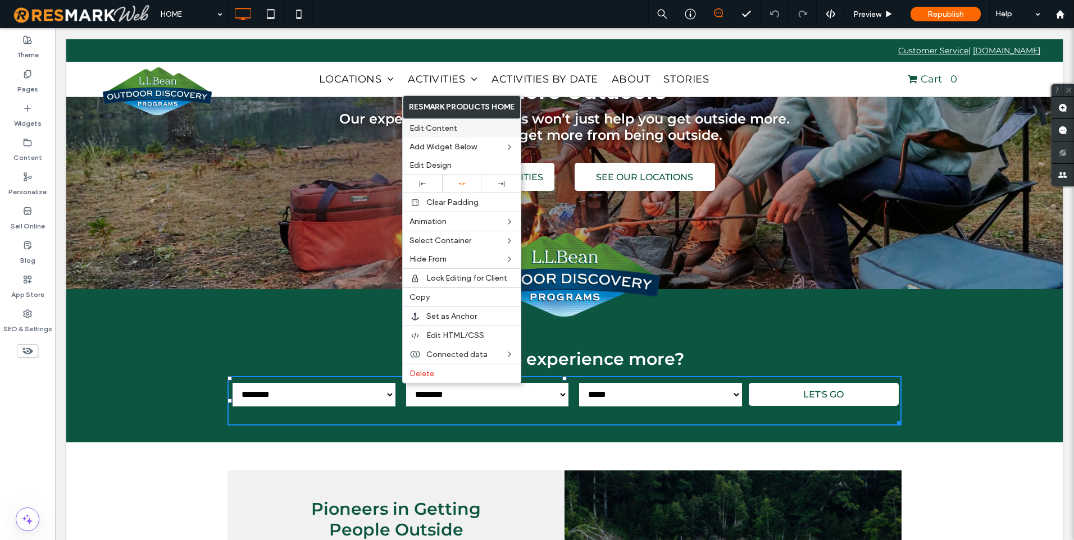
click at [488, 123] on div "Edit Content" at bounding box center [462, 128] width 118 height 19
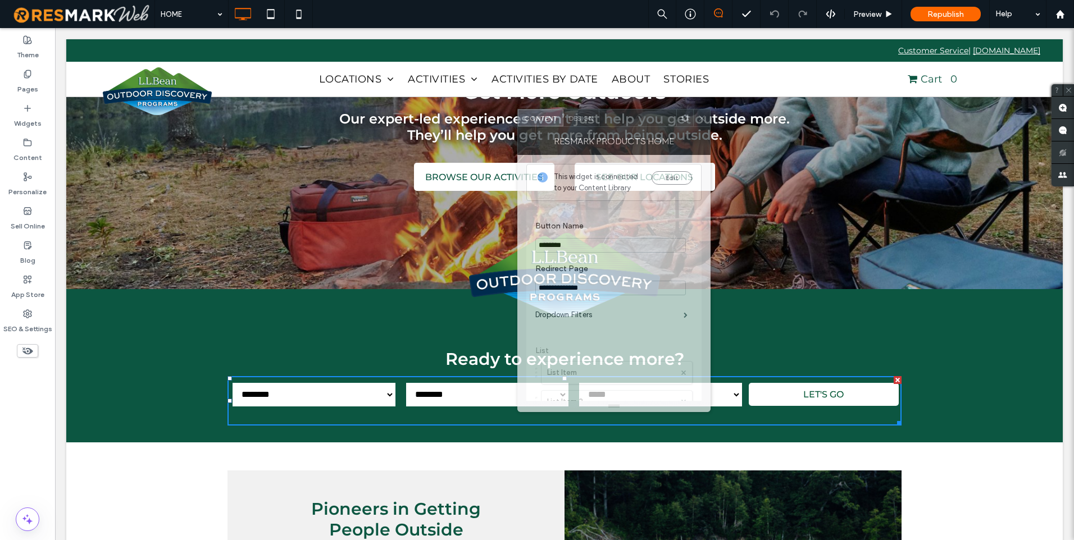
drag, startPoint x: 183, startPoint y: 129, endPoint x: 633, endPoint y: 119, distance: 451.1
click at [633, 119] on div at bounding box center [637, 118] width 77 height 17
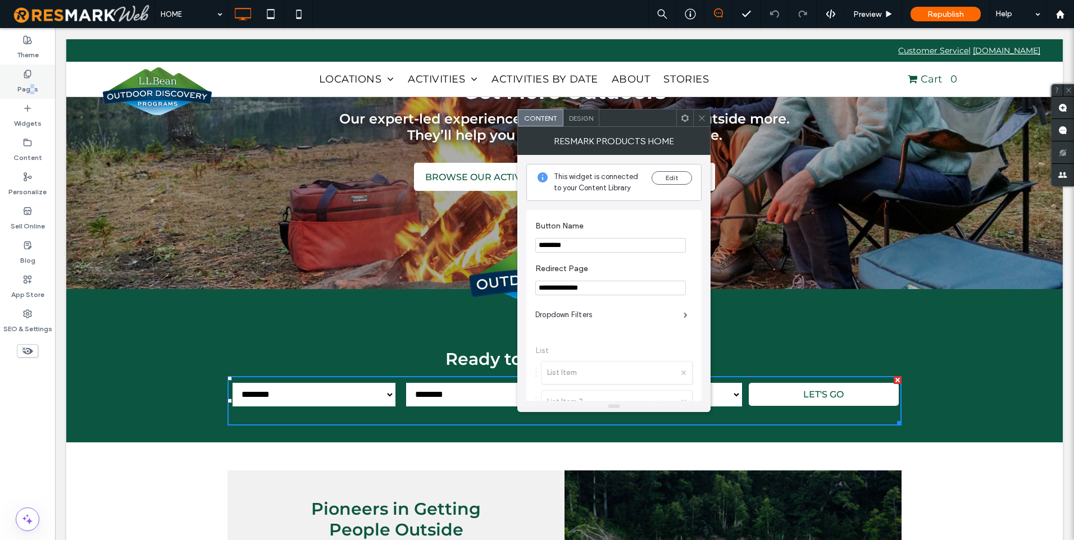
click at [32, 80] on label "Pages" at bounding box center [27, 87] width 21 height 16
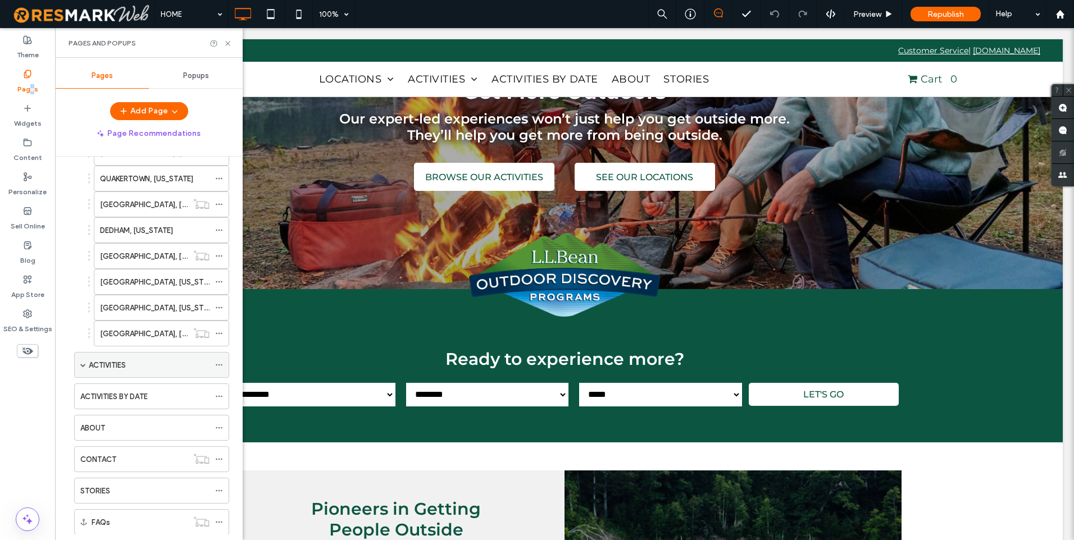
scroll to position [225, 0]
click at [83, 363] on span at bounding box center [83, 363] width 6 height 6
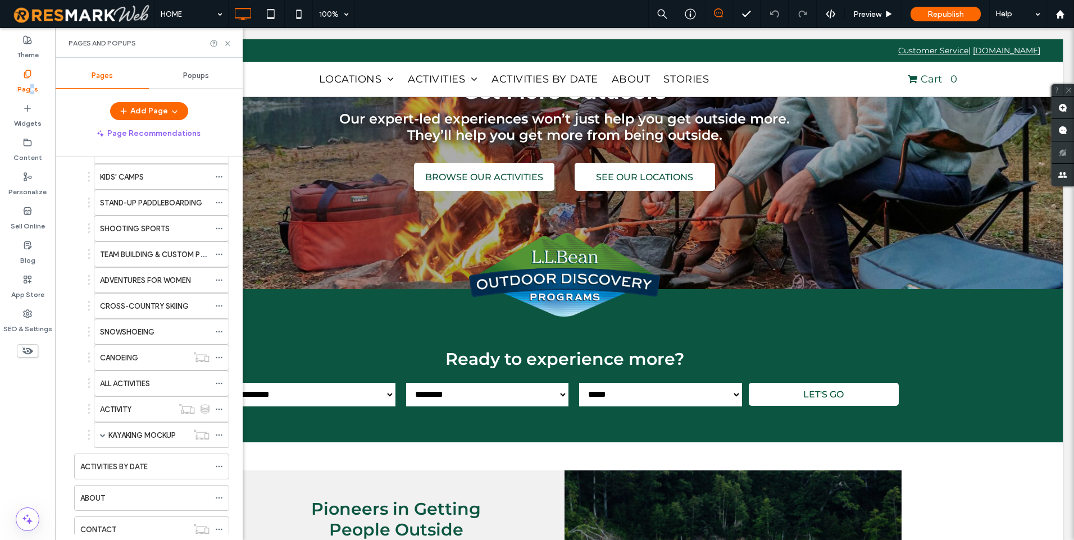
scroll to position [674, 0]
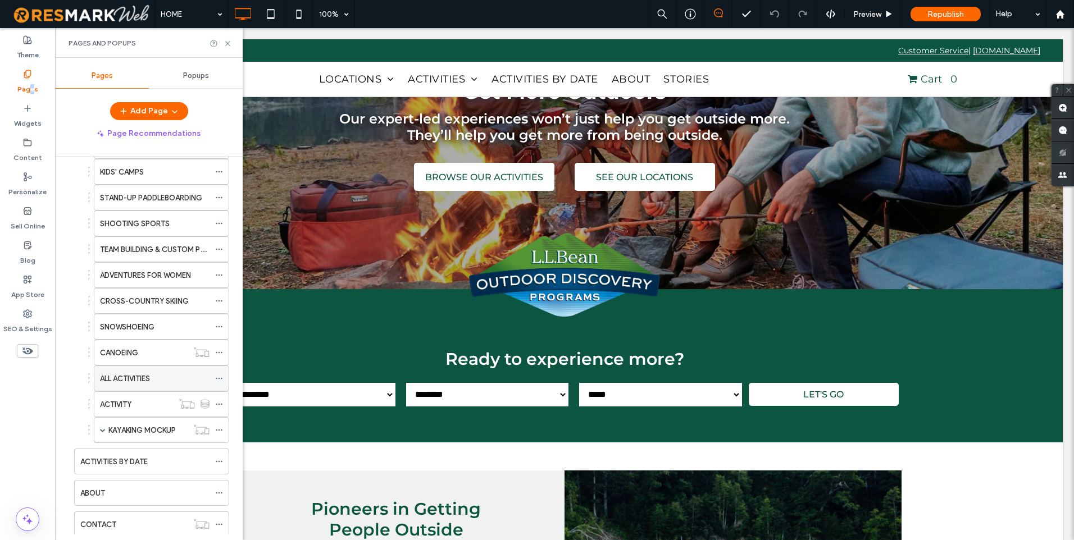
click at [149, 379] on label "ALL ACTIVITIES" at bounding box center [125, 379] width 50 height 20
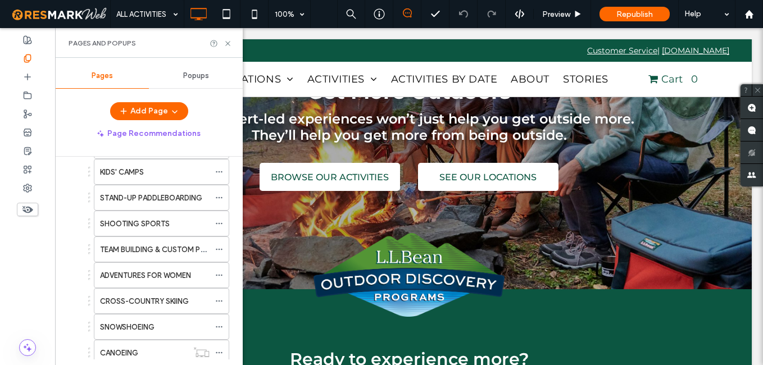
click at [220, 195] on div at bounding box center [381, 182] width 763 height 365
click at [220, 199] on div at bounding box center [381, 182] width 763 height 365
click at [68, 103] on div at bounding box center [381, 182] width 763 height 365
click at [152, 15] on div at bounding box center [381, 182] width 763 height 365
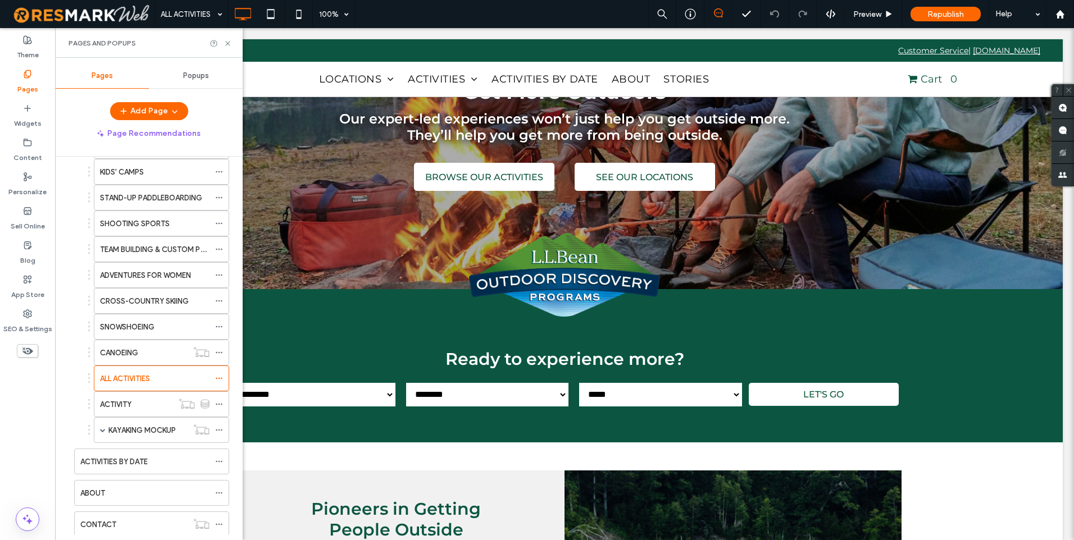
click at [217, 19] on div at bounding box center [537, 270] width 1074 height 540
click at [227, 43] on div at bounding box center [537, 270] width 1074 height 540
click at [133, 409] on div at bounding box center [537, 270] width 1074 height 540
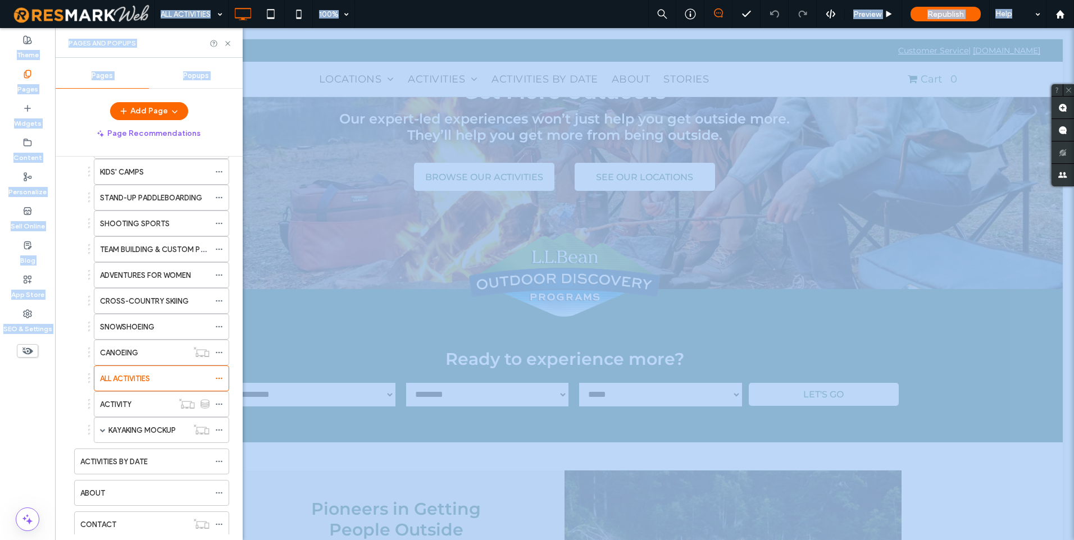
click at [133, 409] on div at bounding box center [537, 270] width 1074 height 540
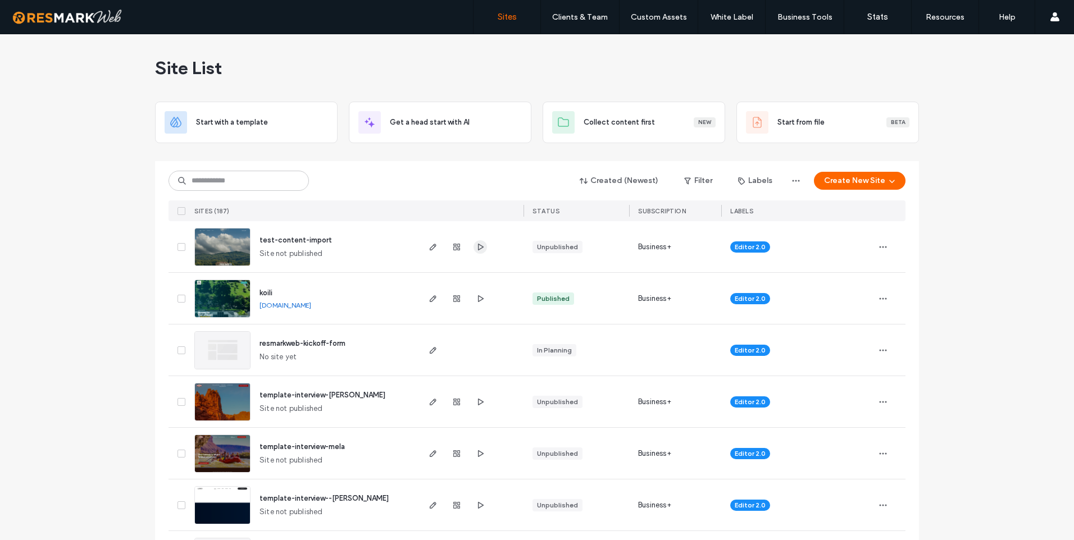
click at [480, 247] on icon "button" at bounding box center [480, 247] width 9 height 9
